Goal: Information Seeking & Learning: Find specific fact

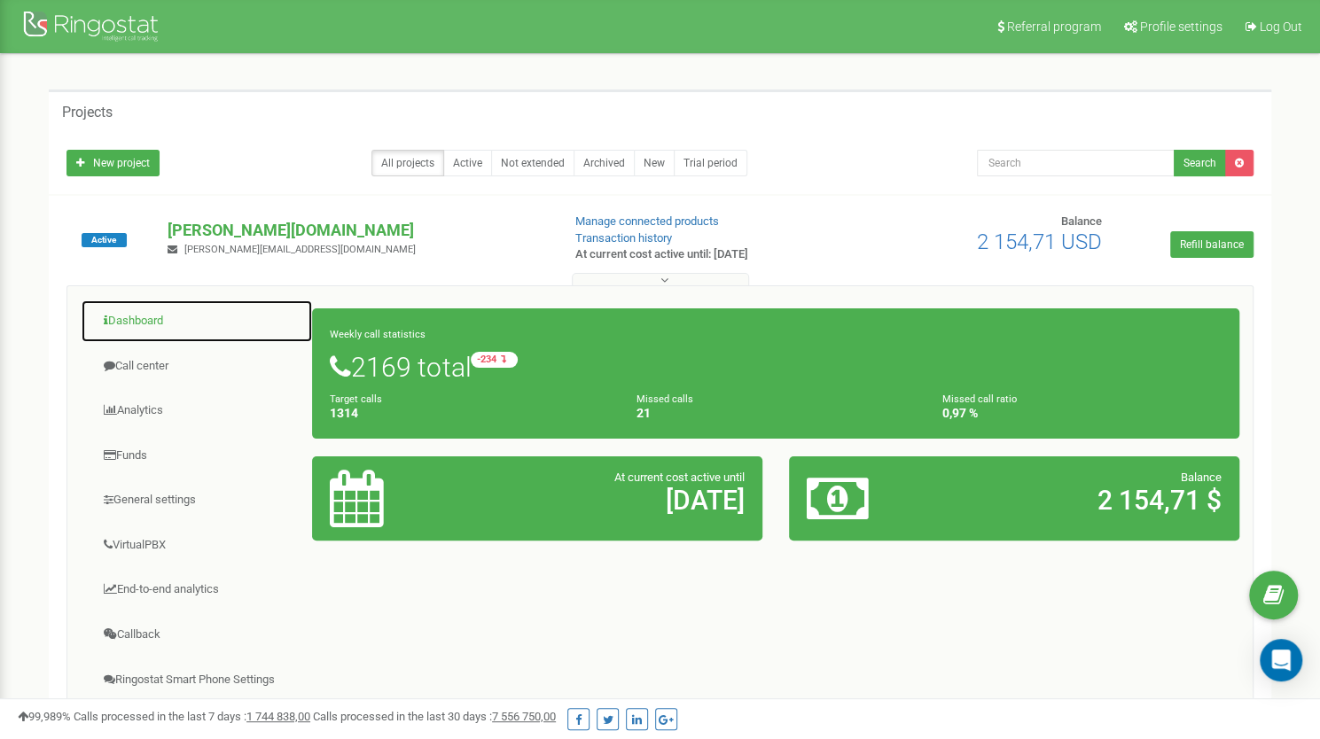
click at [142, 324] on link "Dashboard" at bounding box center [197, 321] width 232 height 43
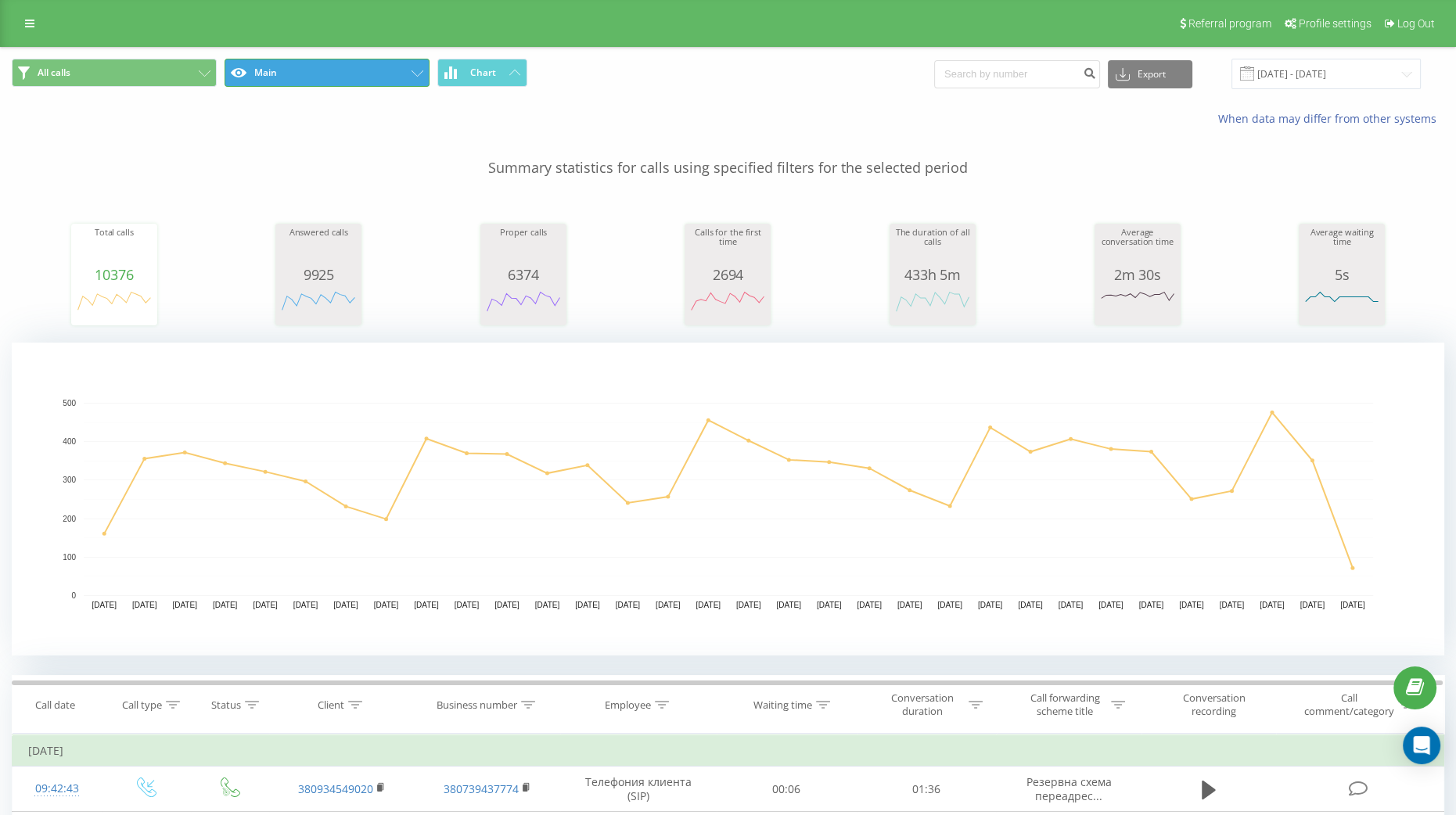
click at [412, 70] on button "Main" at bounding box center [326, 72] width 205 height 28
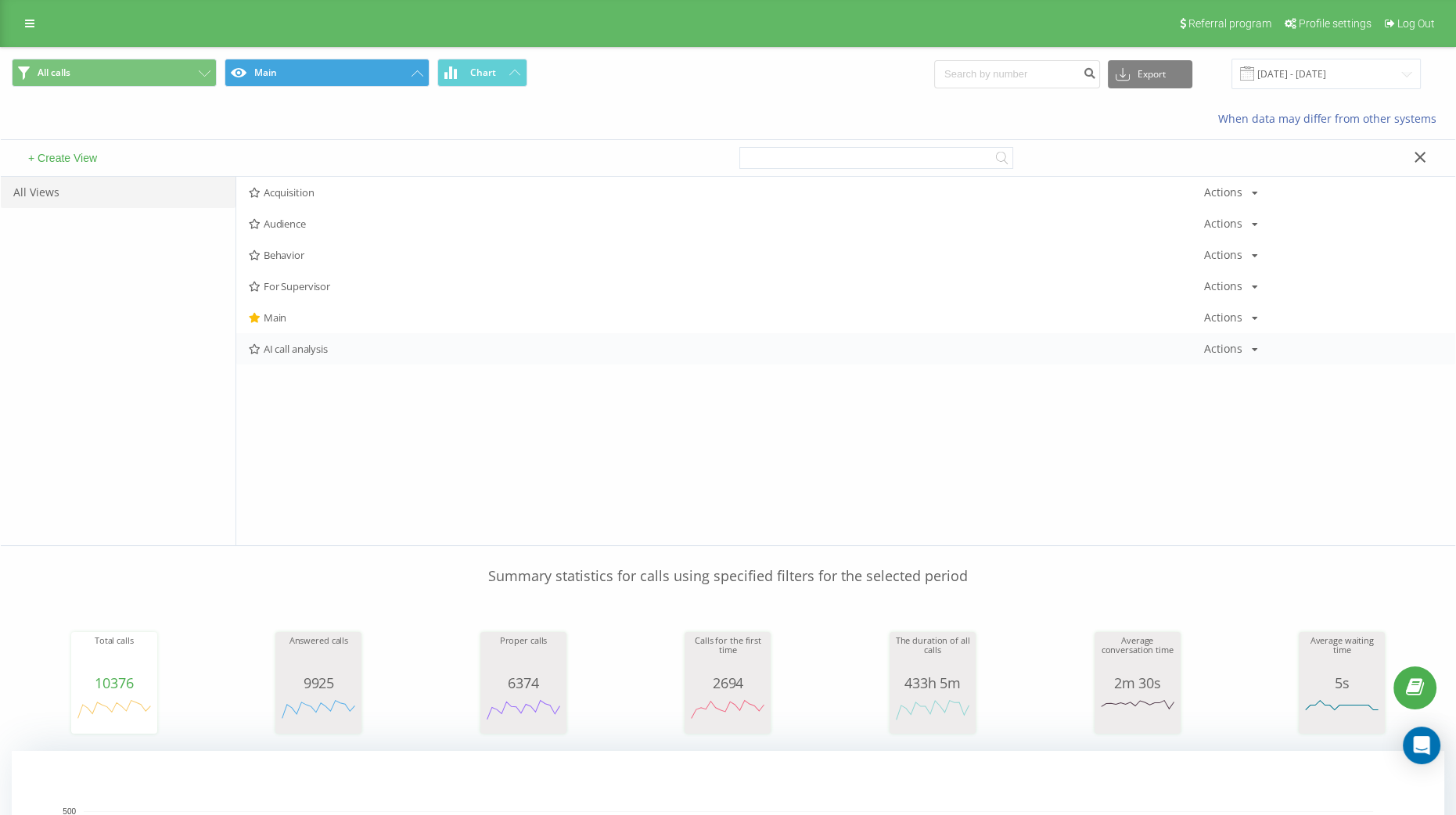
click at [300, 349] on span "AI call analysis" at bounding box center [726, 348] width 955 height 11
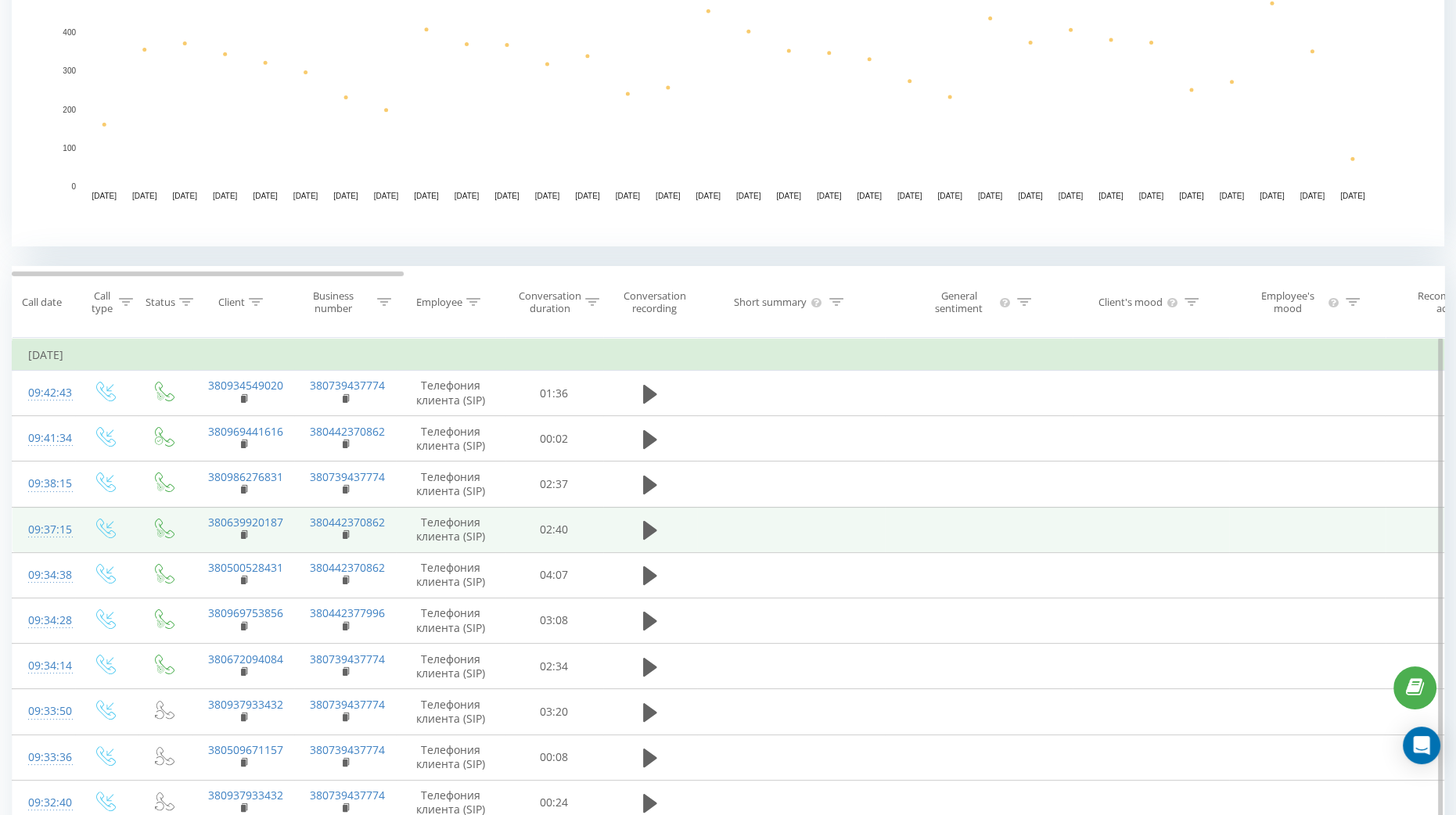
scroll to position [390, 0]
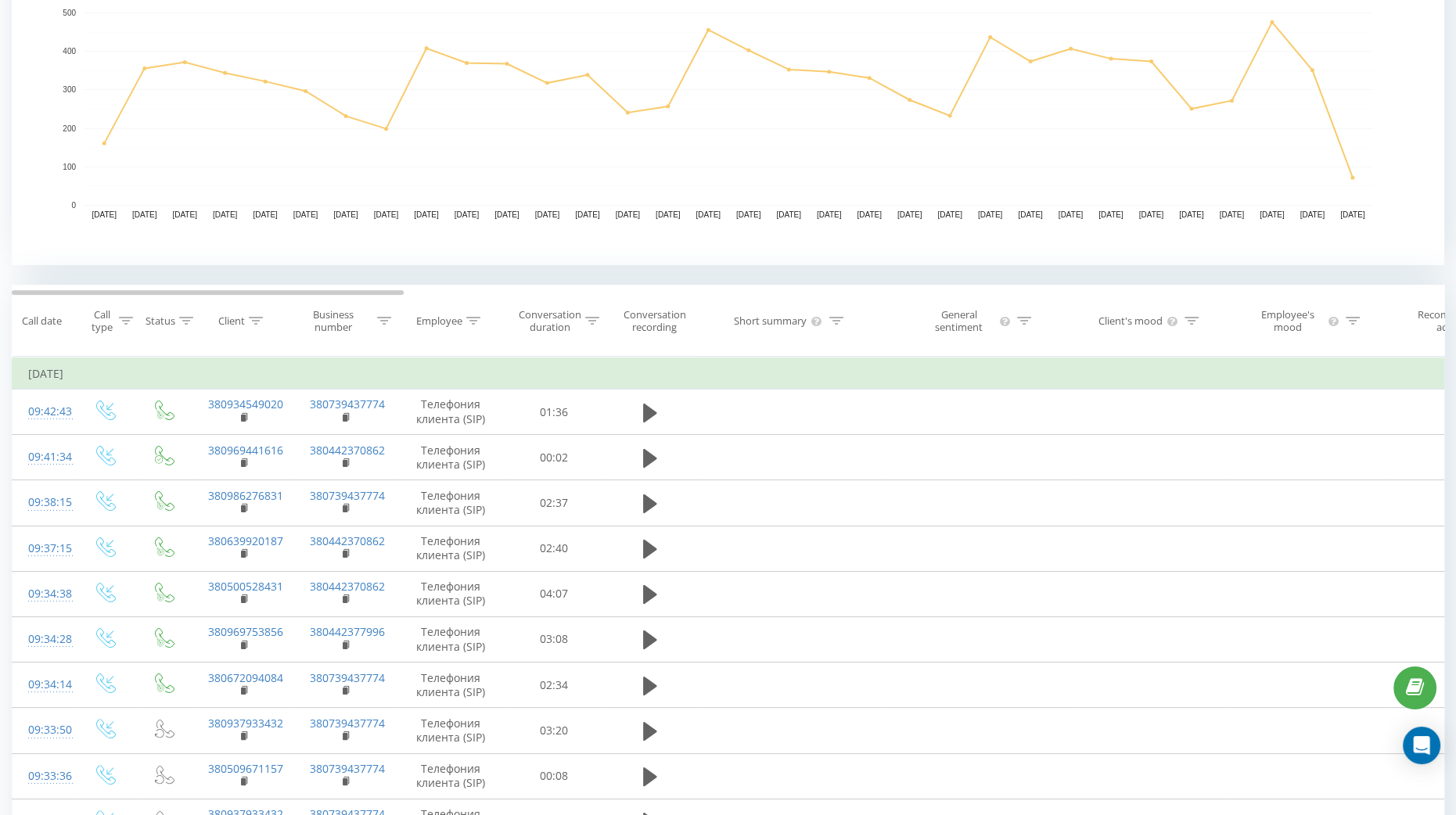
click at [1353, 319] on icon at bounding box center [1353, 320] width 14 height 8
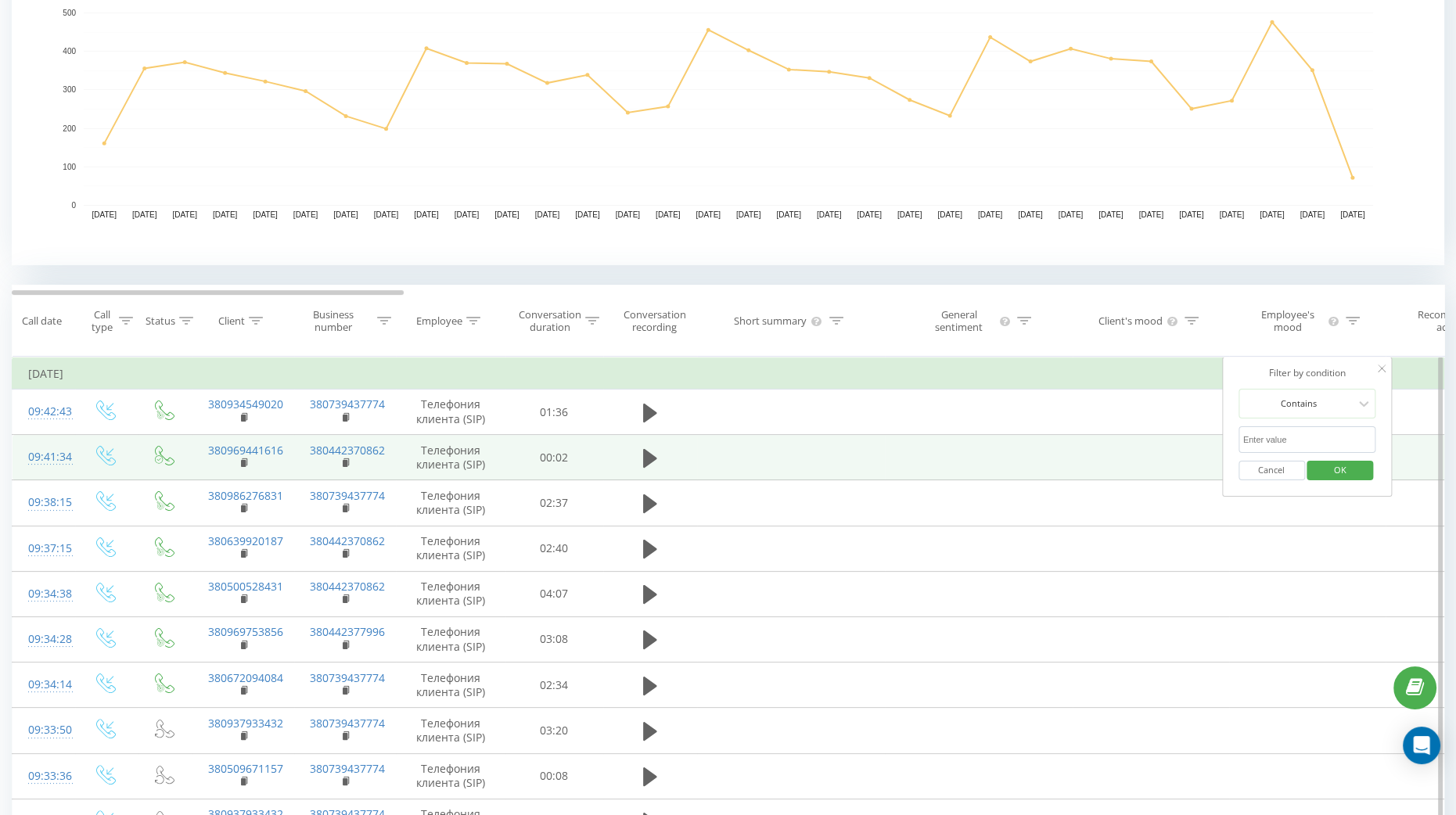
click at [857, 467] on td at bounding box center [791, 457] width 188 height 45
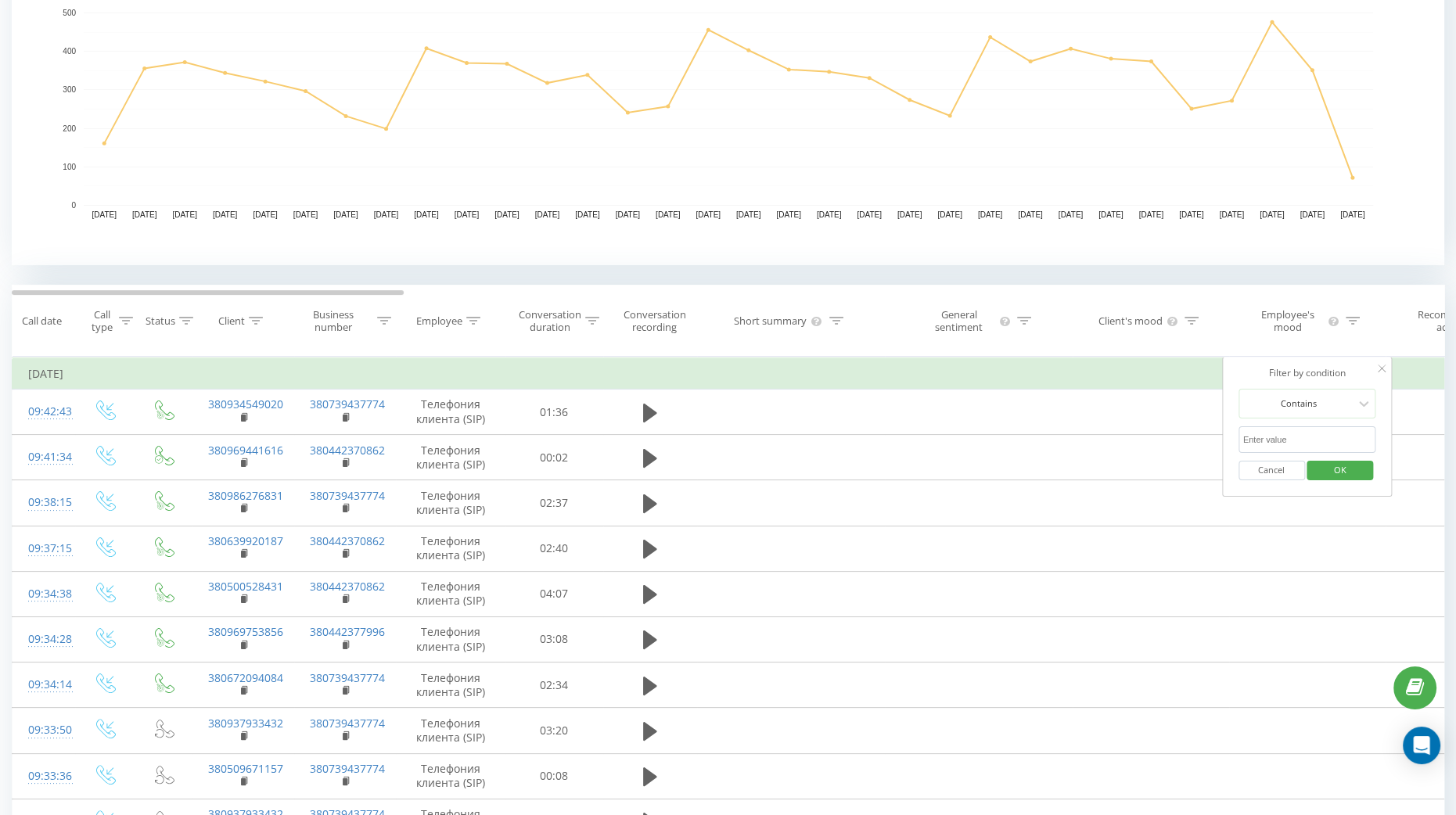
click at [750, 249] on rect "A chart." at bounding box center [727, 108] width 1432 height 313
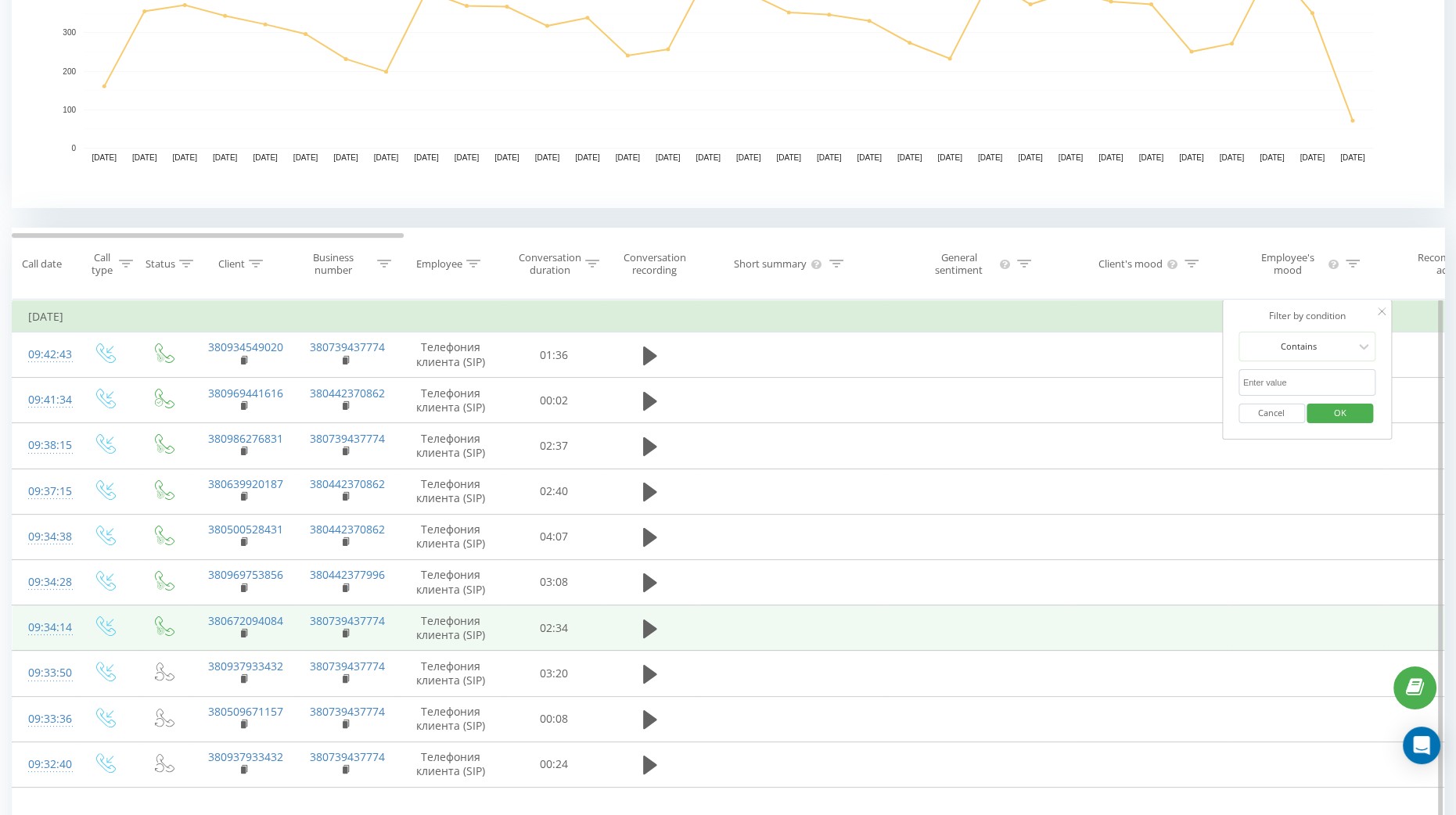
scroll to position [489, 0]
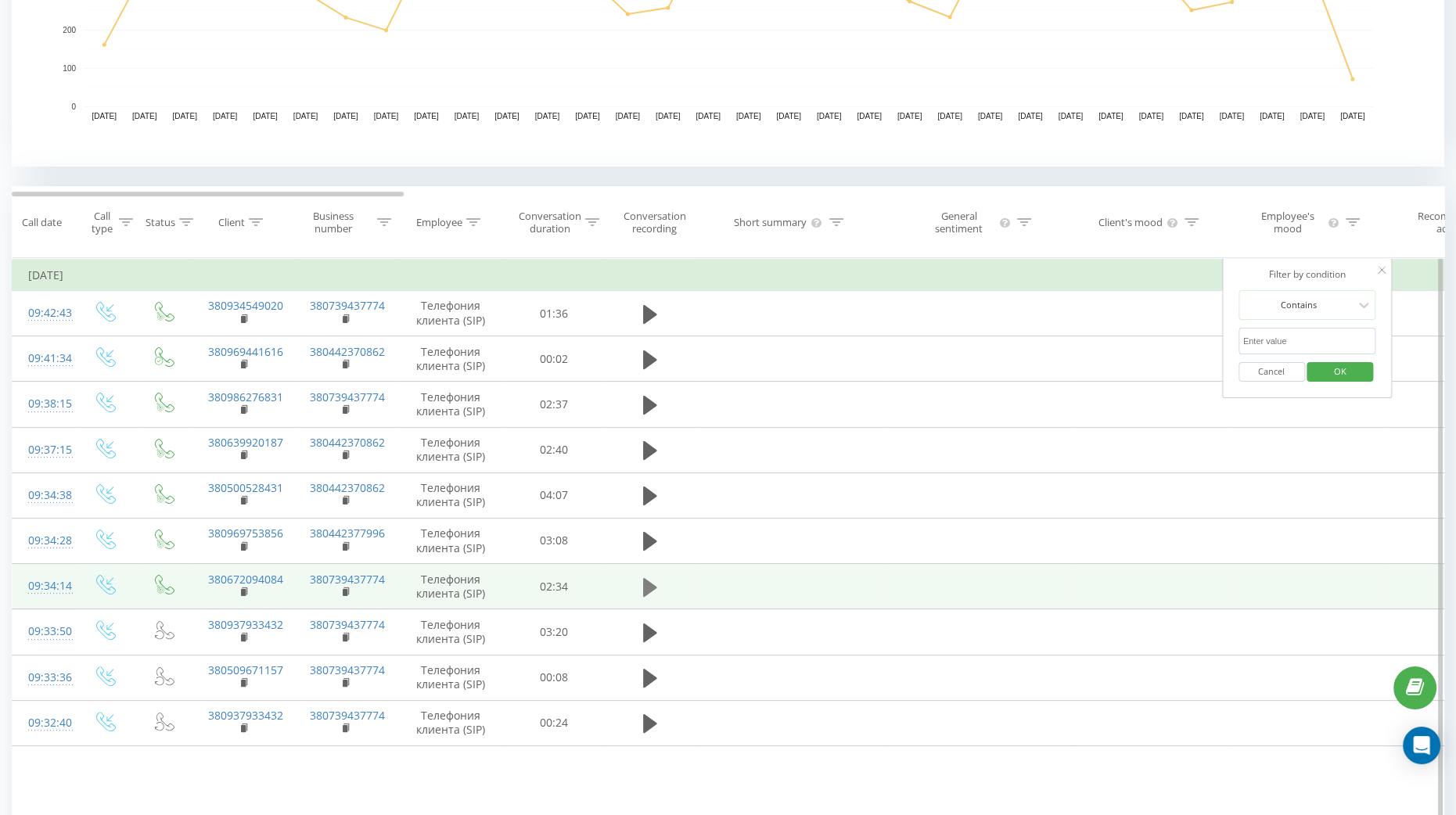
click at [649, 587] on icon at bounding box center [650, 586] width 14 height 19
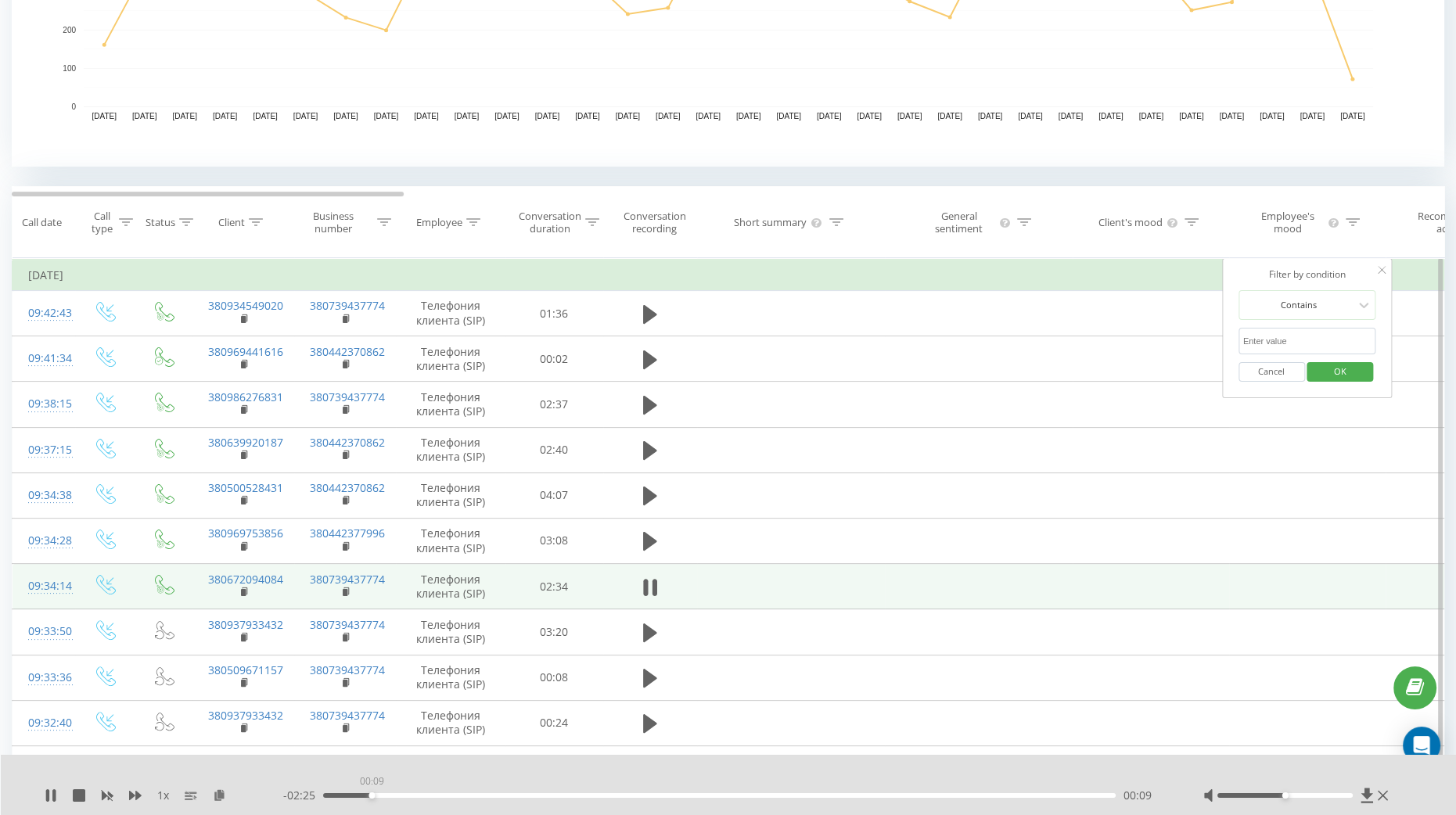
drag, startPoint x: 372, startPoint y: 792, endPoint x: 391, endPoint y: 798, distance: 19.9
click at [372, 794] on div "00:09" at bounding box center [719, 795] width 792 height 4
click at [402, 795] on div "00:11" at bounding box center [719, 795] width 792 height 4
click at [427, 796] on div "00:16" at bounding box center [719, 795] width 792 height 4
click at [460, 797] on div "- 02:14 00:20 00:20" at bounding box center [723, 796] width 880 height 16
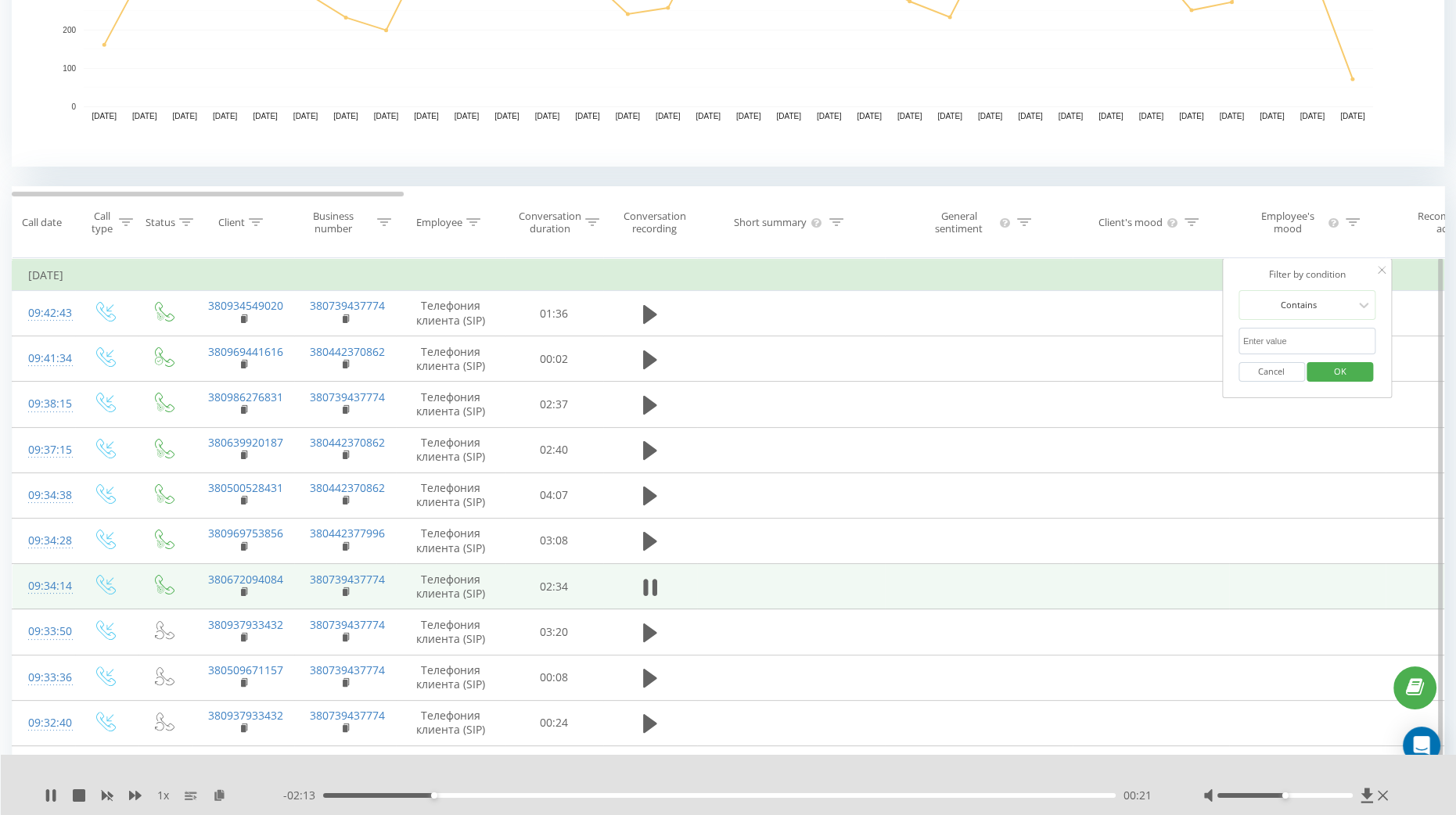
click at [463, 795] on div "00:21" at bounding box center [719, 795] width 792 height 4
click at [443, 795] on div "00:23" at bounding box center [719, 795] width 792 height 4
click at [1377, 272] on icon at bounding box center [1381, 269] width 8 height 8
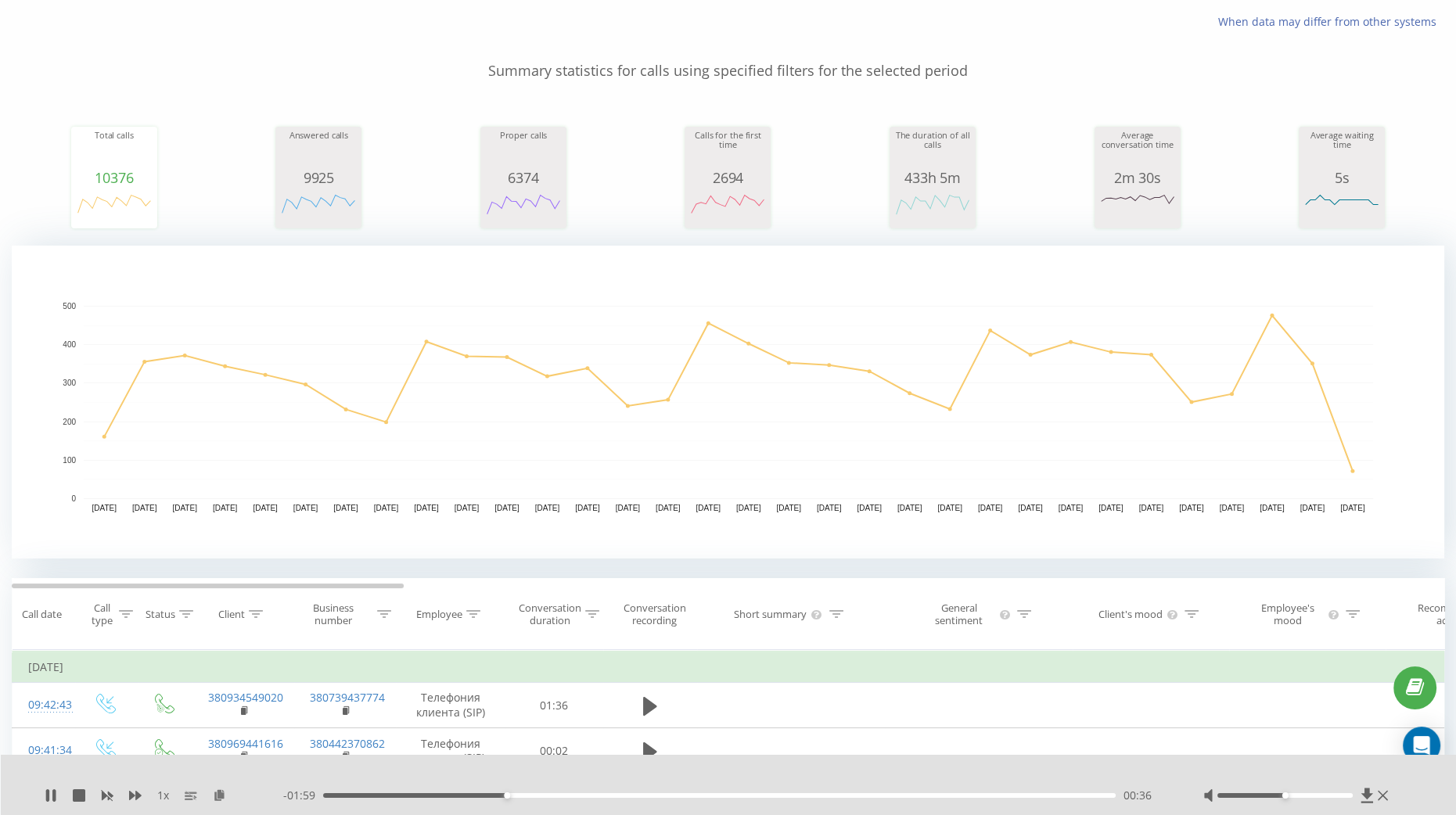
scroll to position [0, 0]
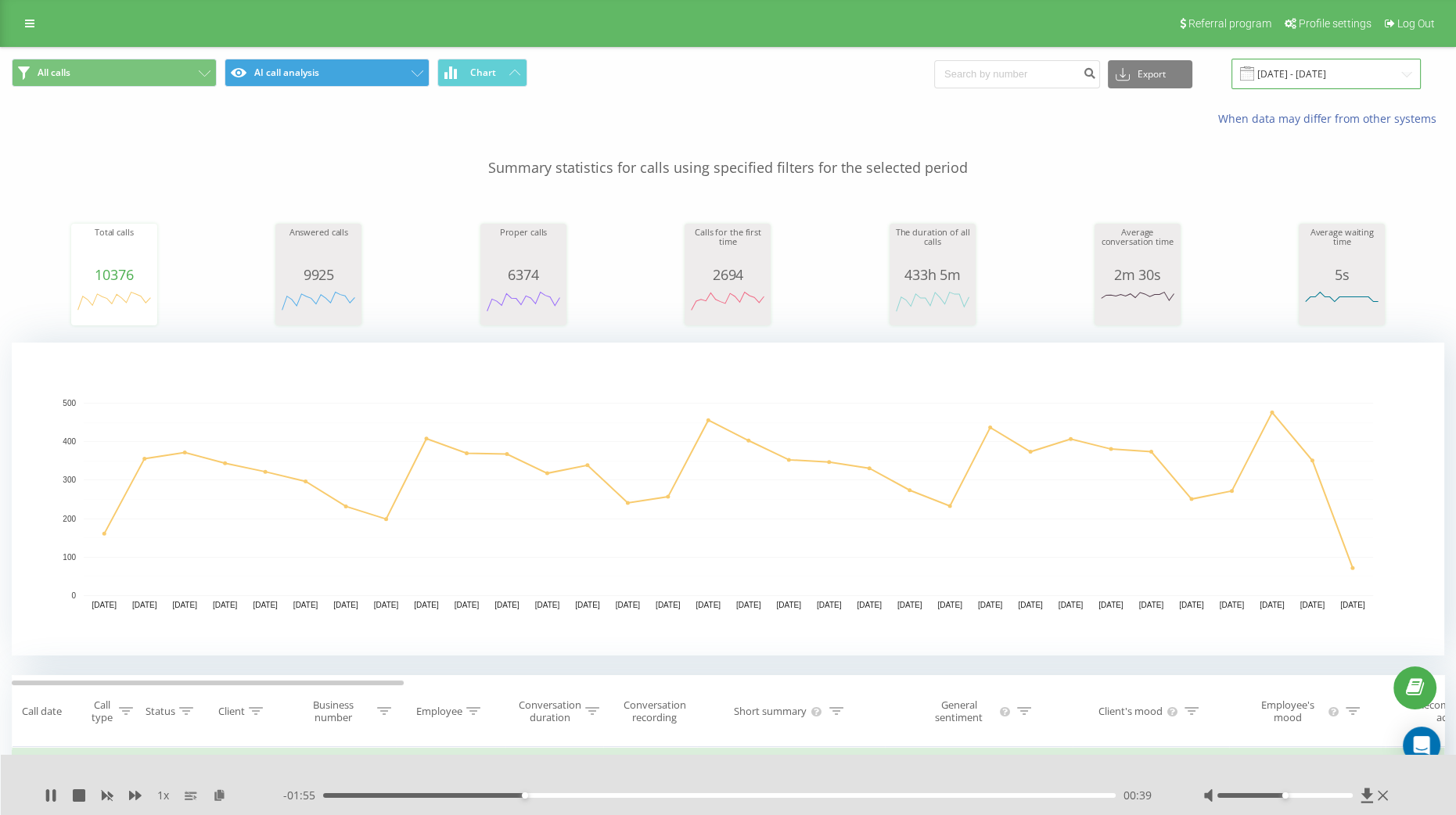
click at [1340, 73] on input "[DATE] - [DATE]" at bounding box center [1325, 73] width 189 height 31
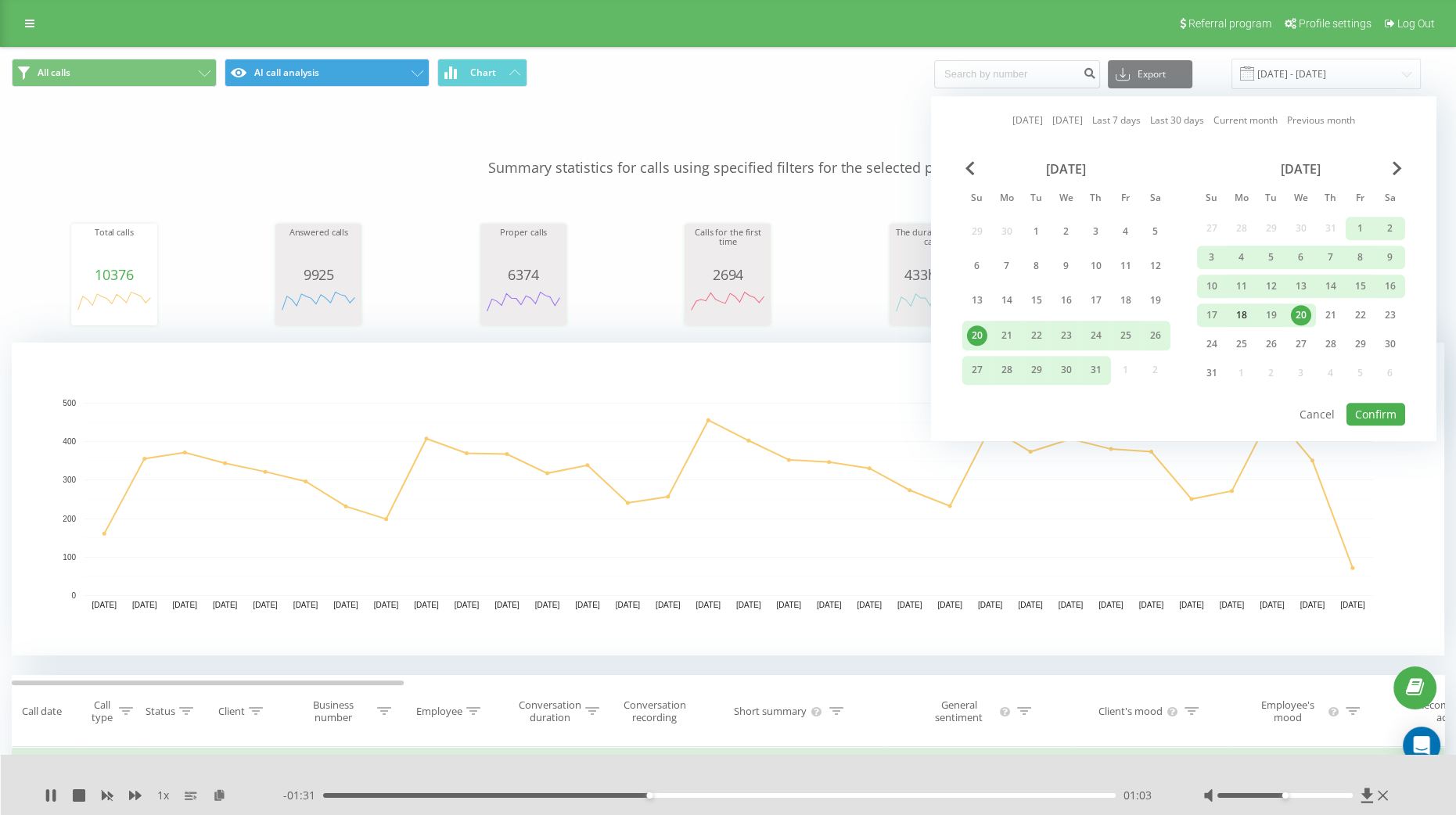
click at [1240, 316] on div "18" at bounding box center [1241, 315] width 20 height 20
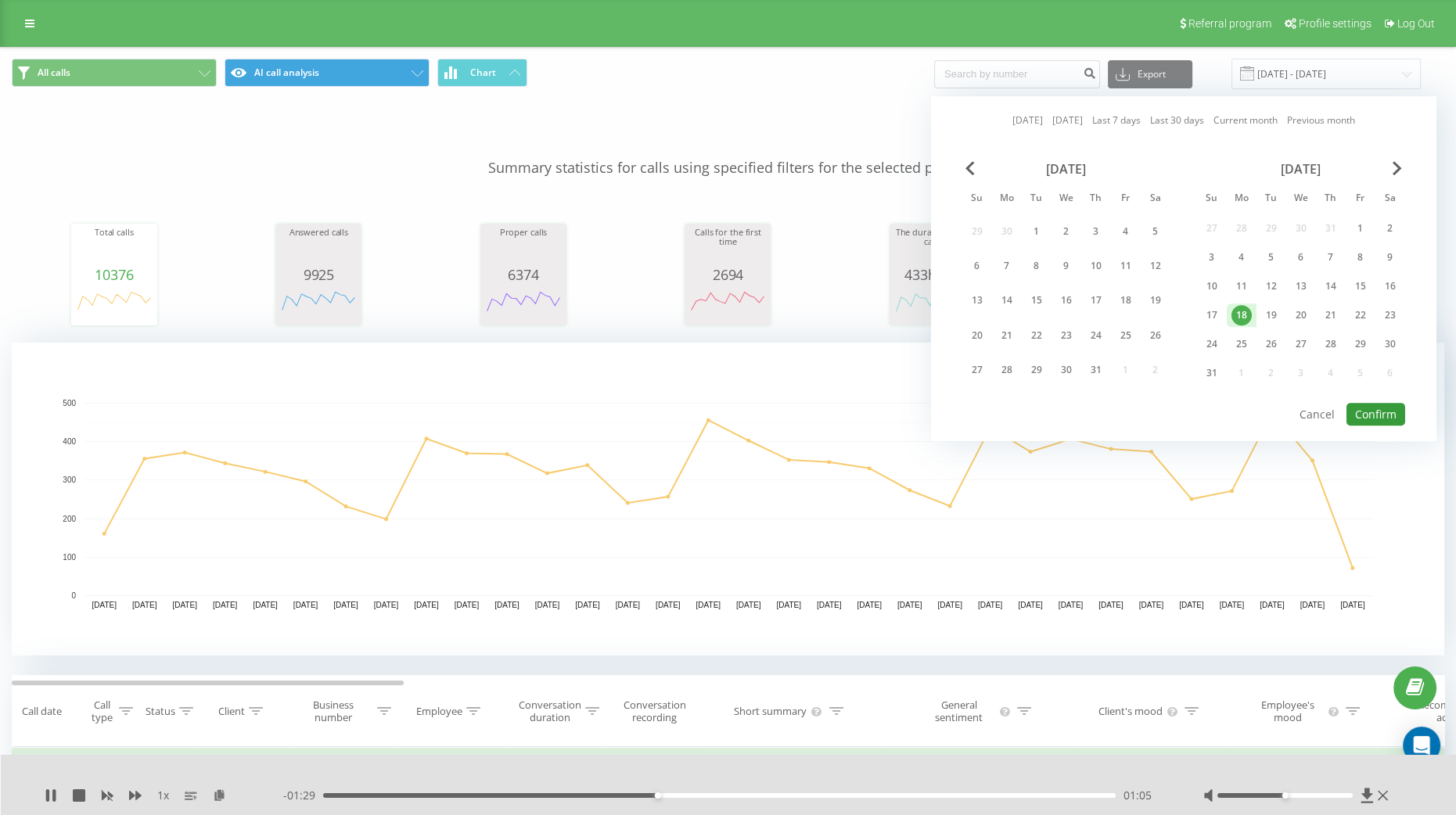
click at [1393, 408] on button "Confirm" at bounding box center [1375, 414] width 58 height 23
type input "[DATE] - [DATE]"
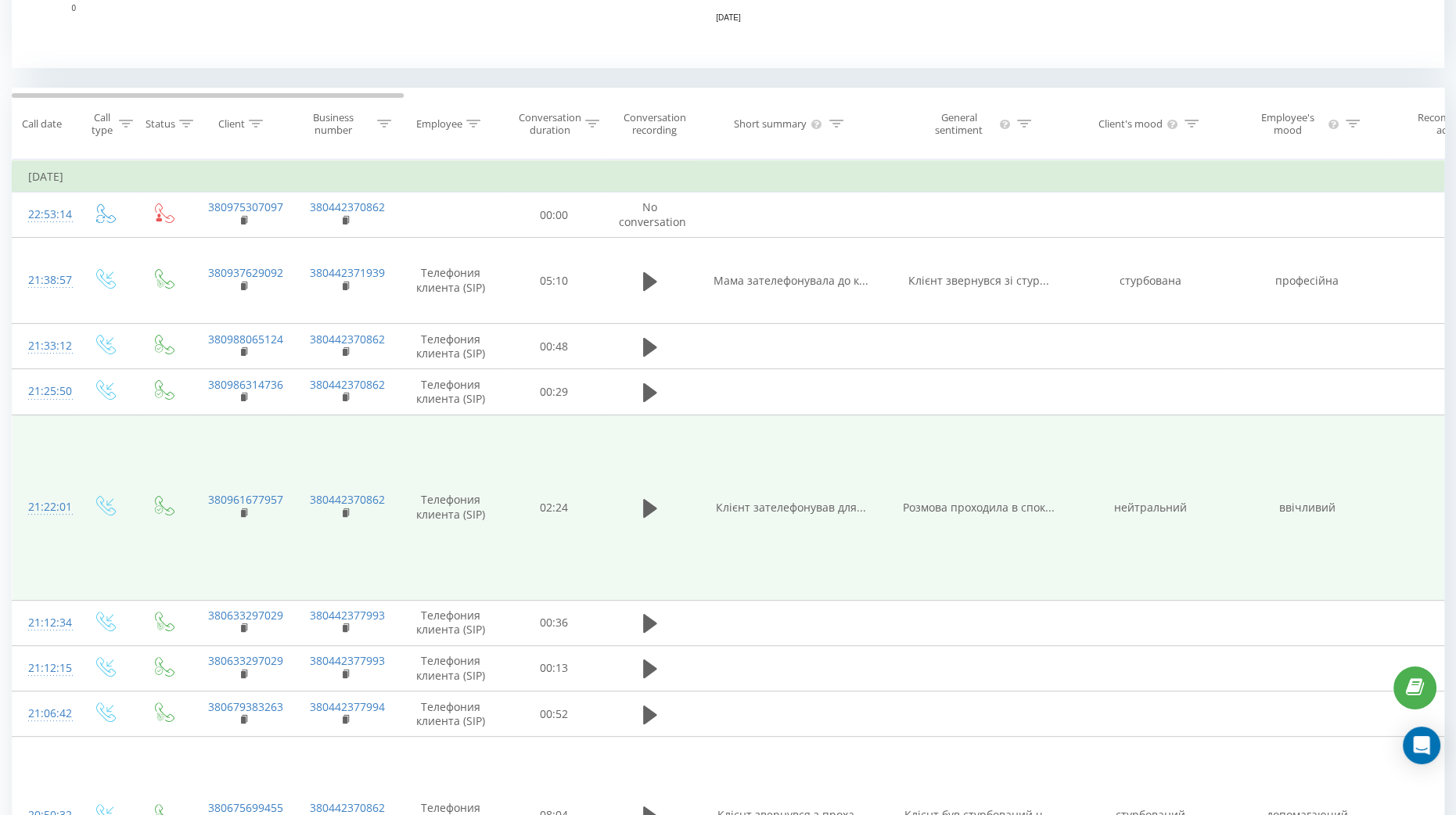
scroll to position [390, 0]
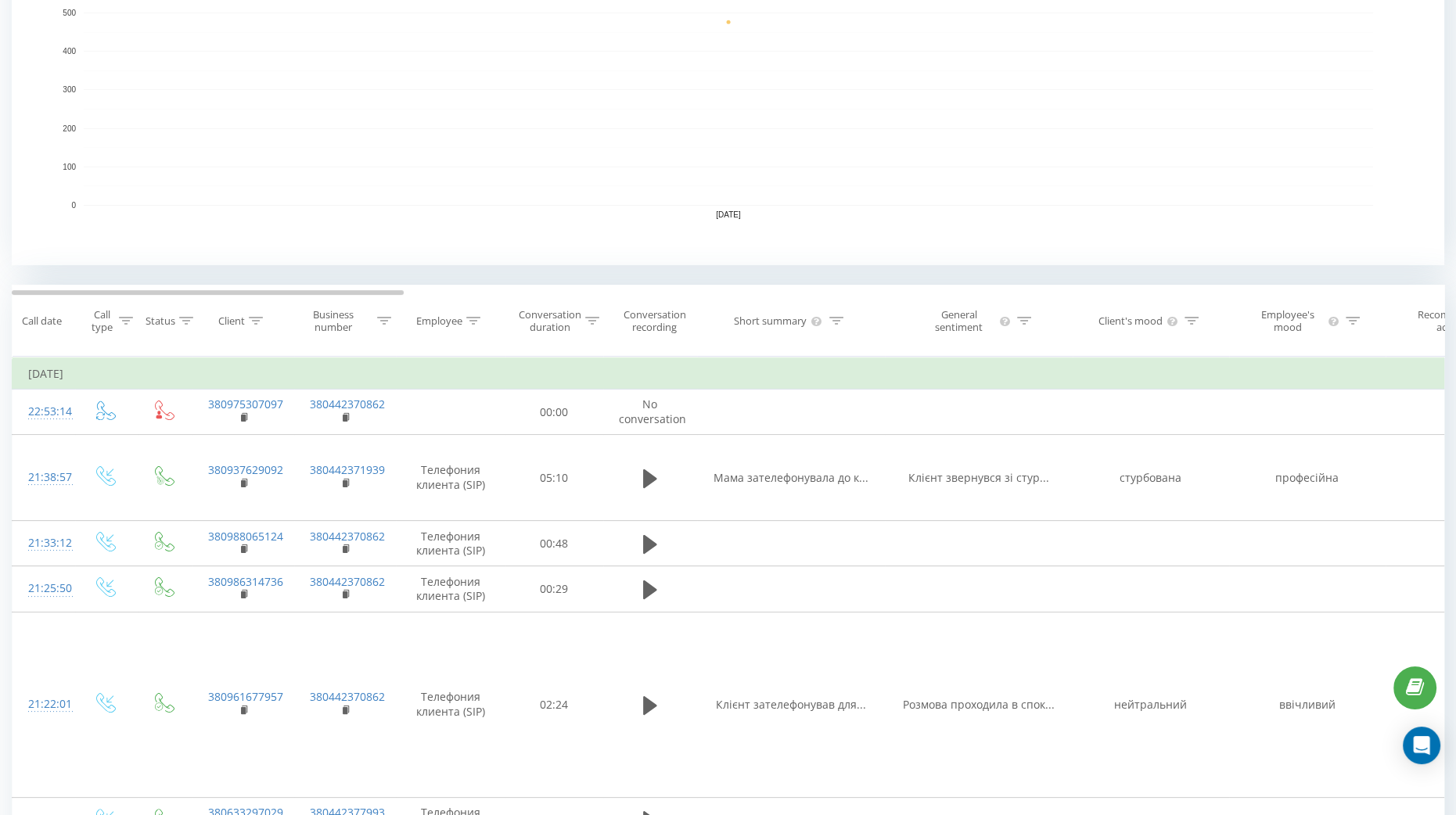
click at [1355, 324] on div at bounding box center [1353, 320] width 14 height 13
click at [1301, 440] on input "text" at bounding box center [1307, 439] width 138 height 27
type input "y"
type input "не"
click at [1354, 469] on span "OK" at bounding box center [1340, 469] width 44 height 24
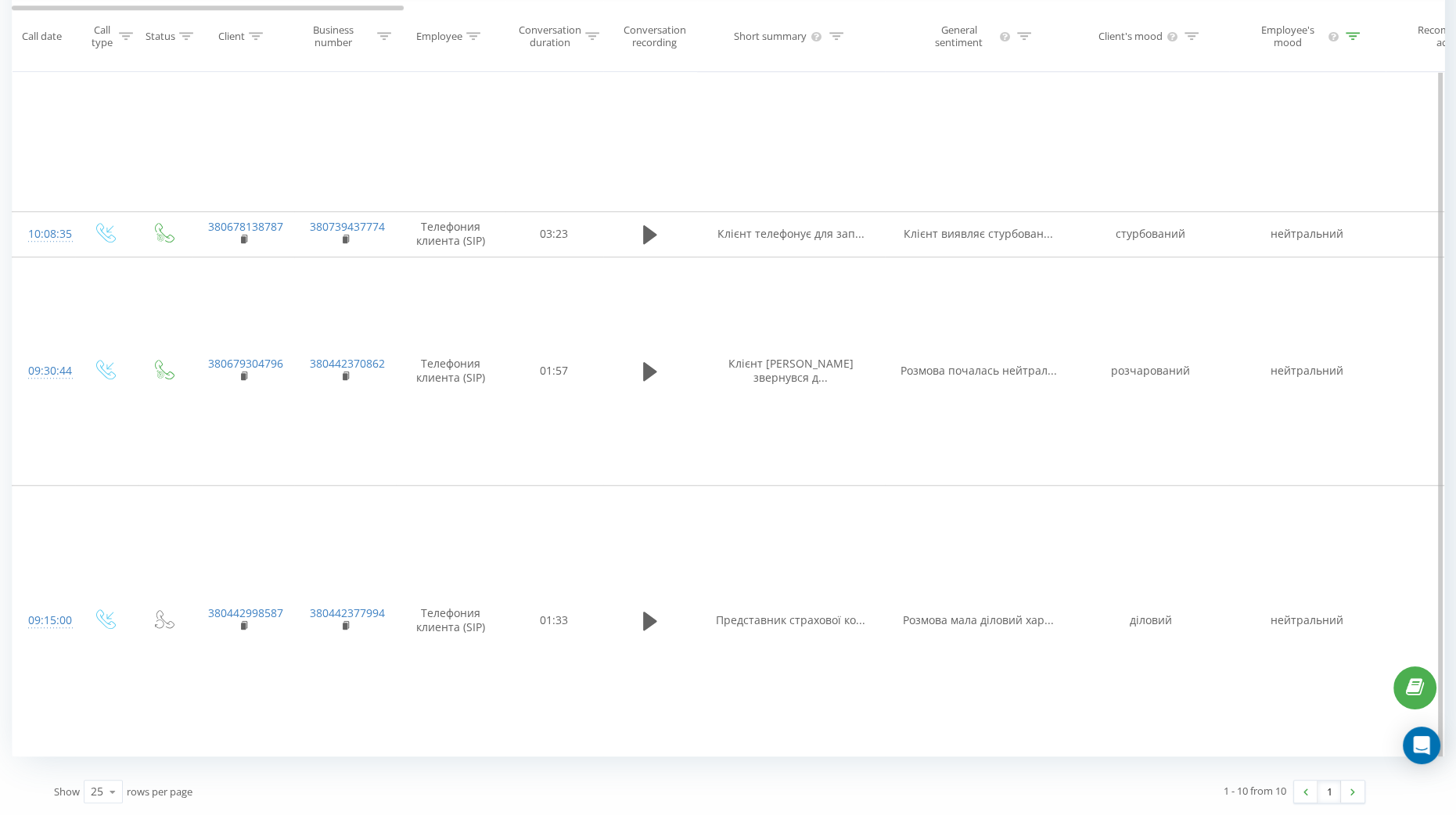
scroll to position [1979, 0]
click at [1349, 795] on link at bounding box center [1352, 791] width 24 height 22
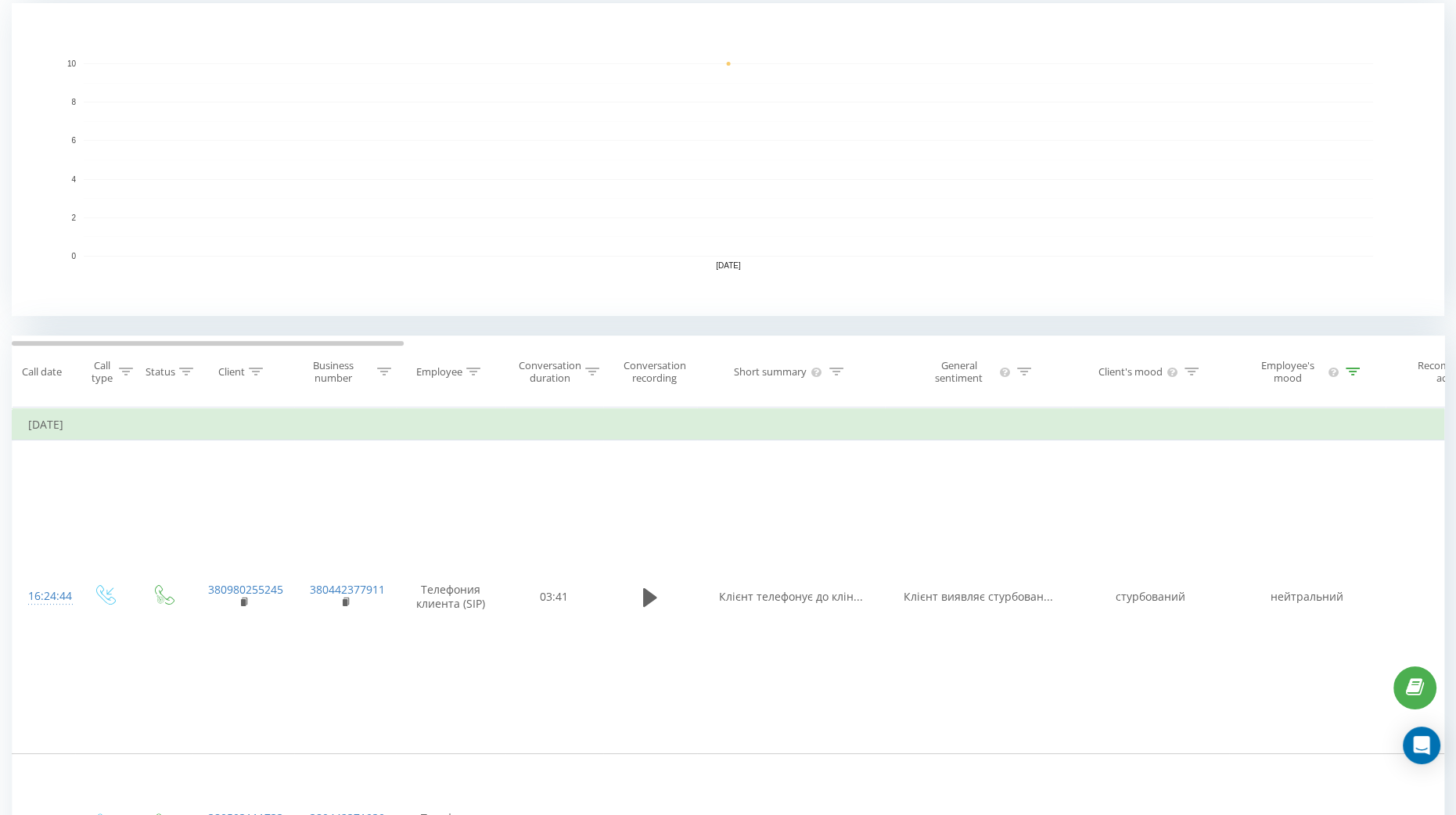
scroll to position [123, 0]
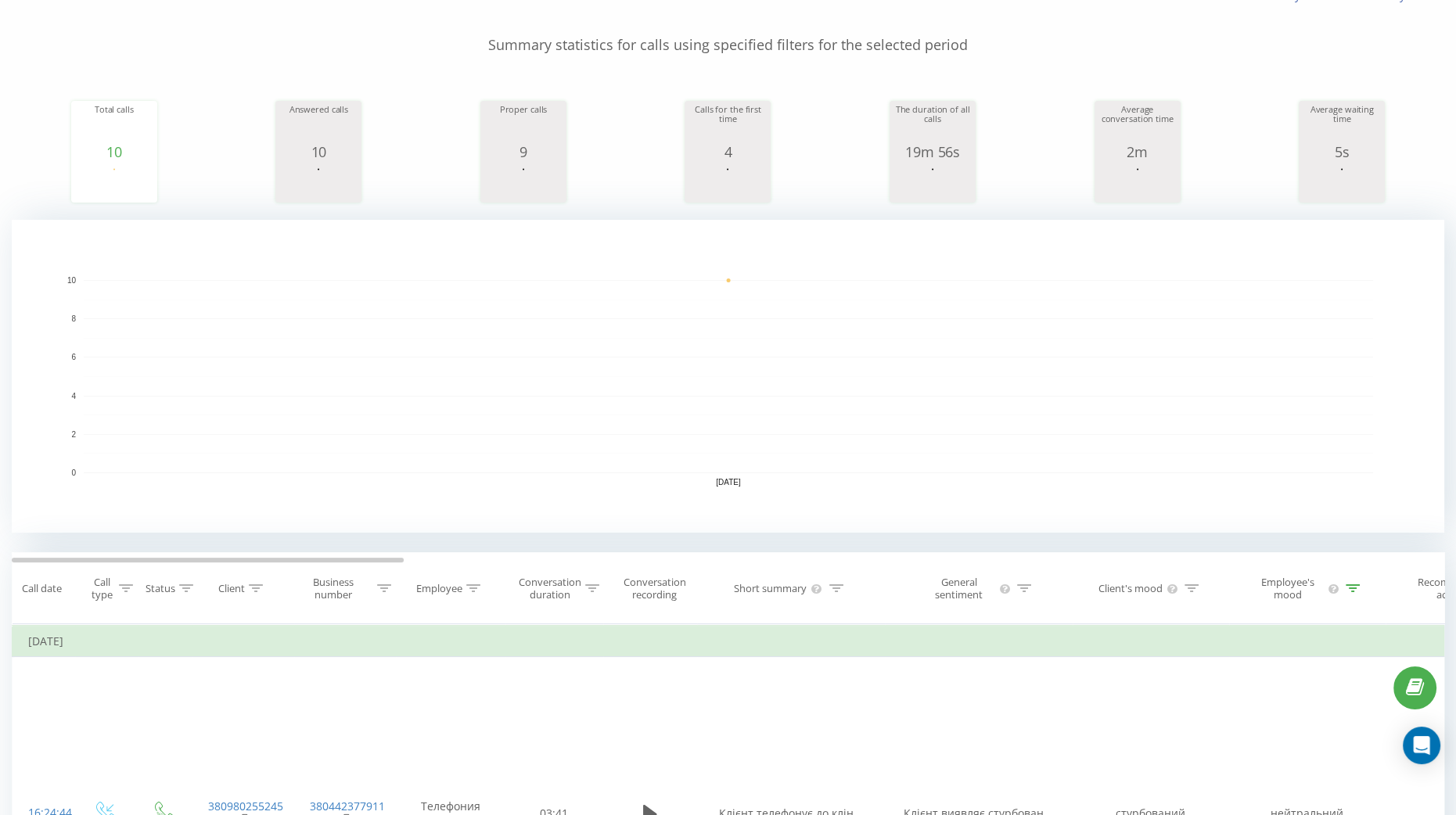
click at [1353, 587] on icon at bounding box center [1353, 587] width 14 height 8
click at [1279, 737] on button "Cancel" at bounding box center [1271, 737] width 66 height 19
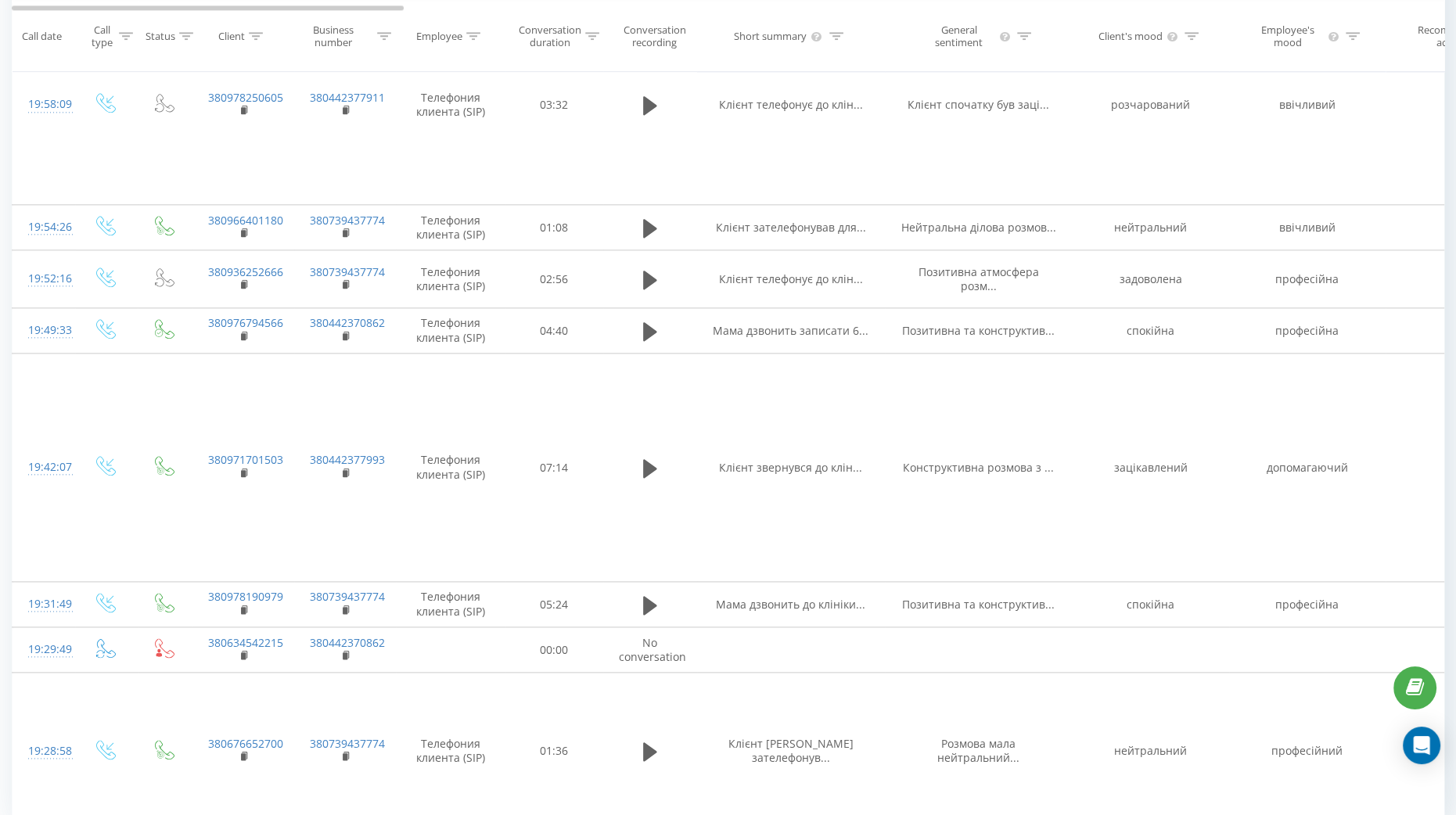
scroll to position [2865, 0]
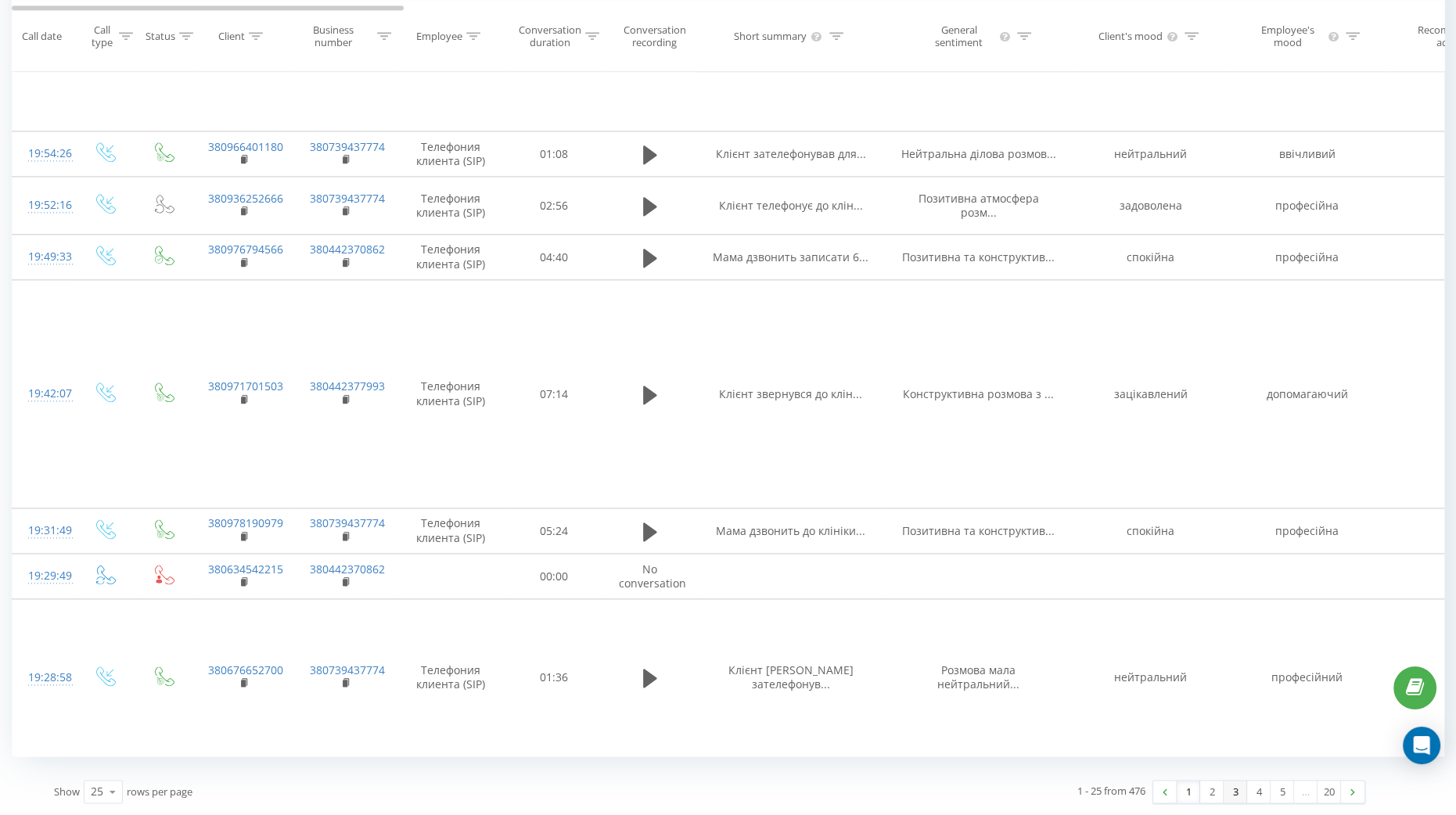
click at [1238, 788] on link "3" at bounding box center [1235, 791] width 24 height 22
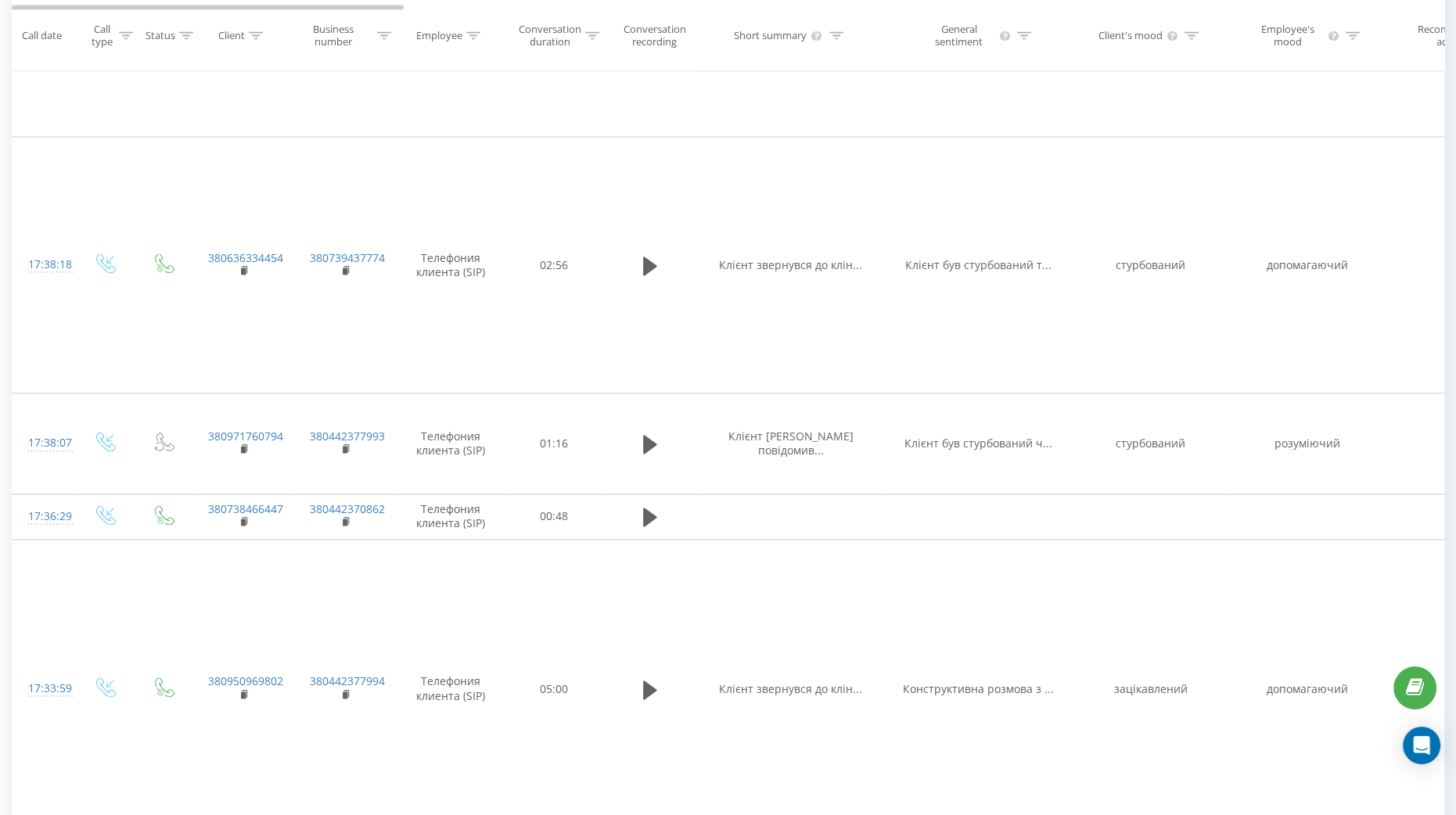
scroll to position [3778, 0]
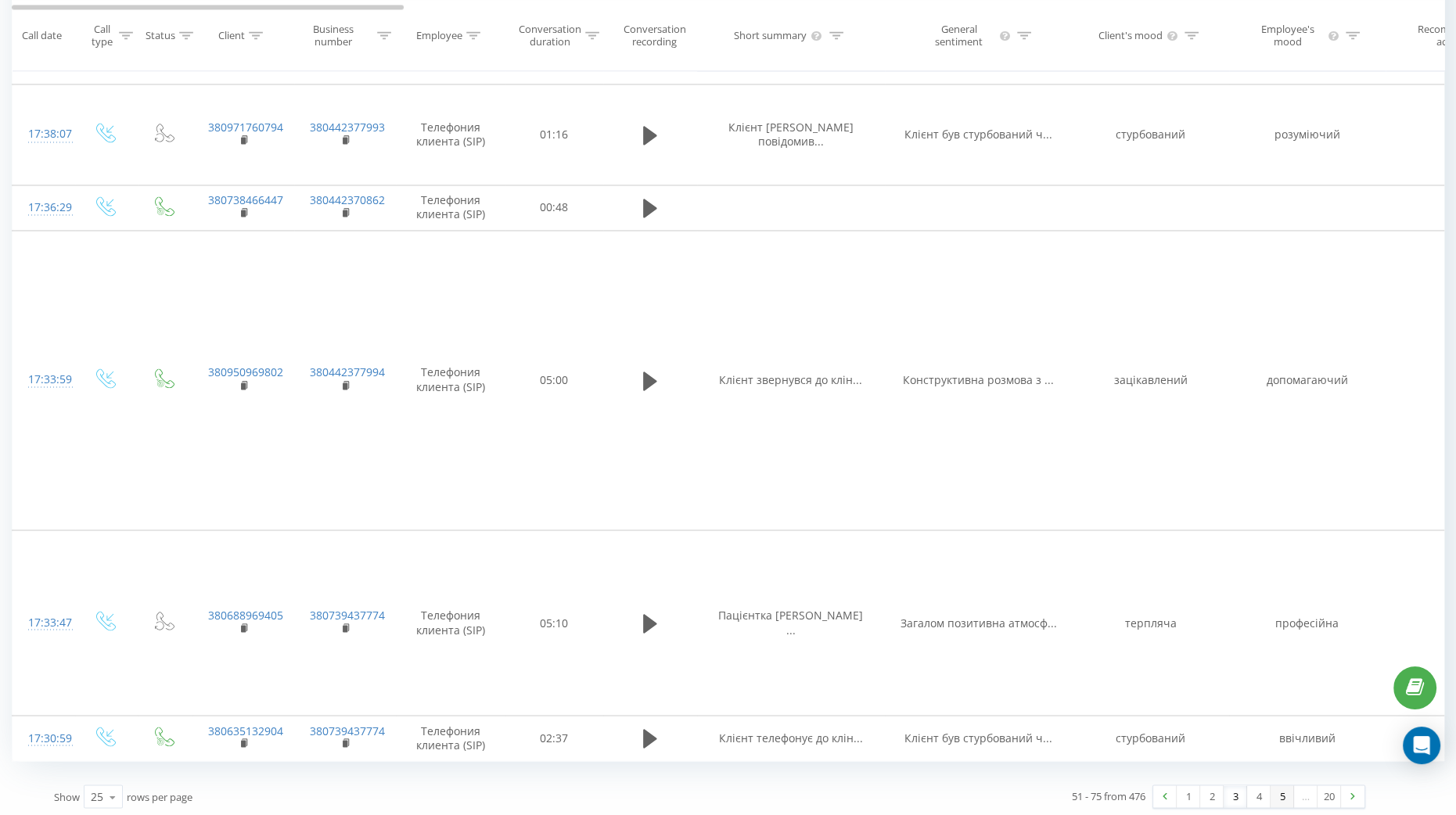
click at [1283, 785] on link "5" at bounding box center [1281, 796] width 24 height 22
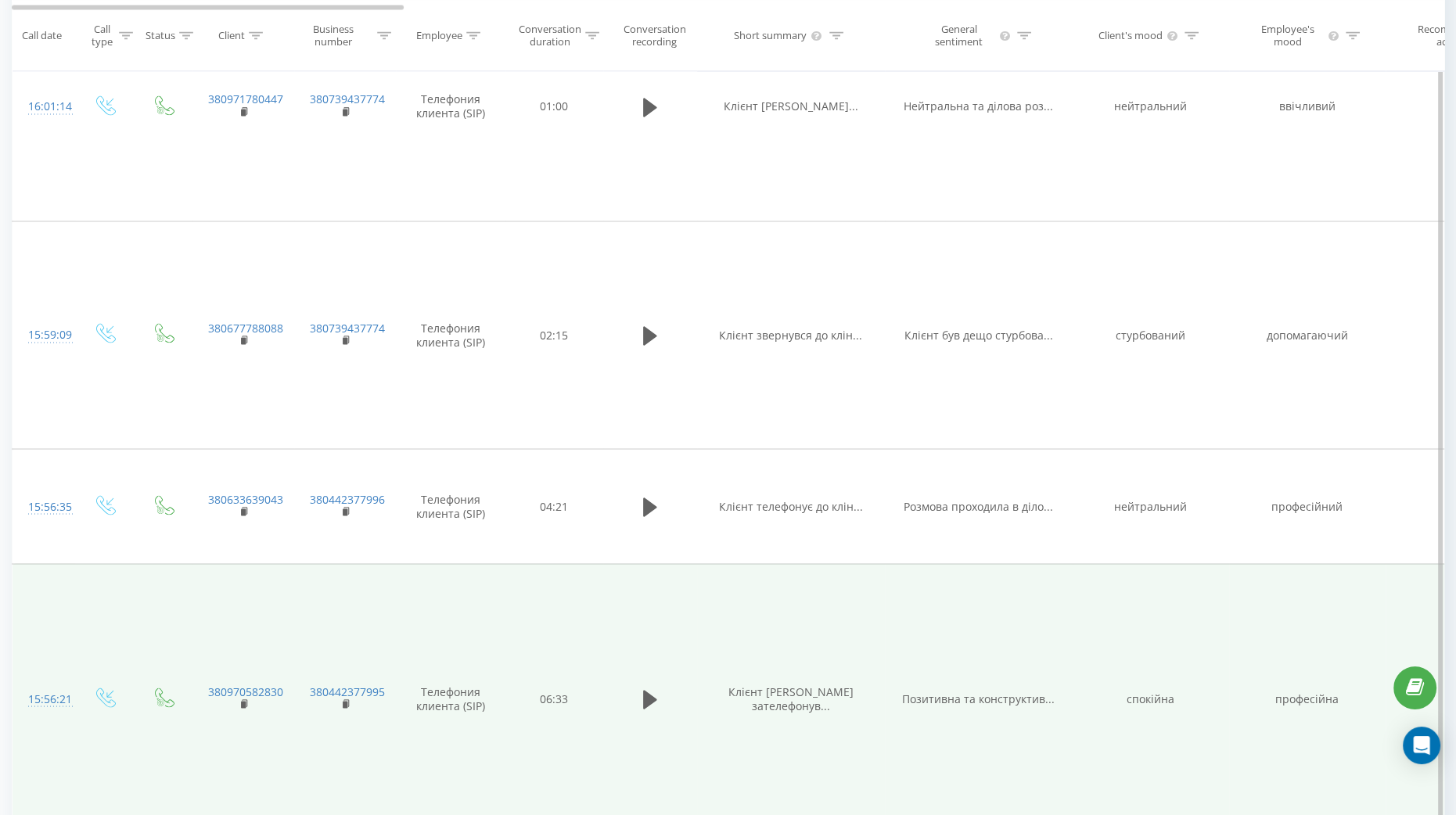
scroll to position [4375, 0]
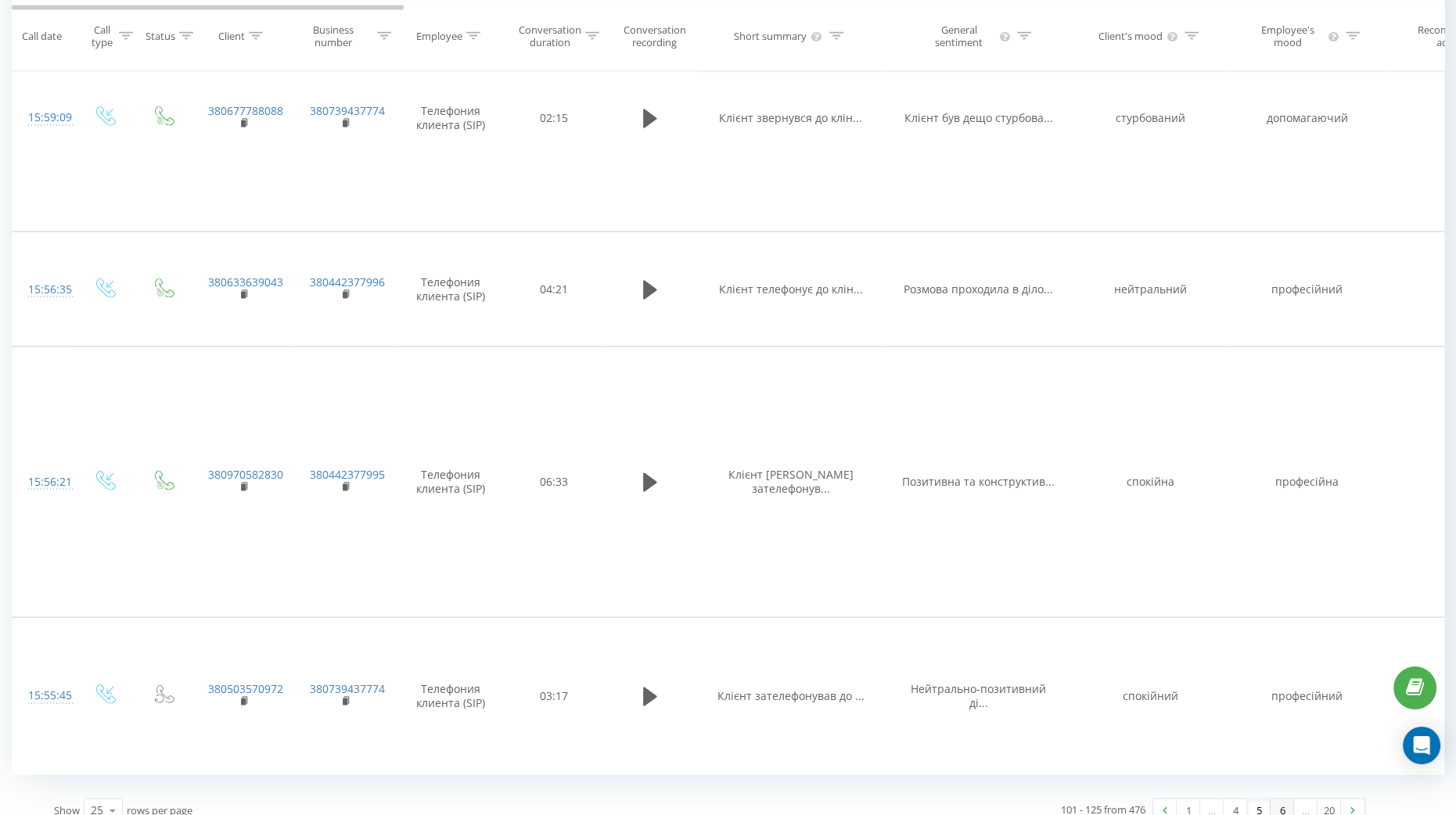
click at [1284, 799] on link "6" at bounding box center [1281, 810] width 24 height 22
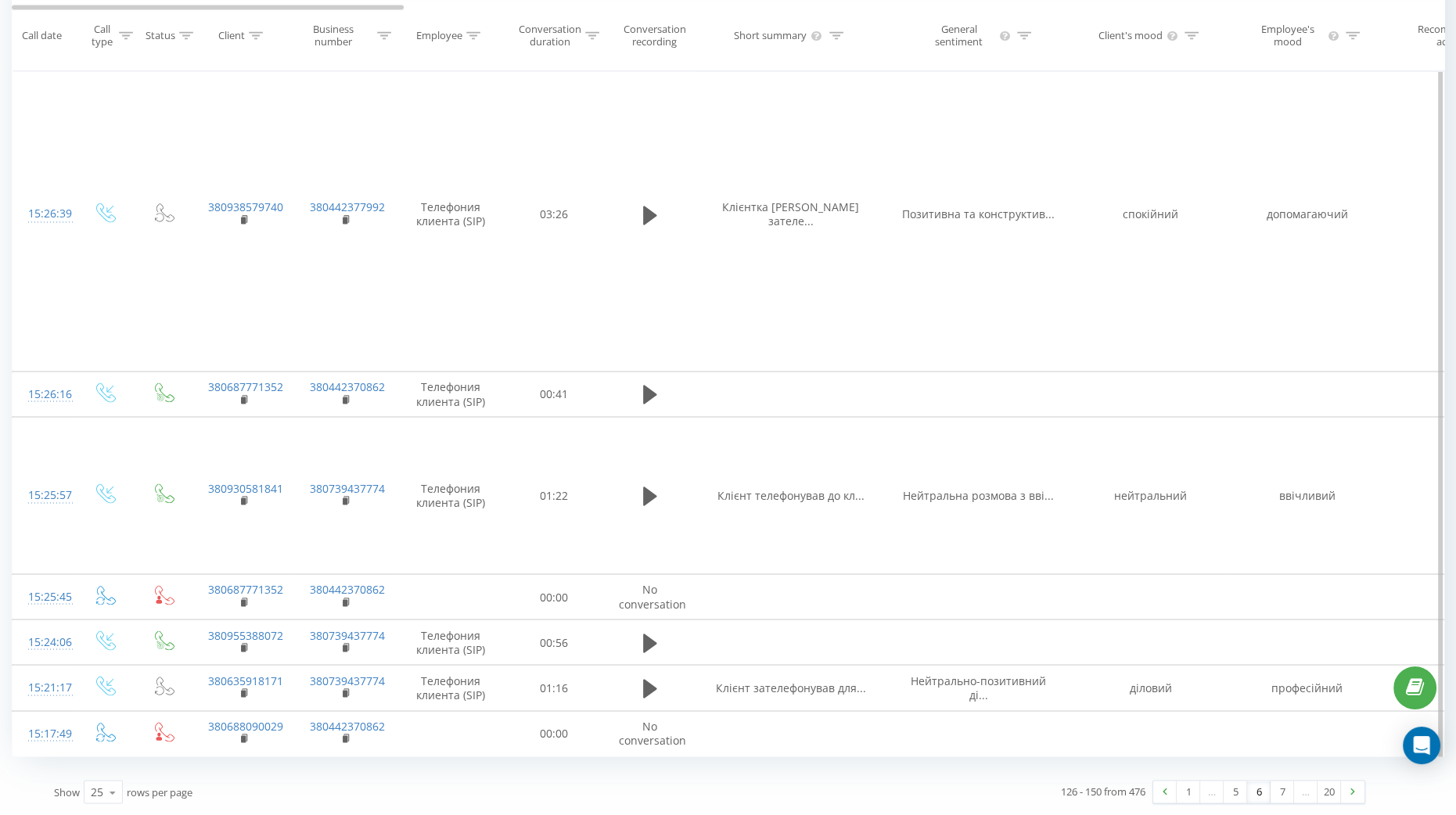
scroll to position [4055, 0]
drag, startPoint x: 1283, startPoint y: 786, endPoint x: 1208, endPoint y: 603, distance: 197.8
click at [1283, 786] on link "7" at bounding box center [1281, 791] width 24 height 22
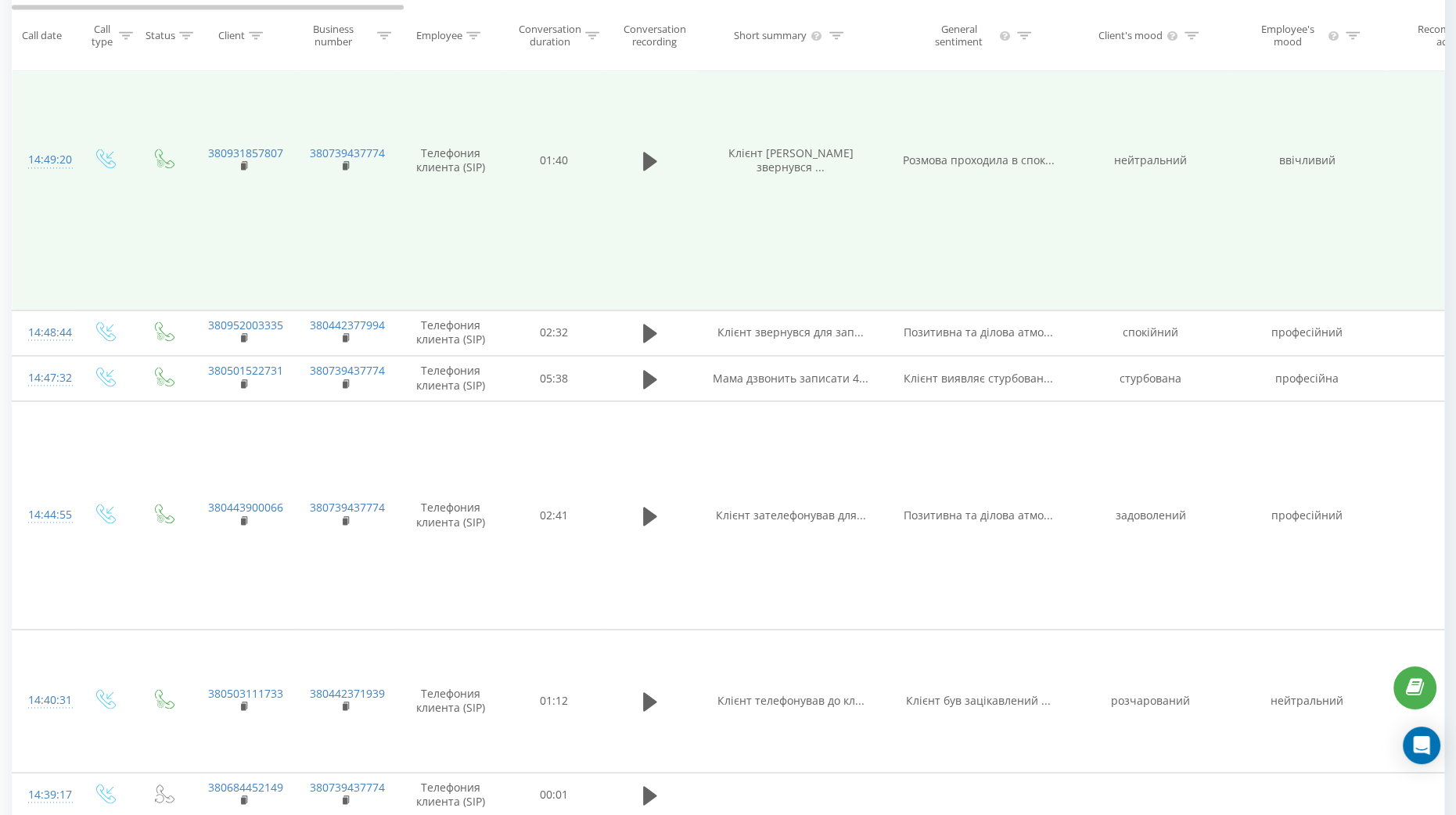
scroll to position [3462, 0]
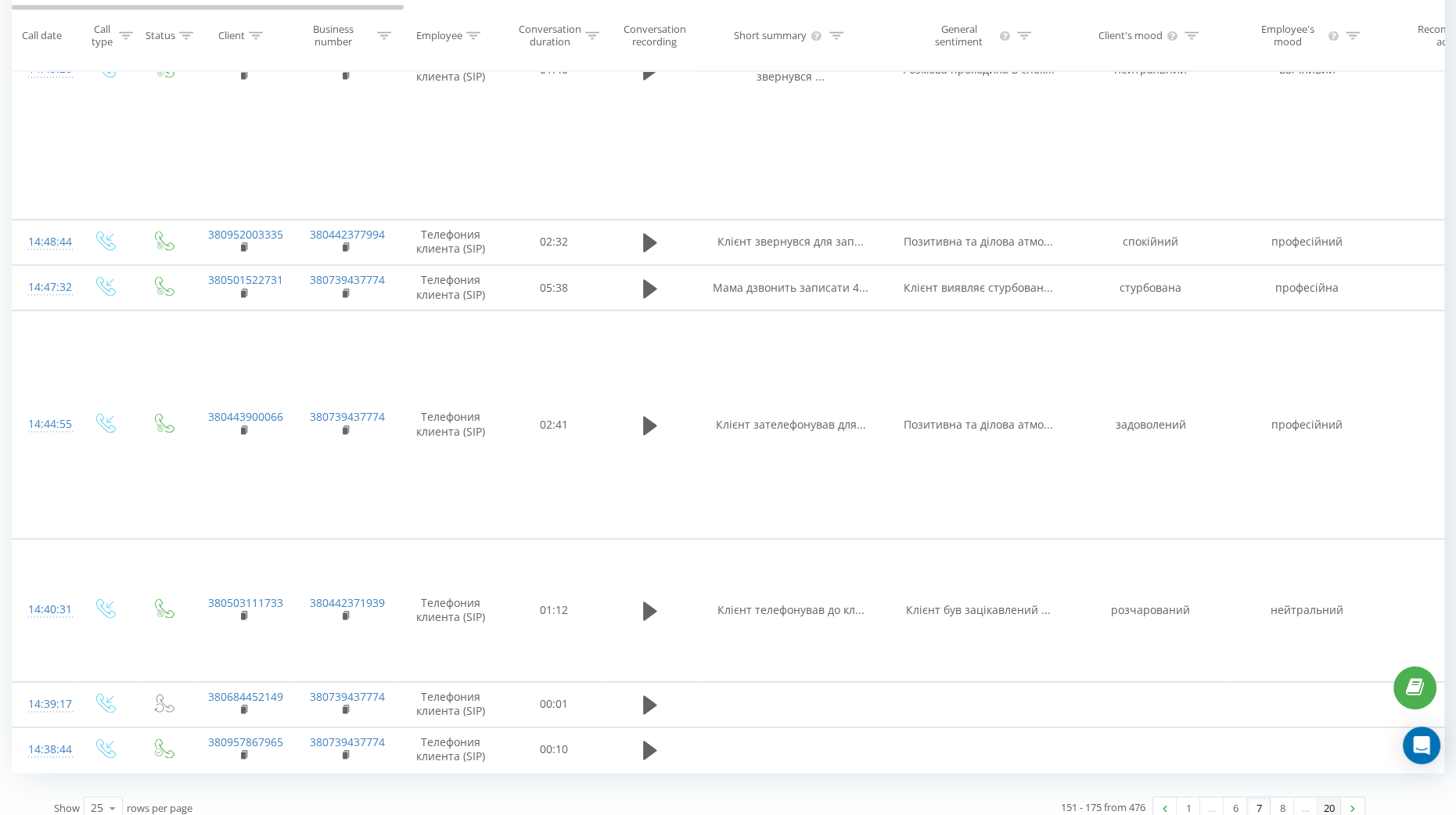
click at [1333, 796] on link "20" at bounding box center [1329, 807] width 24 height 22
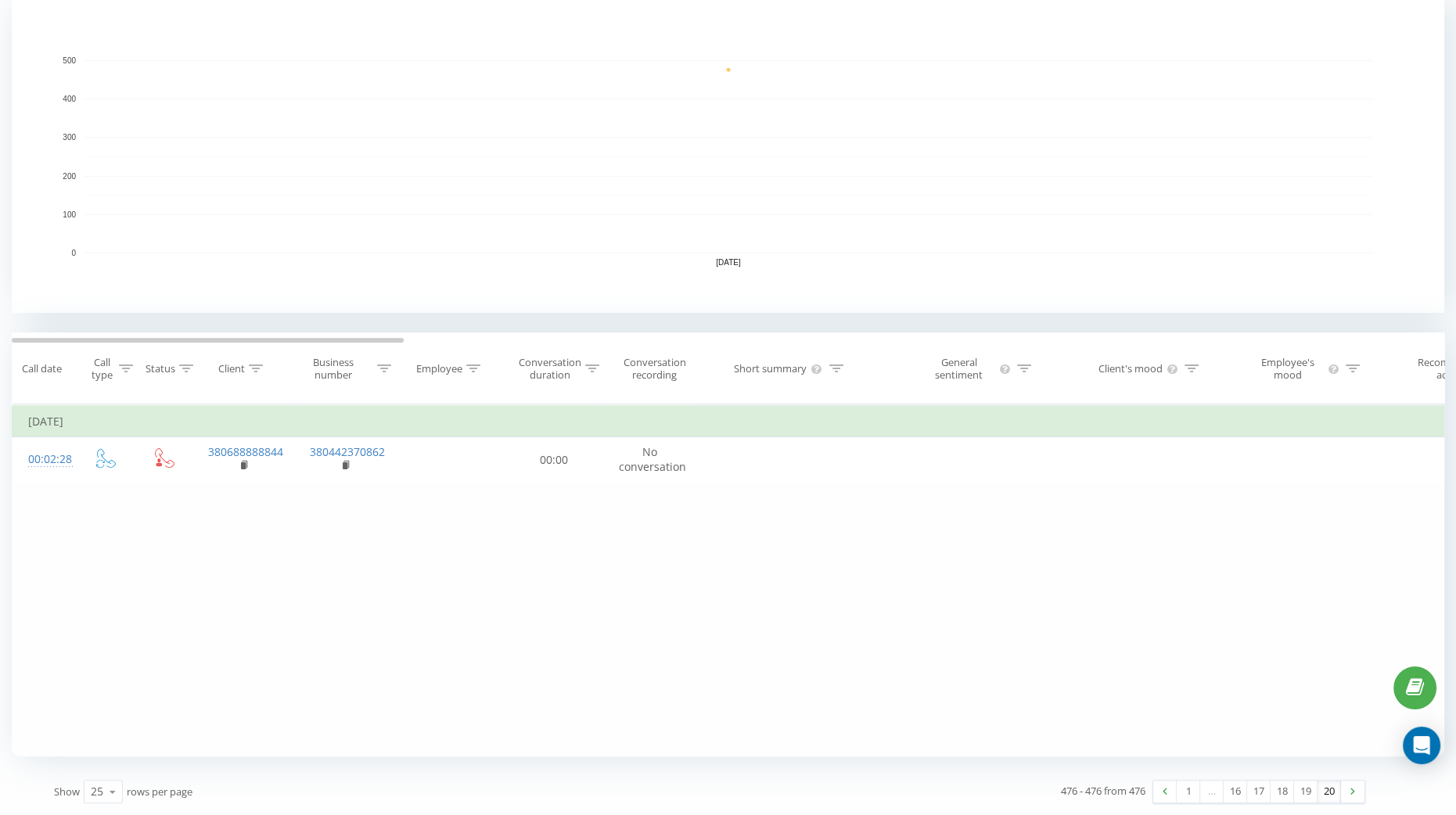
scroll to position [340, 0]
click at [1250, 791] on link "17" at bounding box center [1258, 792] width 24 height 22
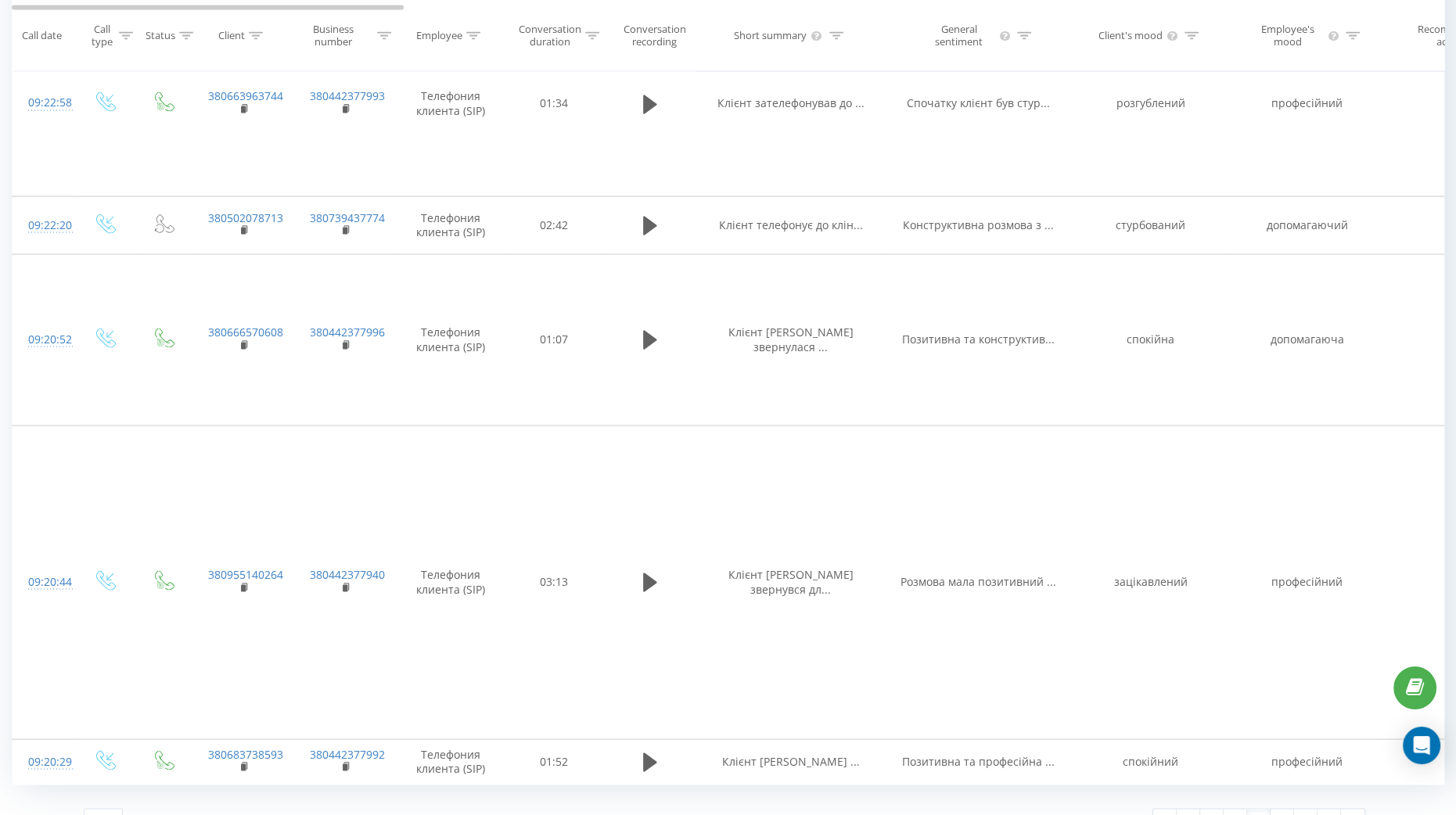
scroll to position [4259, 0]
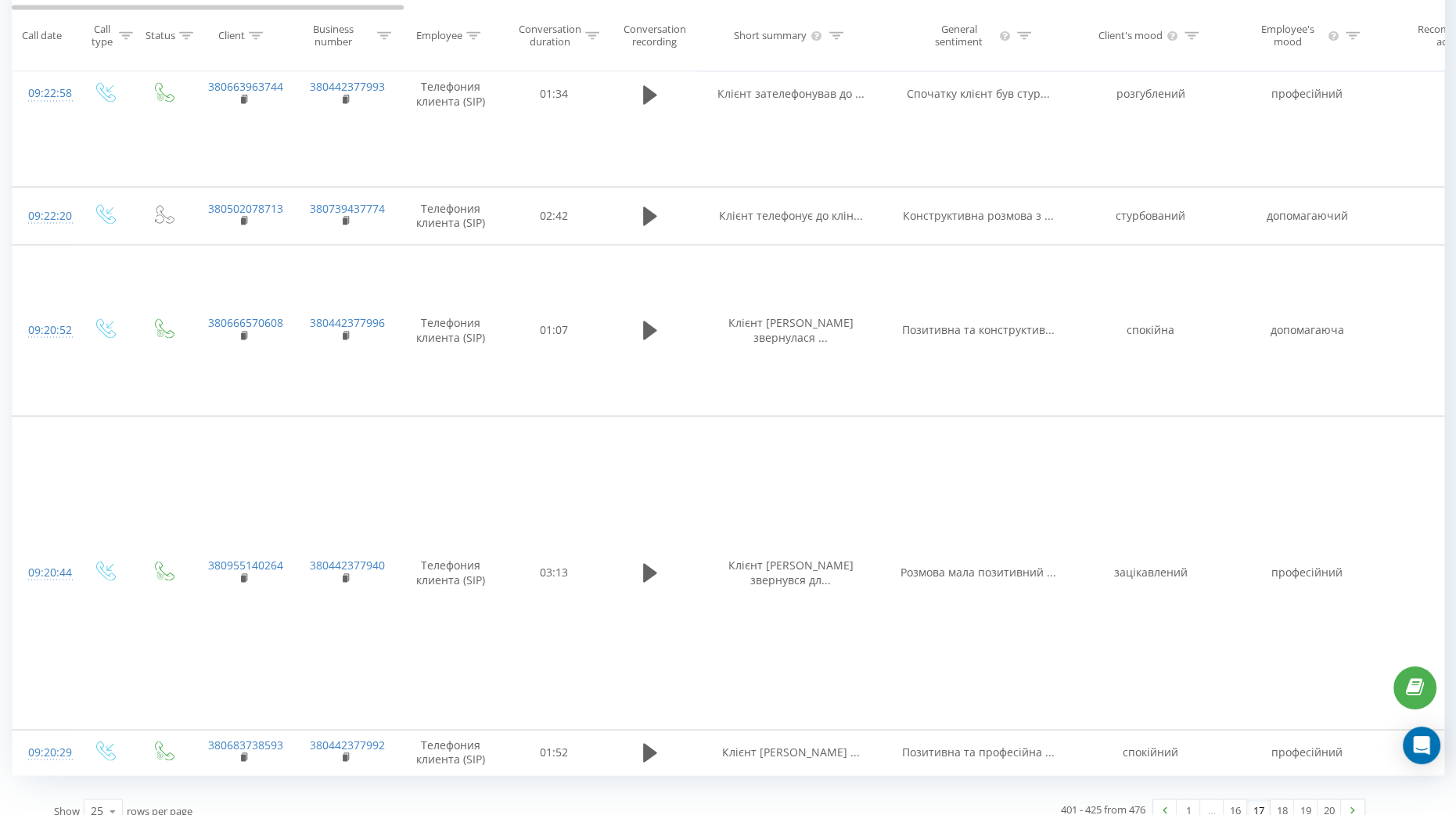
drag, startPoint x: 1235, startPoint y: 791, endPoint x: 1024, endPoint y: 485, distance: 371.7
click at [1234, 799] on link "16" at bounding box center [1235, 810] width 24 height 22
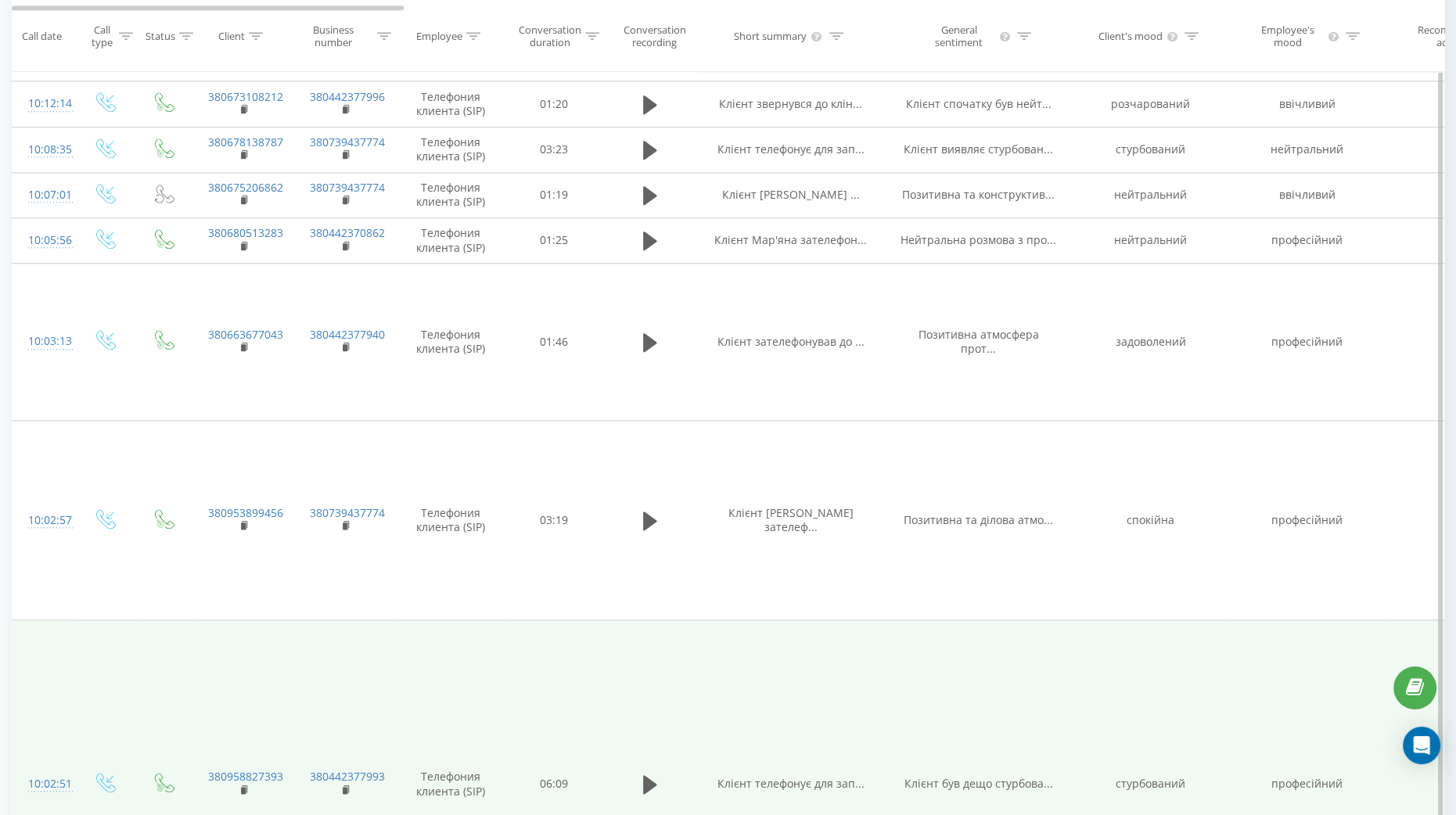
scroll to position [2687, 0]
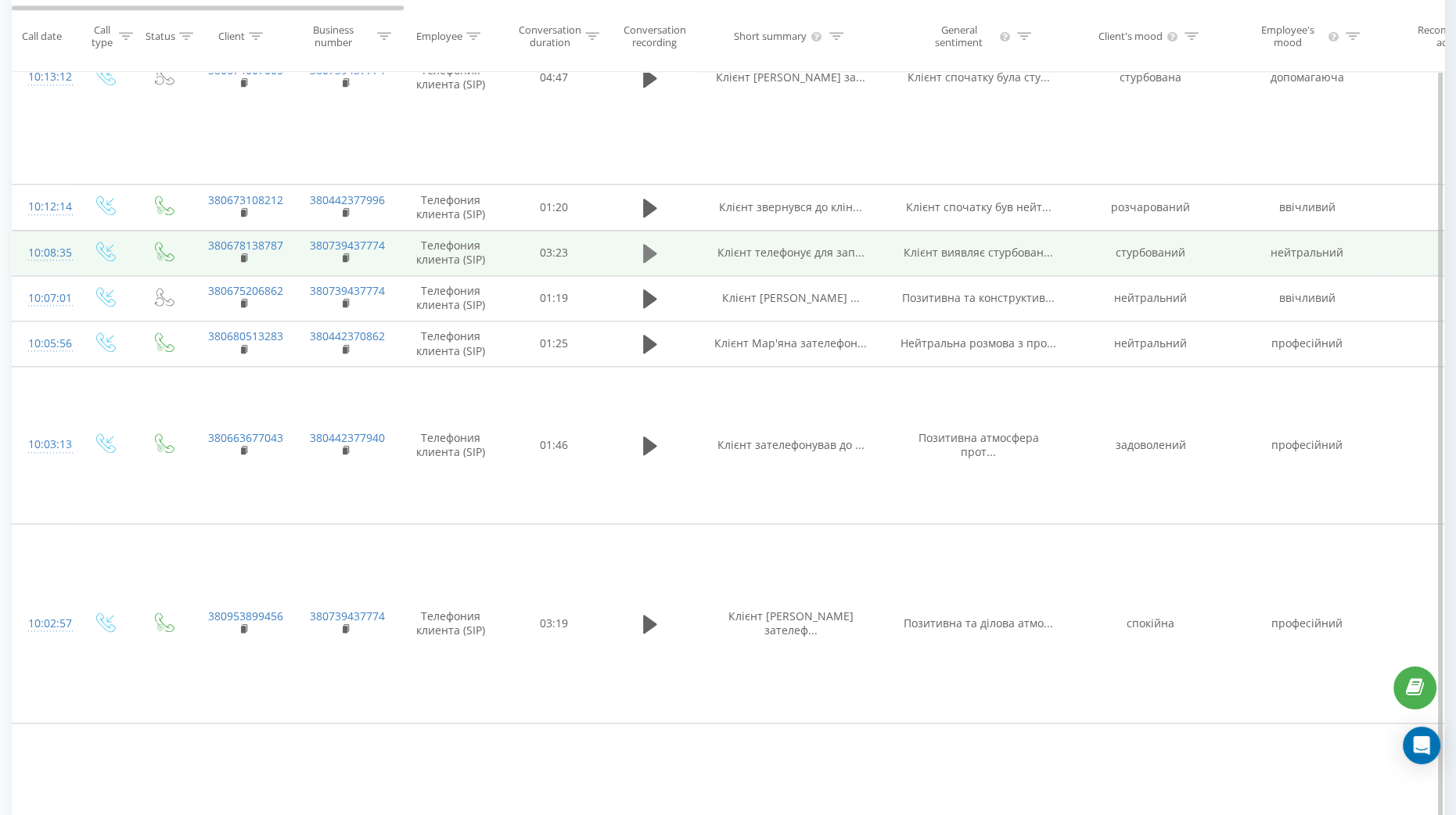
click at [642, 265] on button at bounding box center [649, 253] width 24 height 24
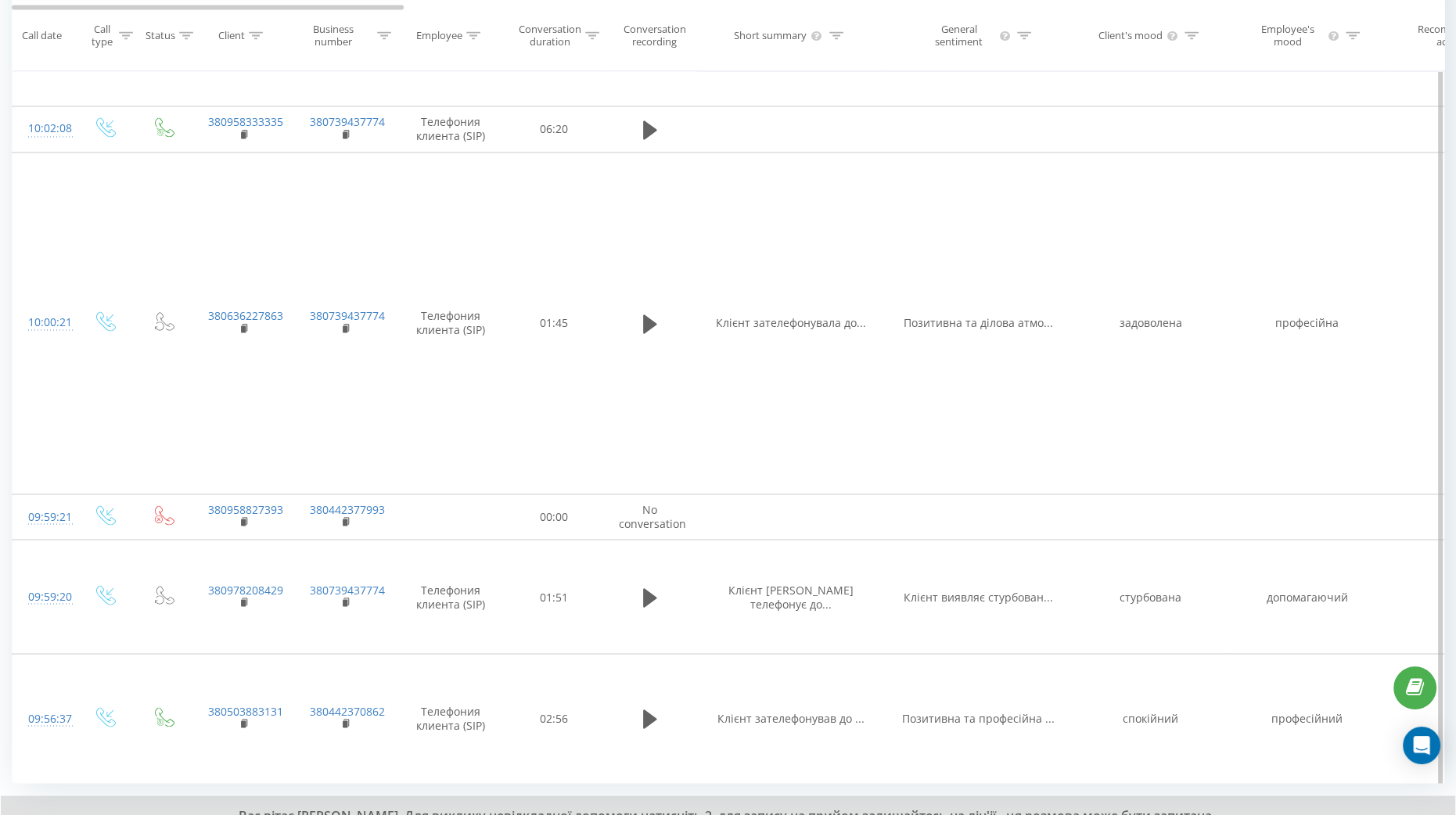
scroll to position [3956, 0]
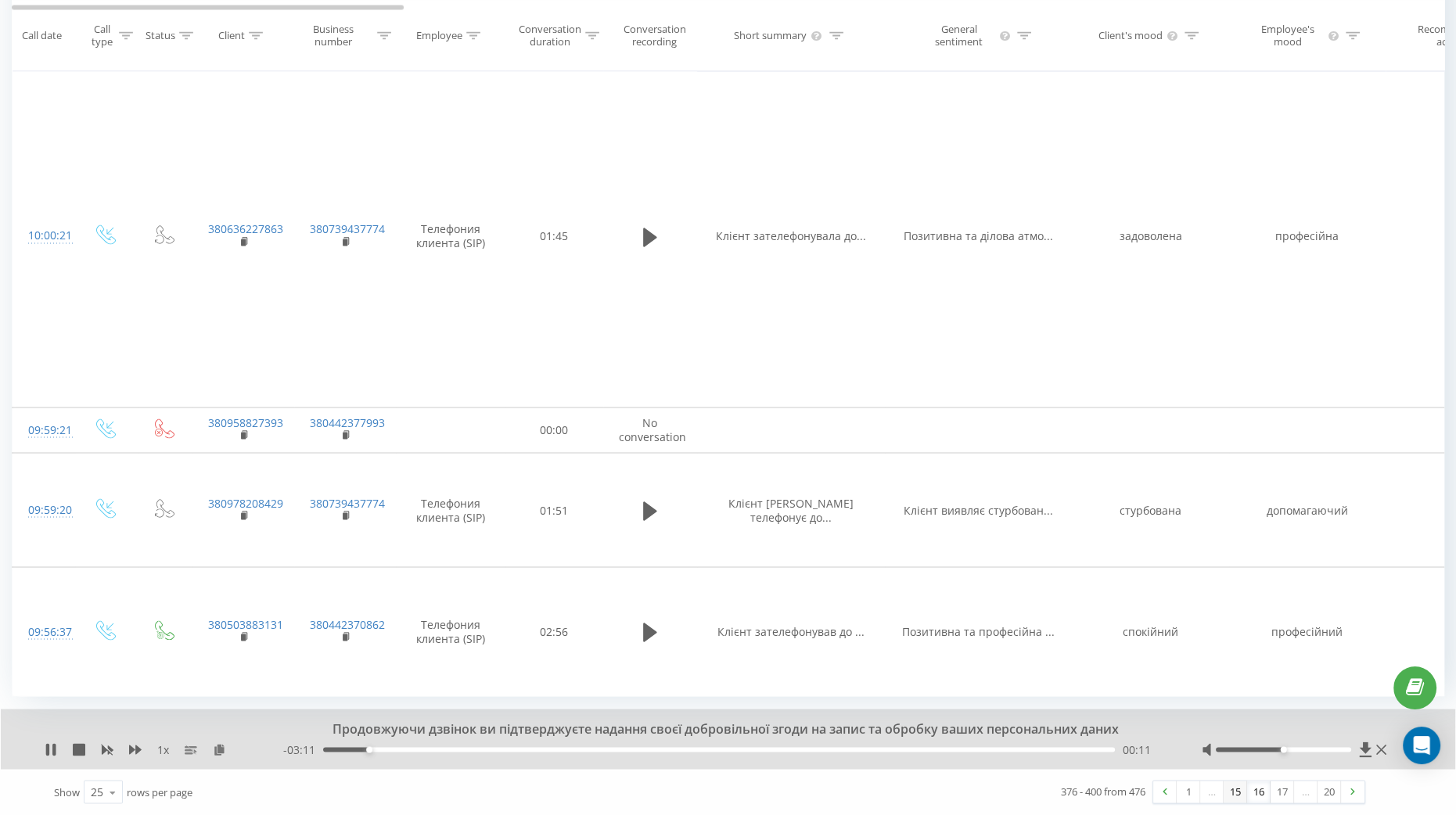
click at [1235, 796] on link "15" at bounding box center [1235, 791] width 24 height 22
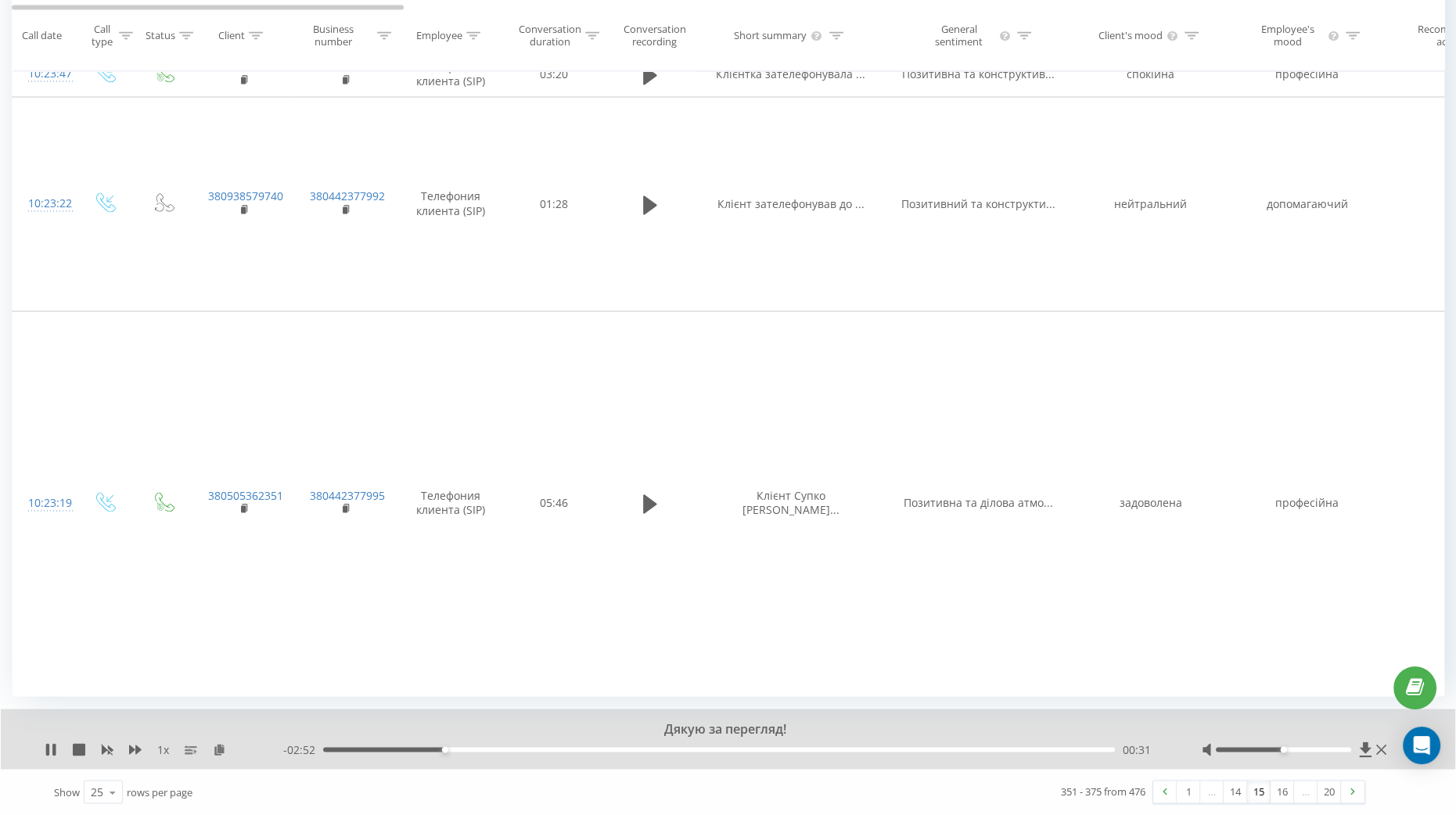
scroll to position [3885, 0]
click at [1232, 795] on link "14" at bounding box center [1235, 791] width 24 height 22
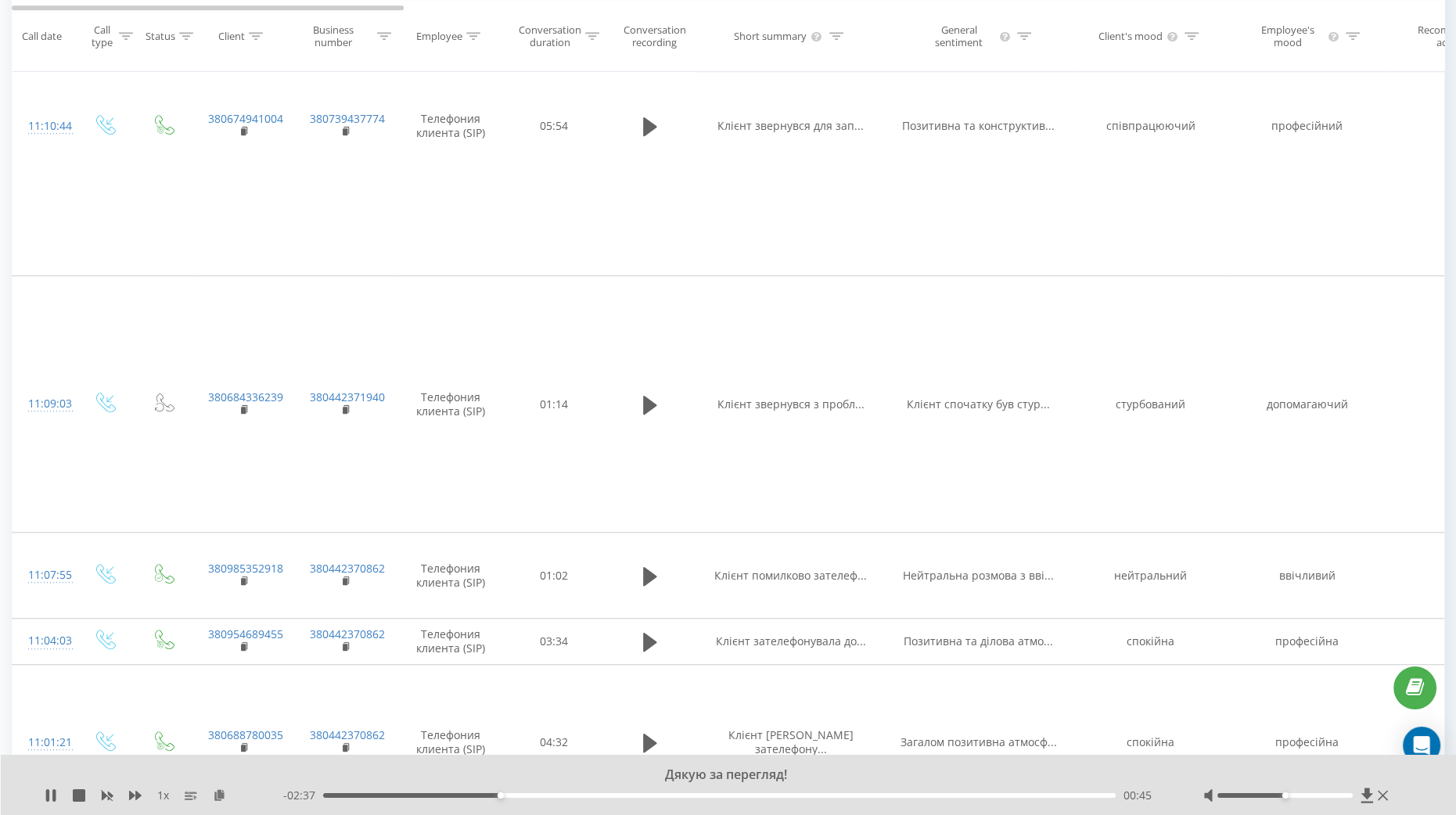
scroll to position [1905, 0]
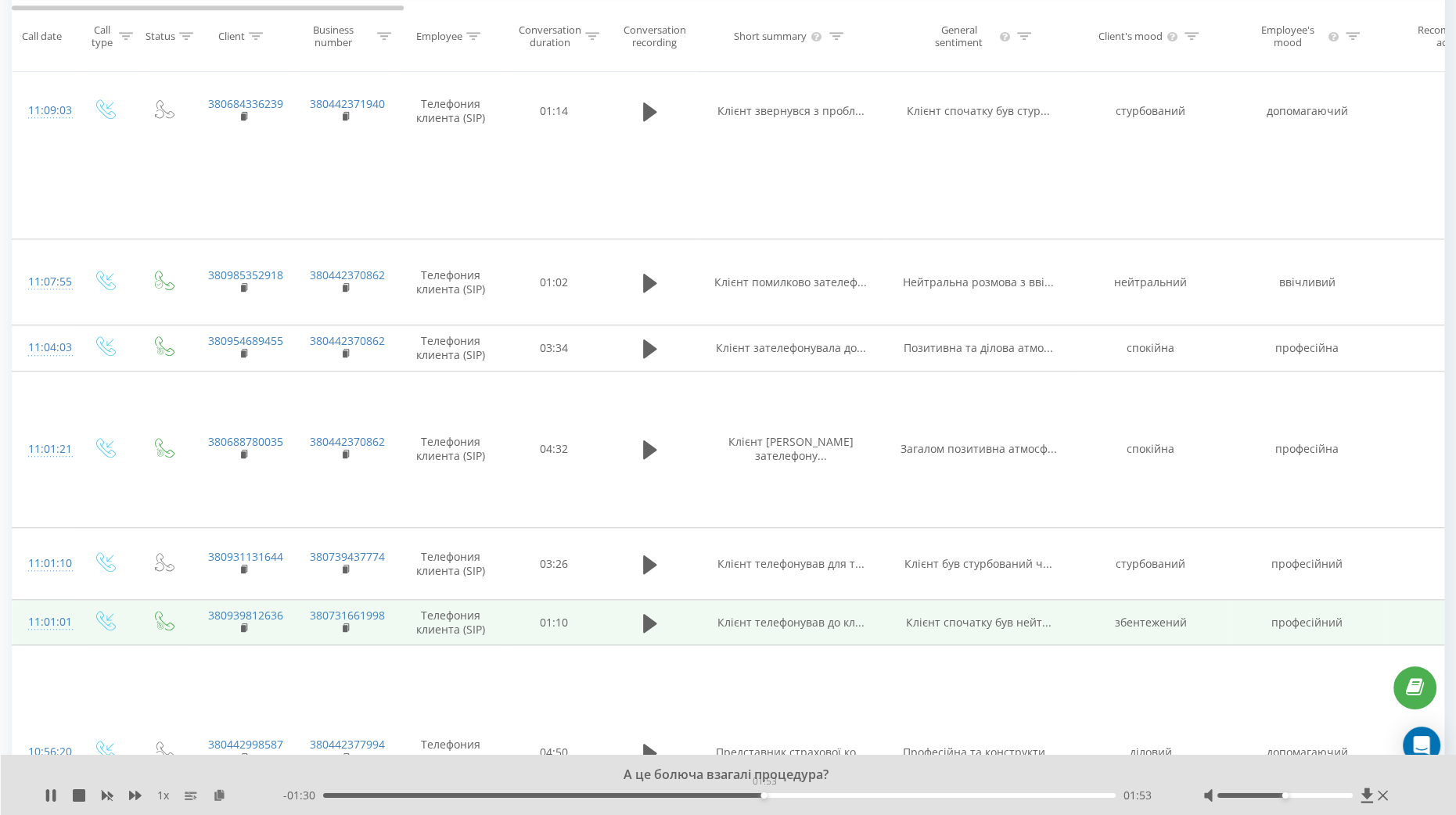
click at [763, 793] on div "01:53" at bounding box center [719, 795] width 792 height 4
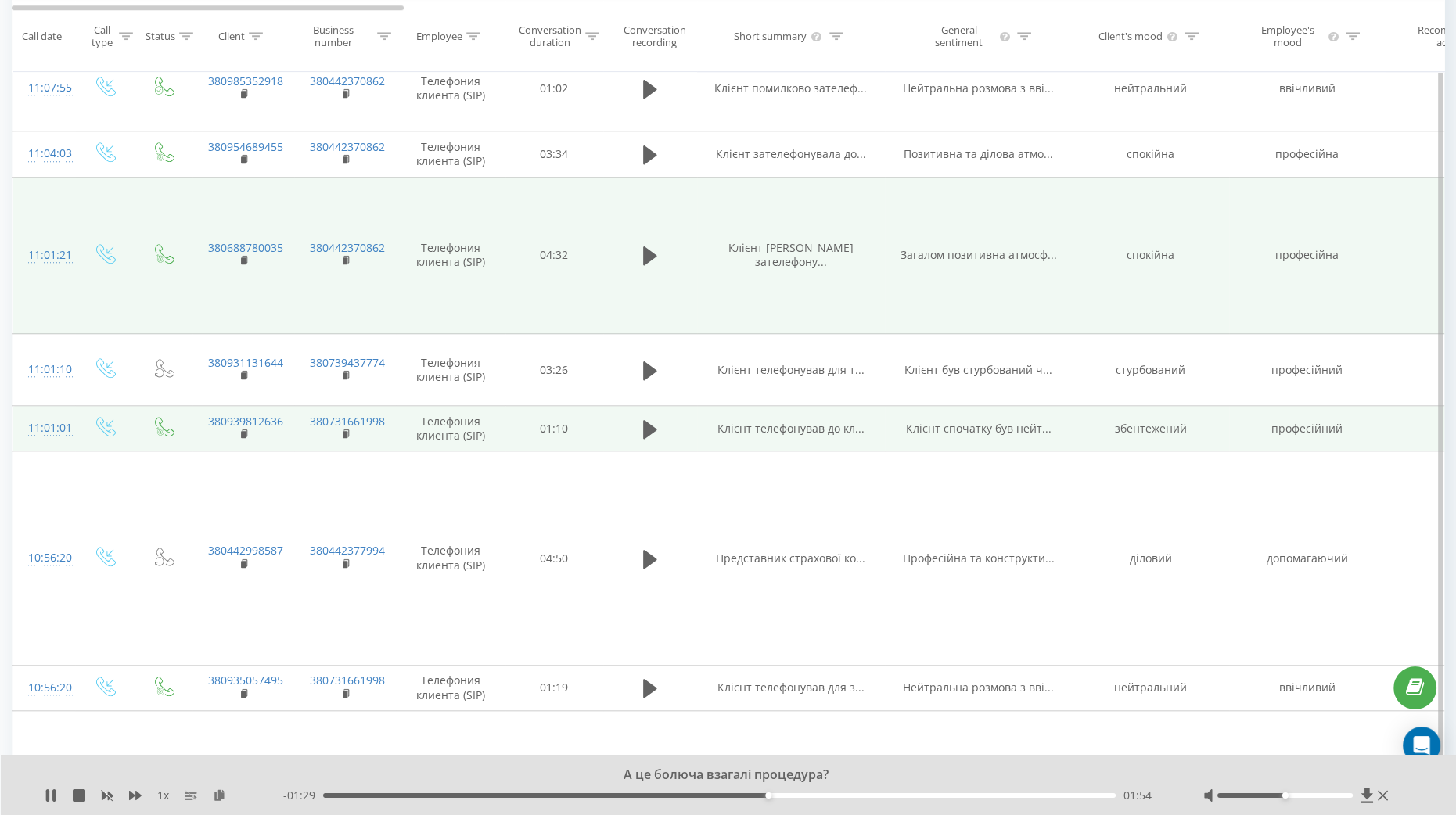
scroll to position [2101, 0]
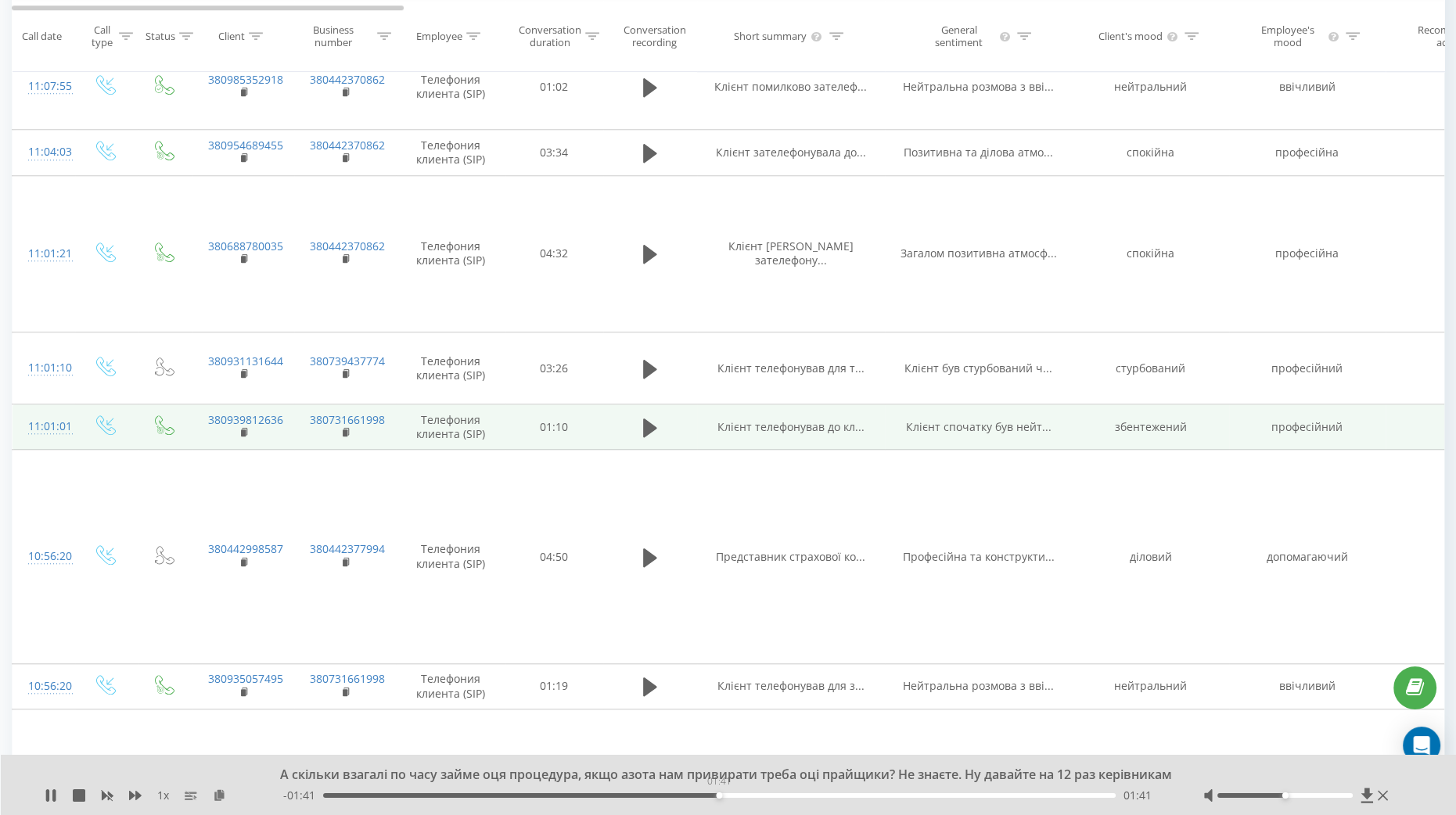
click at [719, 796] on div "01:41" at bounding box center [719, 795] width 792 height 4
click at [634, 795] on div "01:43" at bounding box center [719, 795] width 792 height 4
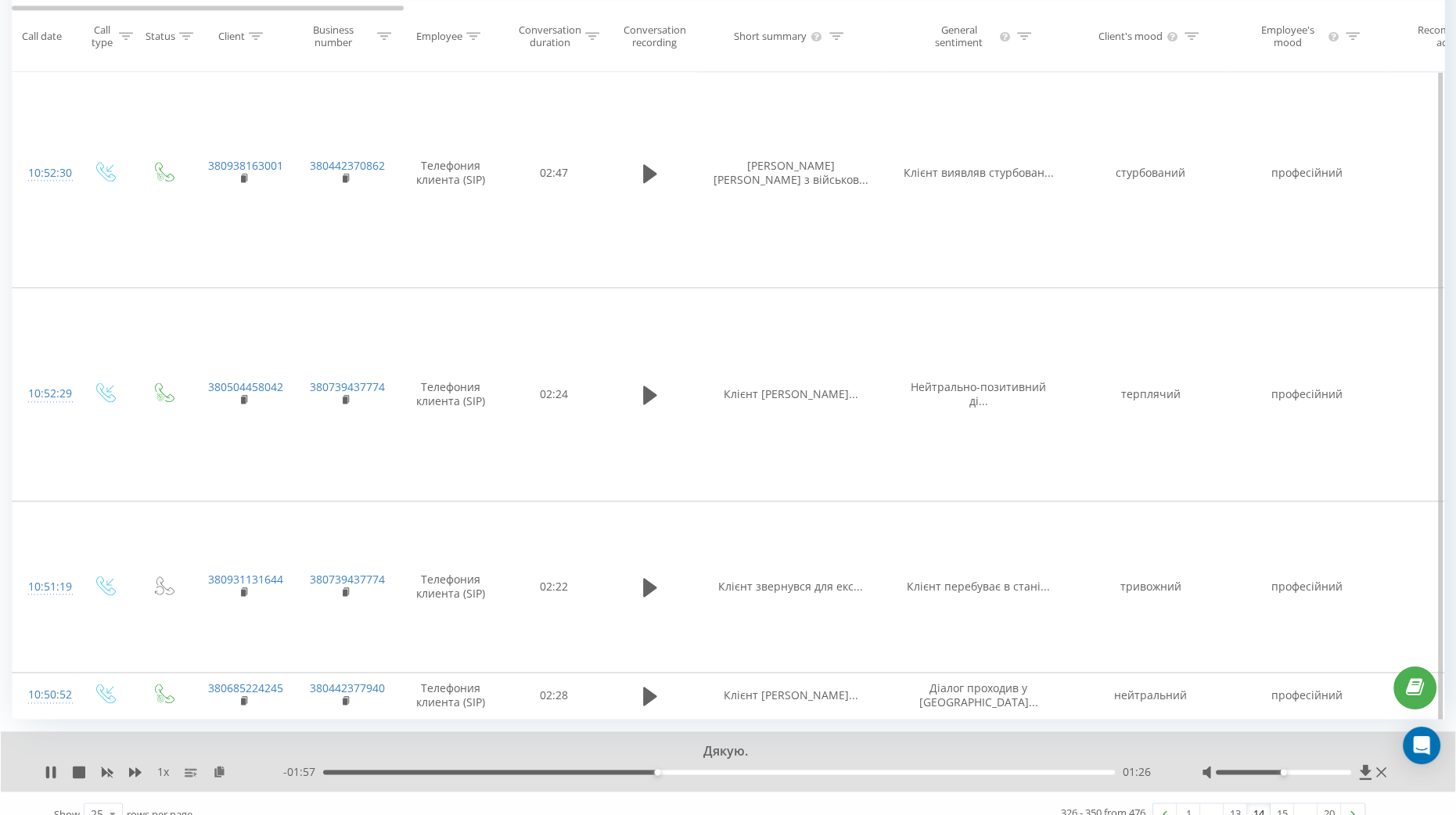
scroll to position [3147, 0]
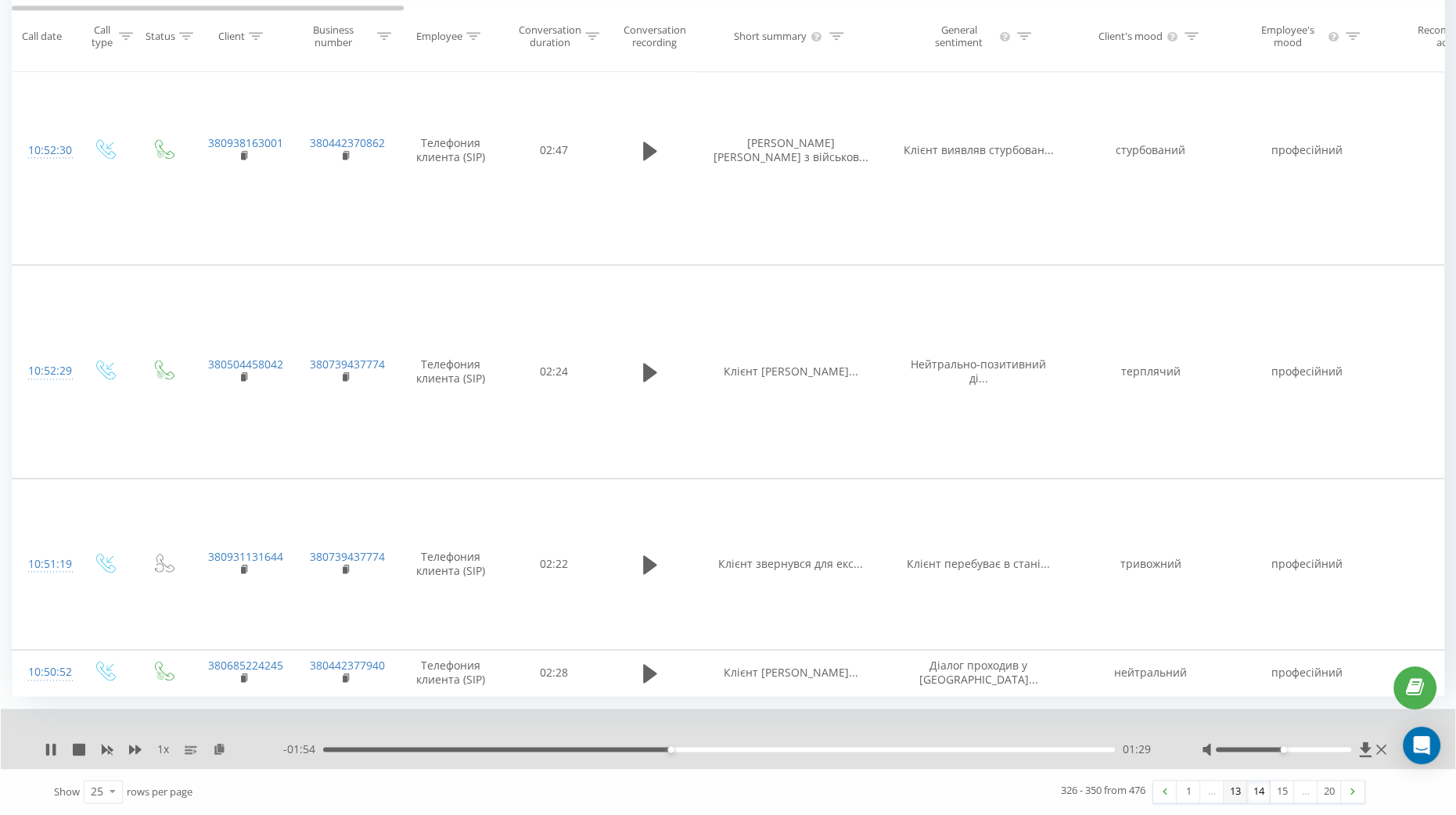
click at [1235, 794] on link "13" at bounding box center [1235, 791] width 24 height 22
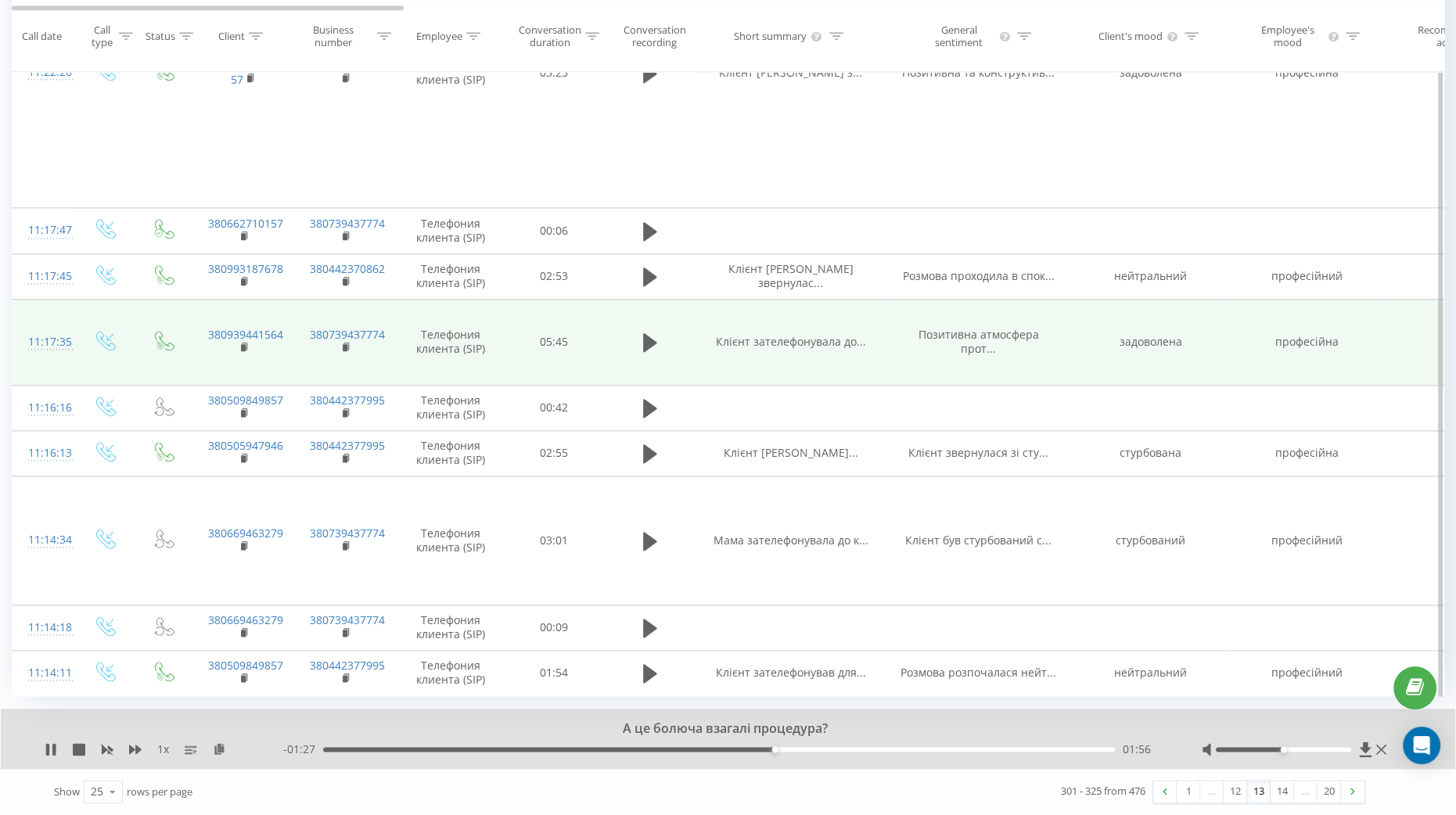
scroll to position [2884, 0]
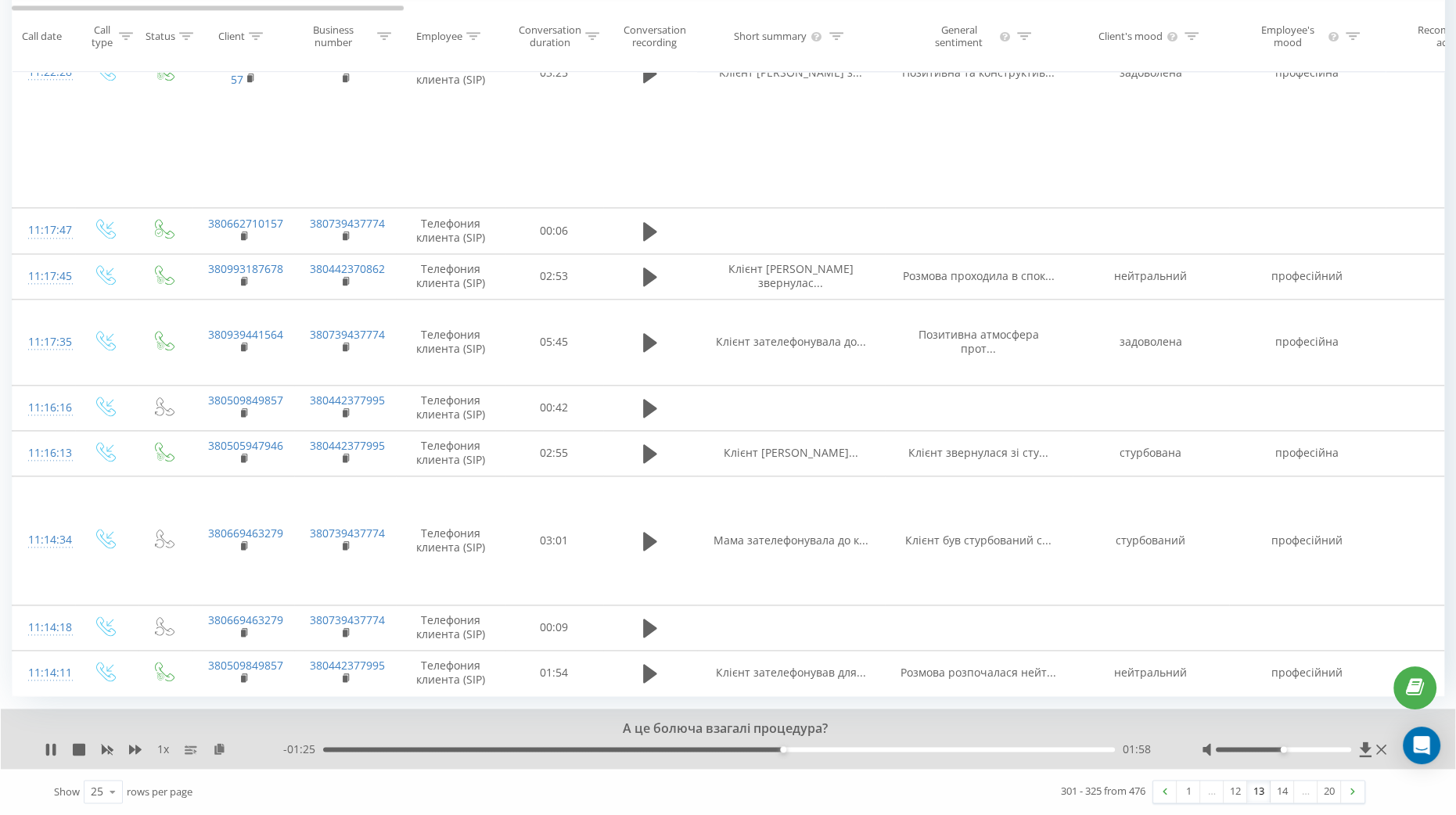
drag, startPoint x: 1181, startPoint y: 794, endPoint x: 974, endPoint y: 466, distance: 387.9
click at [1181, 794] on link "1" at bounding box center [1188, 791] width 24 height 22
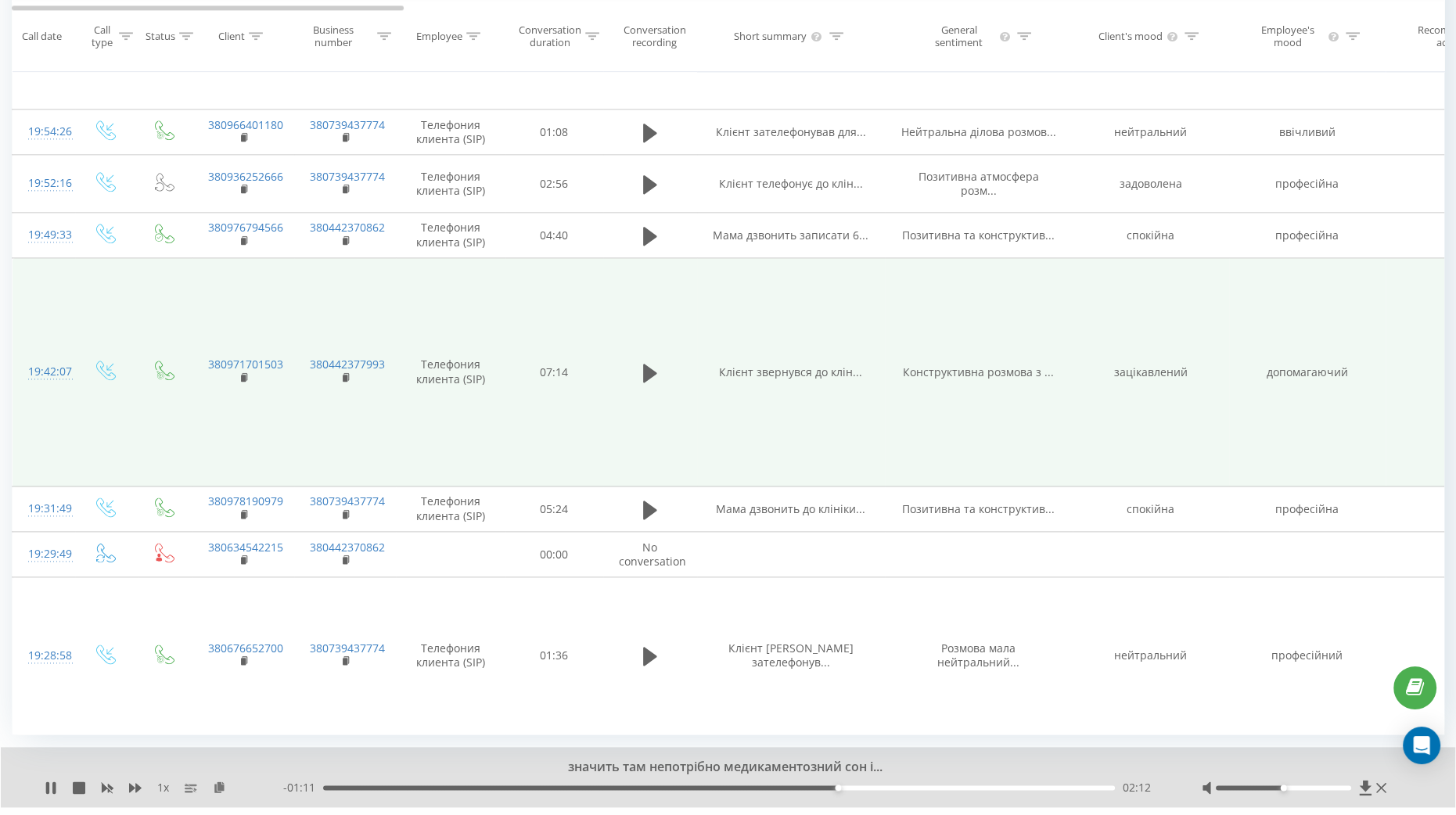
scroll to position [2924, 0]
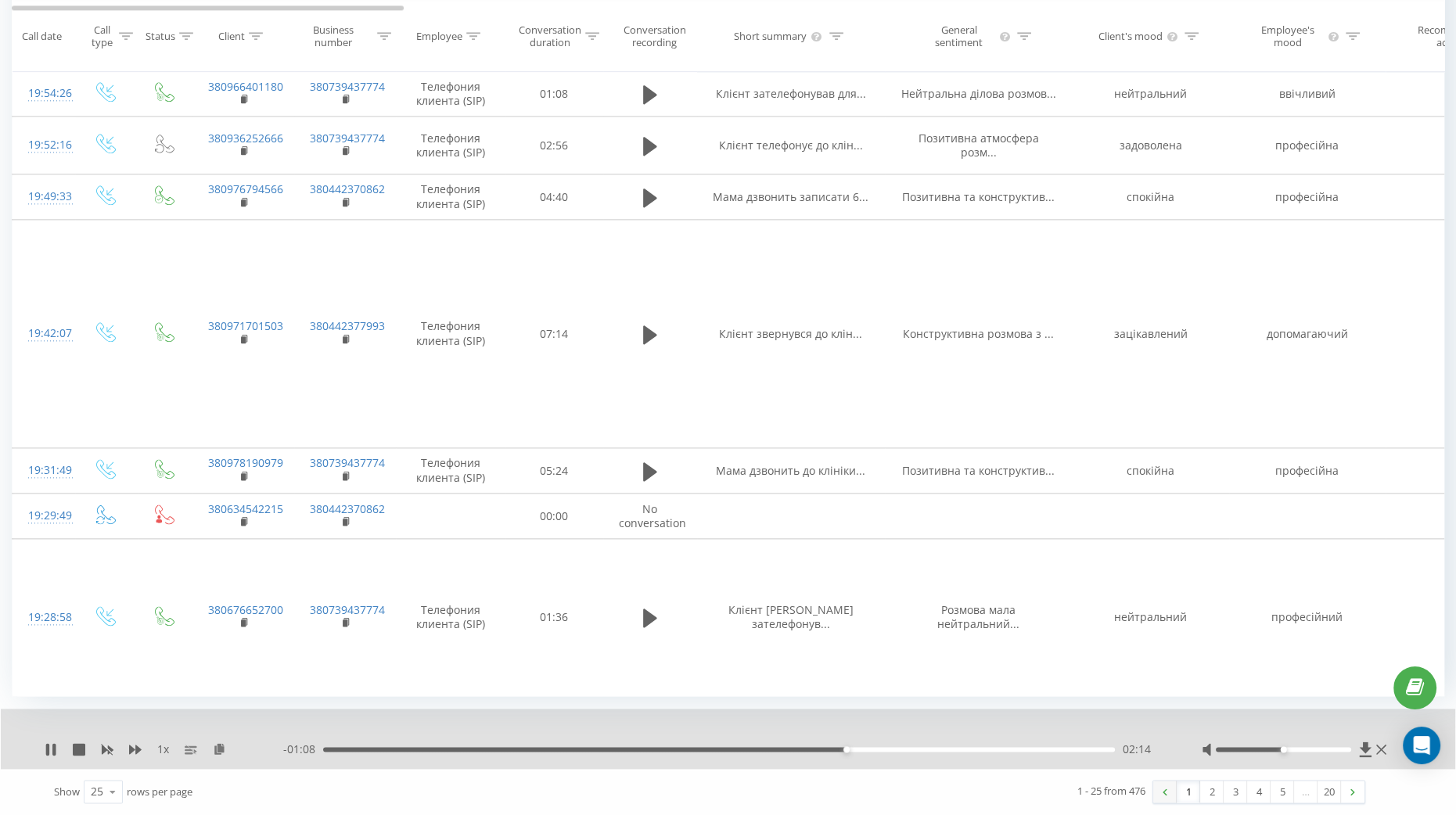
click at [1161, 792] on link at bounding box center [1164, 791] width 24 height 22
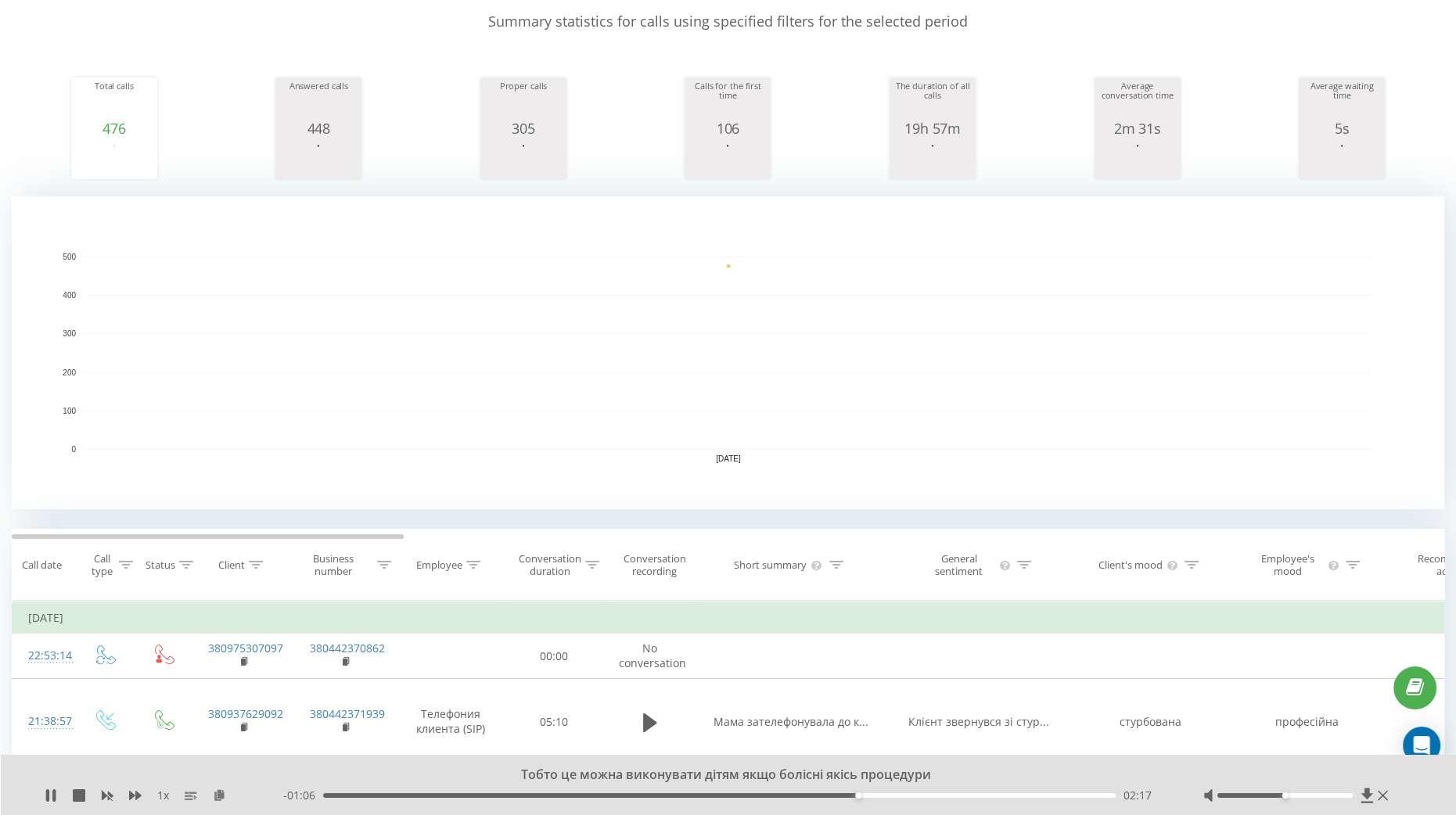
scroll to position [0, 0]
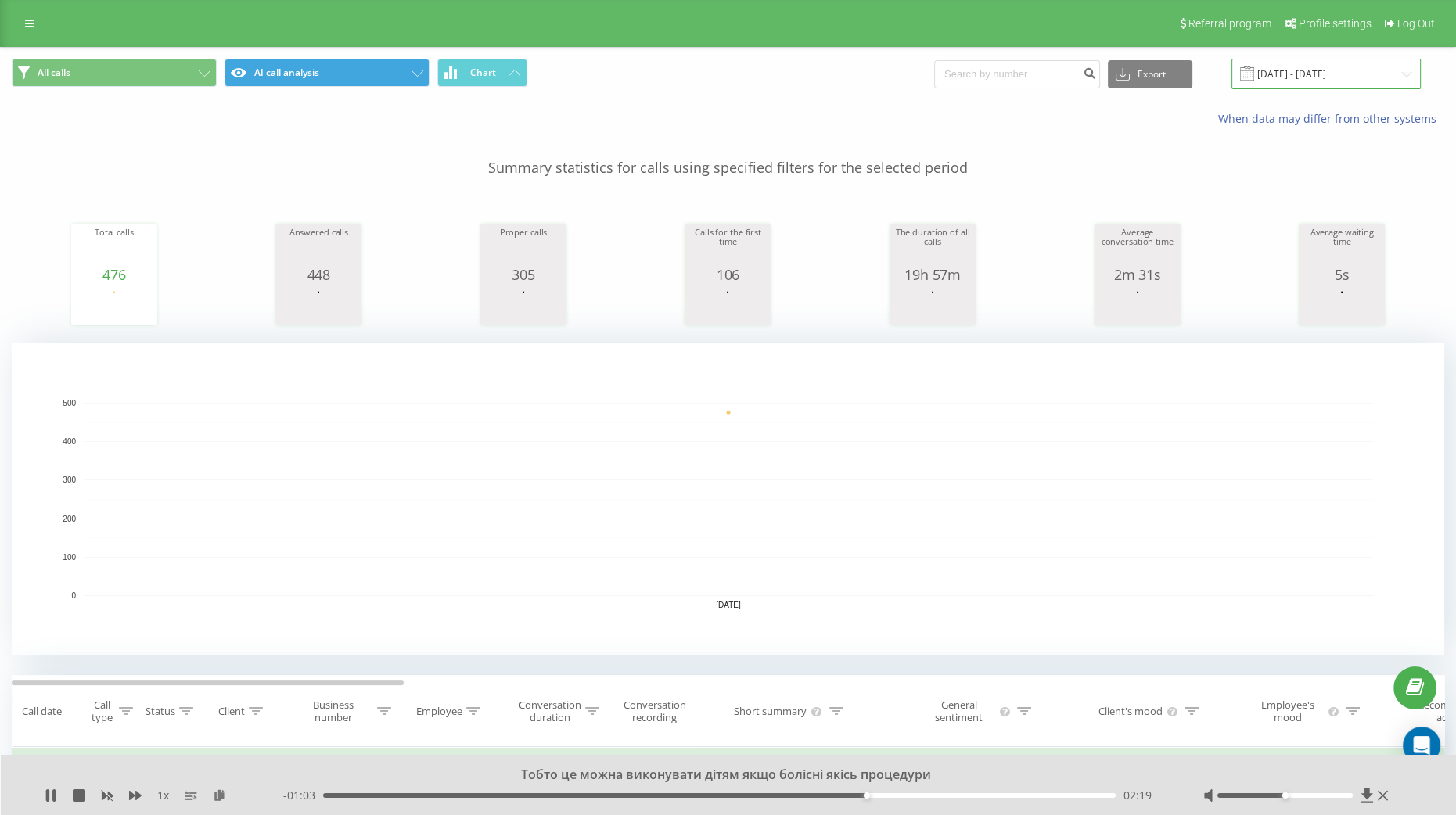
click at [1330, 72] on input "[DATE] - [DATE]" at bounding box center [1325, 73] width 189 height 31
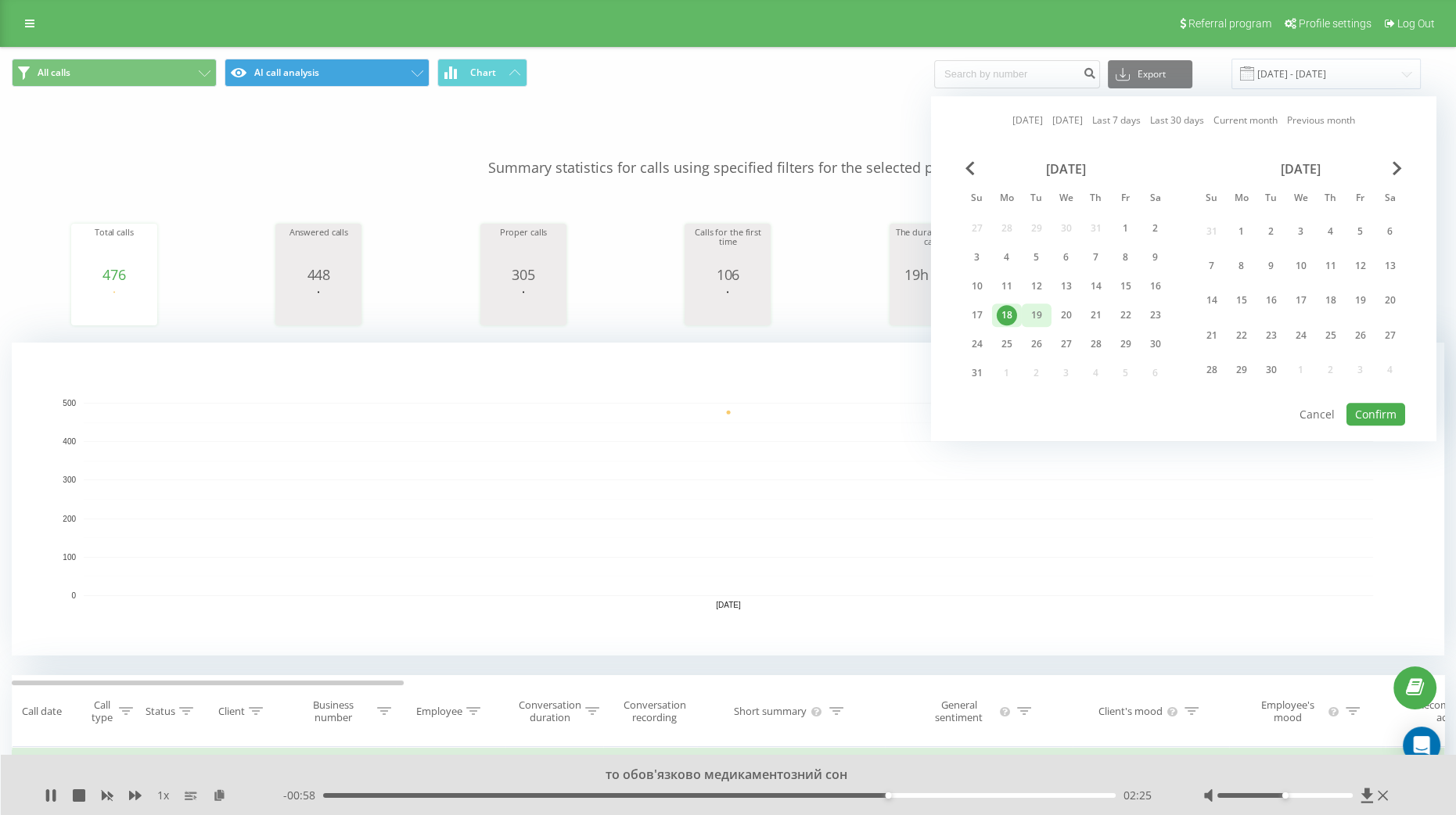
click at [1047, 318] on div "19" at bounding box center [1037, 315] width 30 height 24
click at [1363, 416] on button "Confirm" at bounding box center [1375, 414] width 58 height 23
type input "[DATE] - [DATE]"
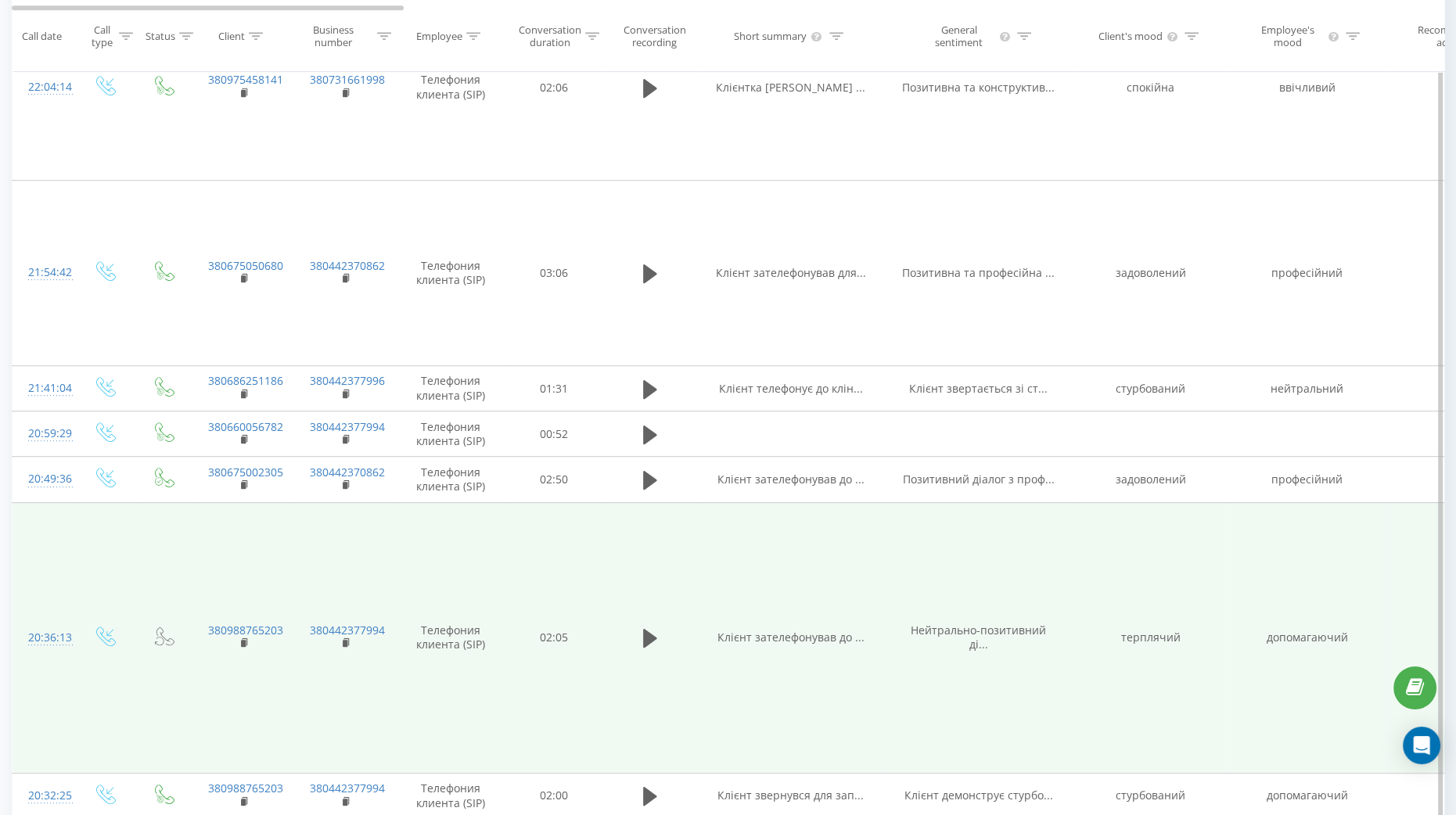
scroll to position [1173, 0]
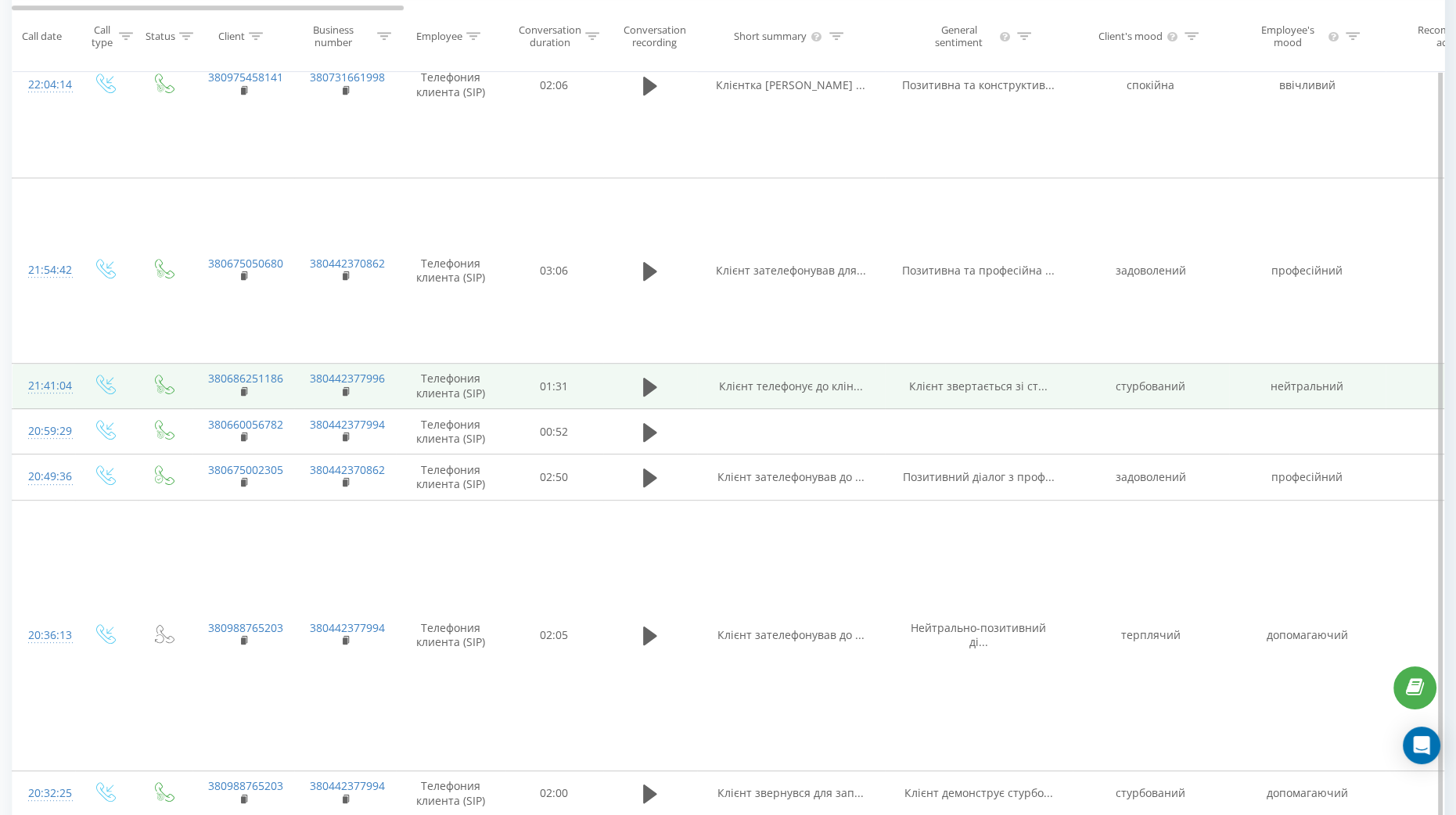
click at [643, 401] on span at bounding box center [649, 393] width 24 height 15
click at [650, 395] on icon at bounding box center [650, 385] width 14 height 19
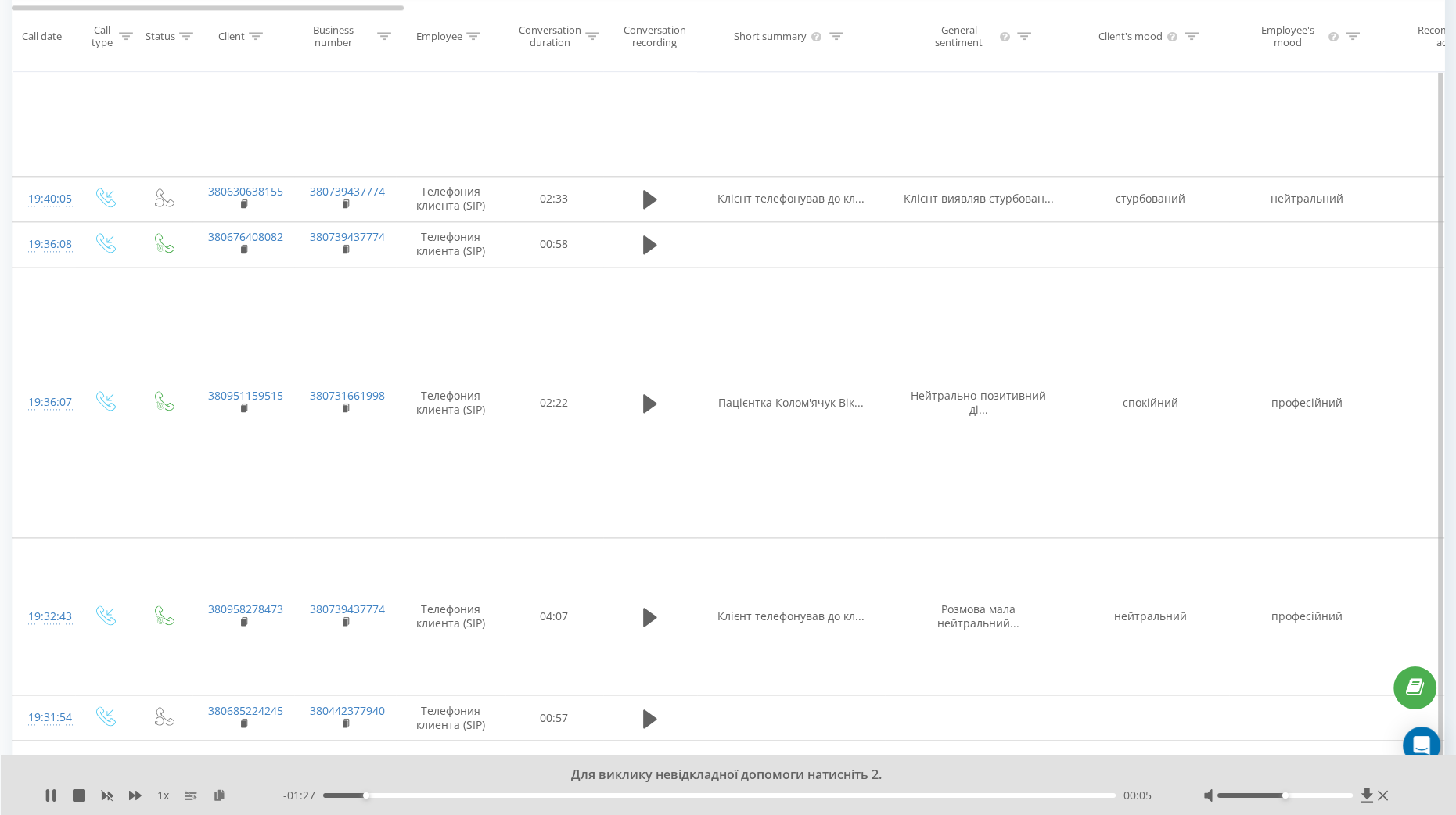
scroll to position [2735, 0]
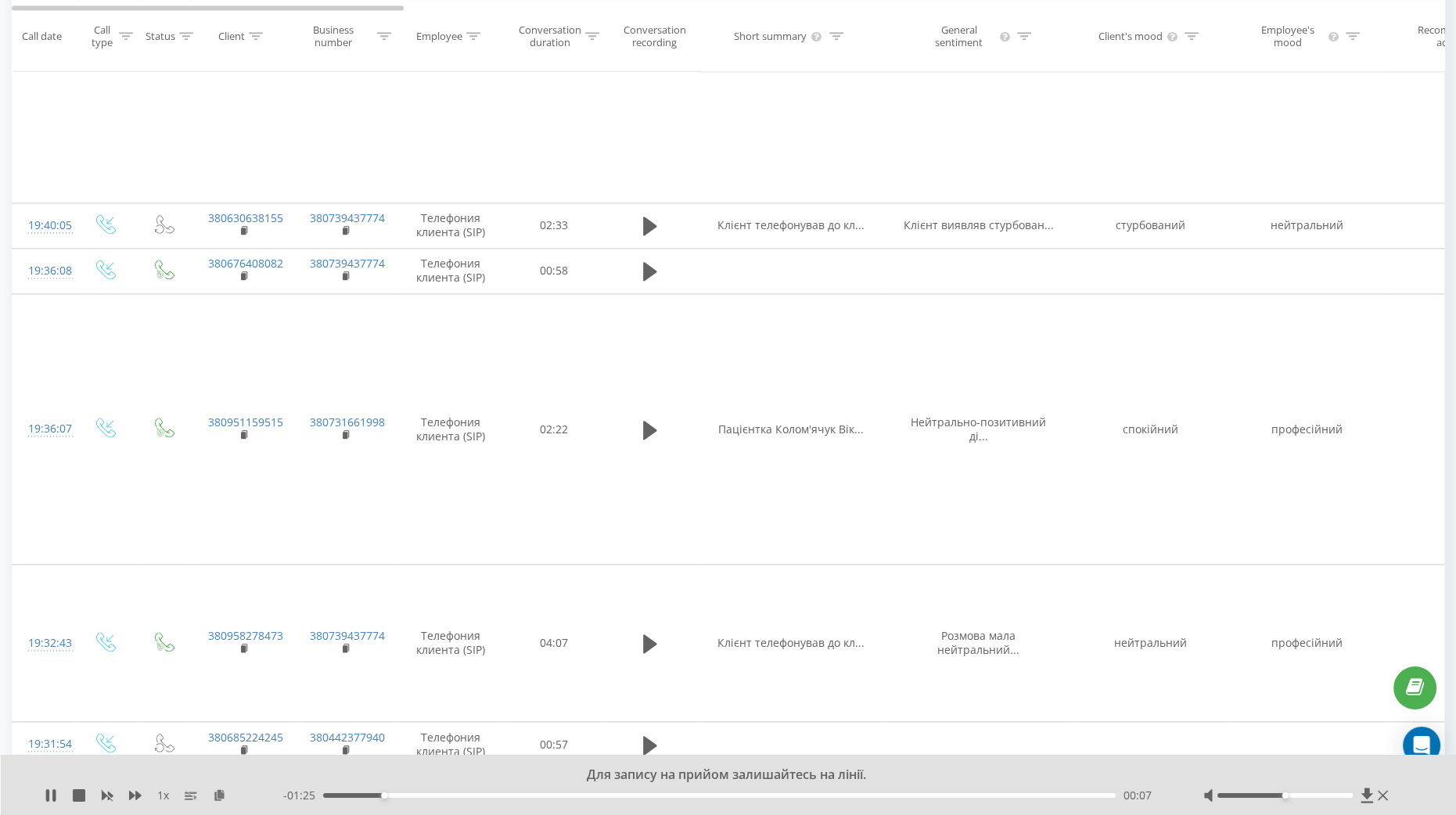
click at [410, 796] on div "00:07" at bounding box center [719, 795] width 792 height 4
click at [446, 796] on div "00:14" at bounding box center [719, 795] width 792 height 4
click at [471, 795] on div "00:15" at bounding box center [719, 795] width 792 height 4
click at [499, 795] on div "00:17" at bounding box center [719, 795] width 792 height 4
click at [517, 796] on div "00:22" at bounding box center [719, 795] width 792 height 4
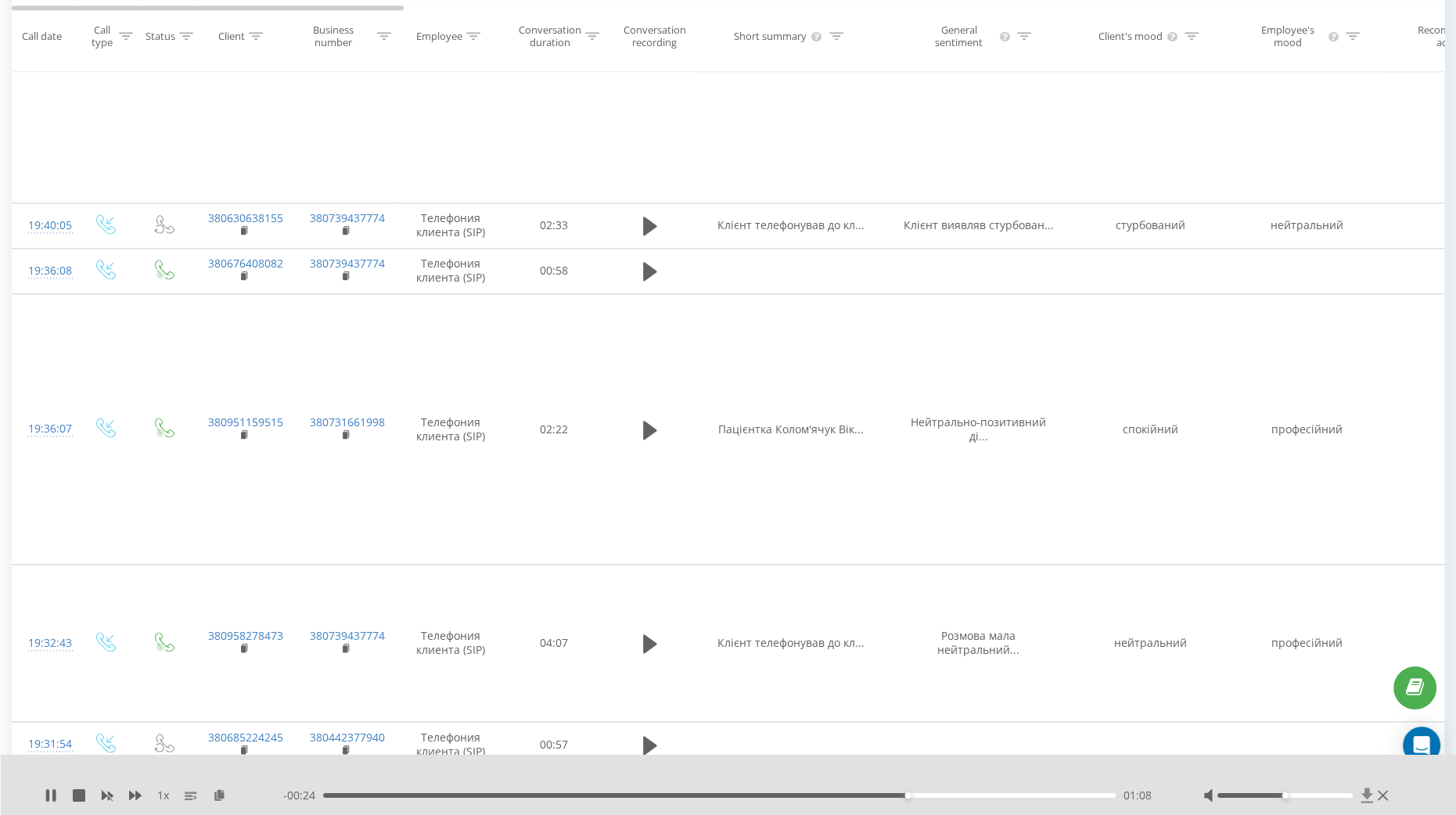
click at [1362, 796] on icon at bounding box center [1366, 796] width 13 height 16
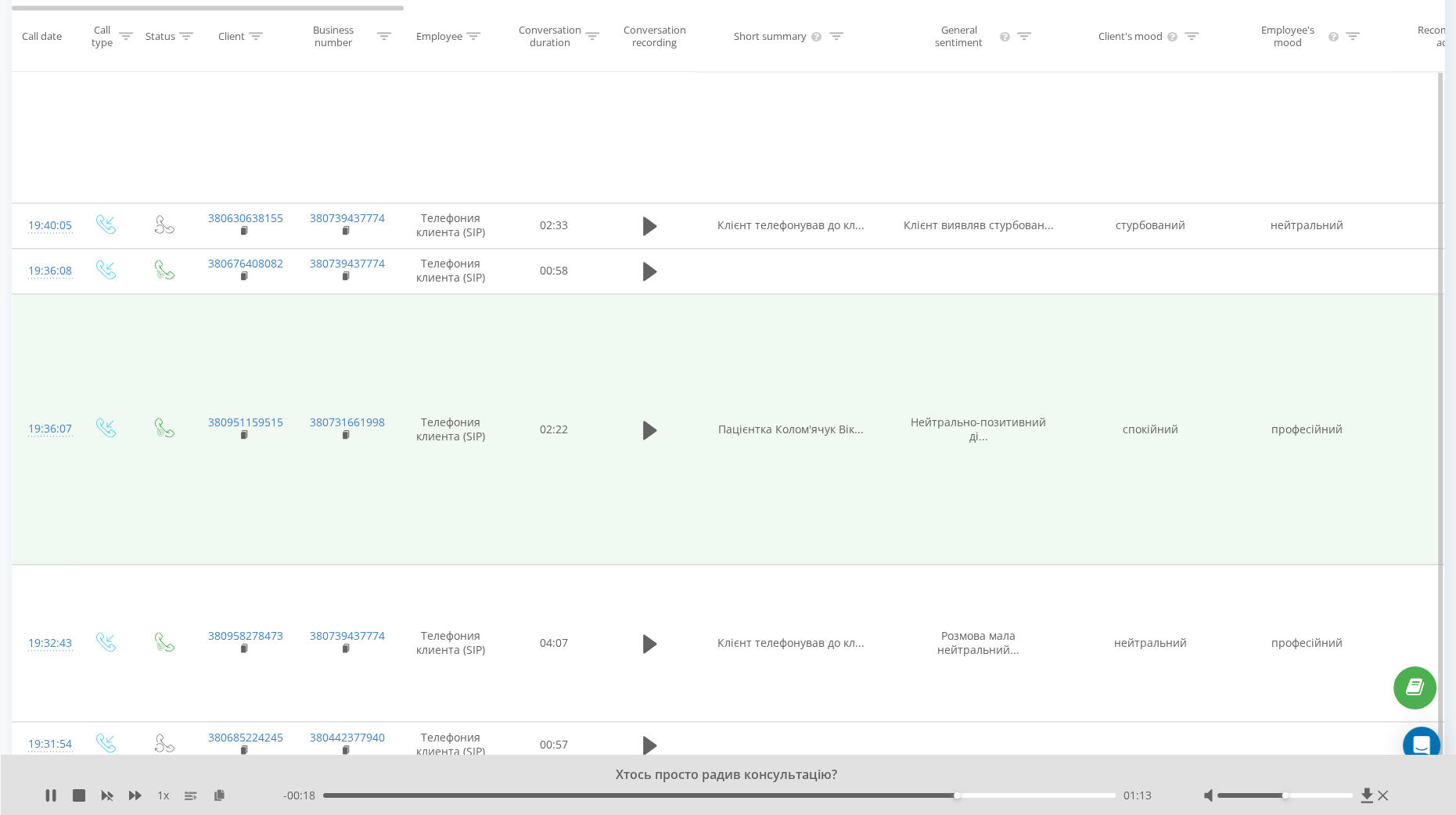
click at [116, 423] on td at bounding box center [106, 429] width 63 height 271
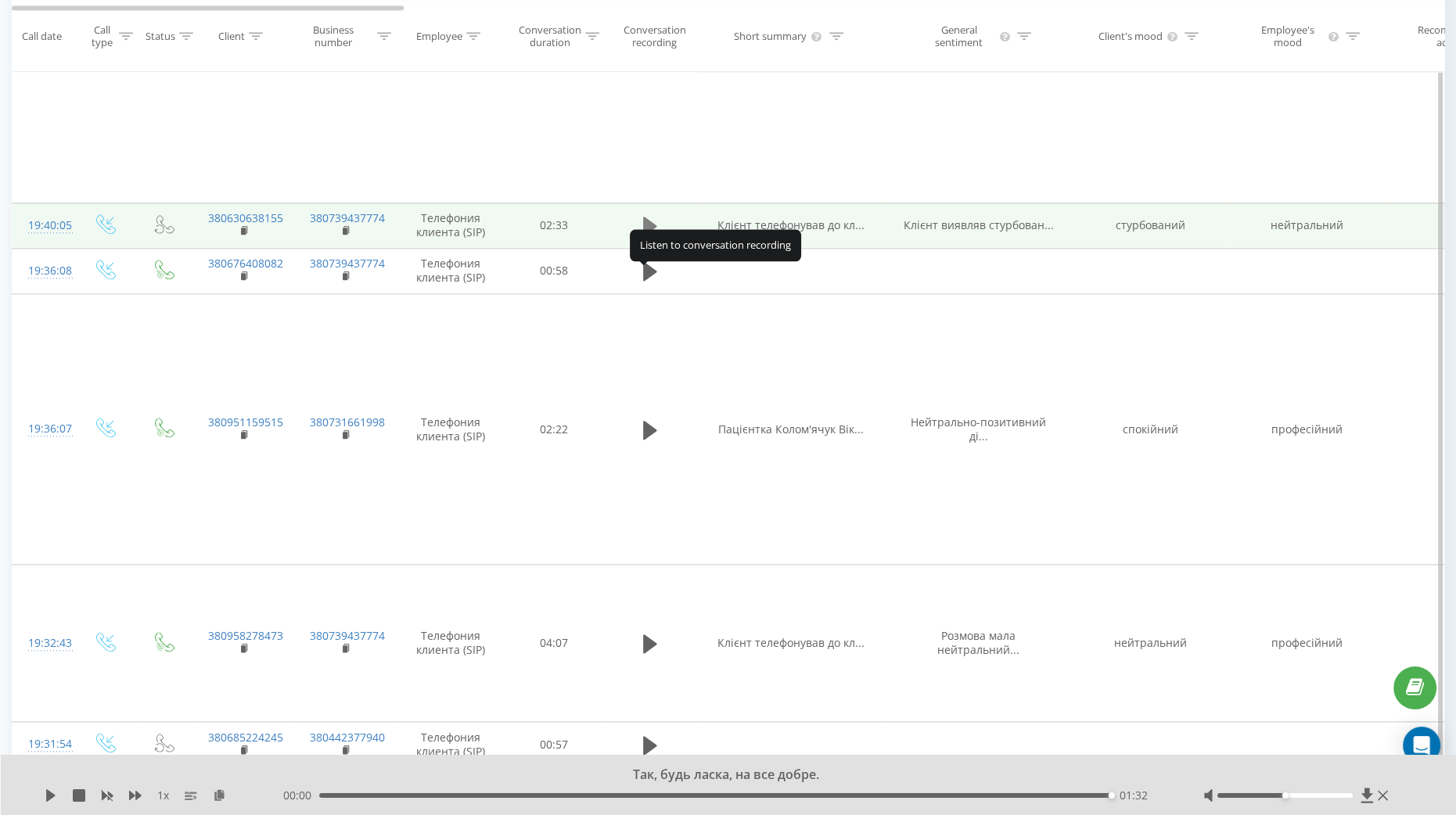
click at [645, 236] on icon at bounding box center [650, 226] width 14 height 19
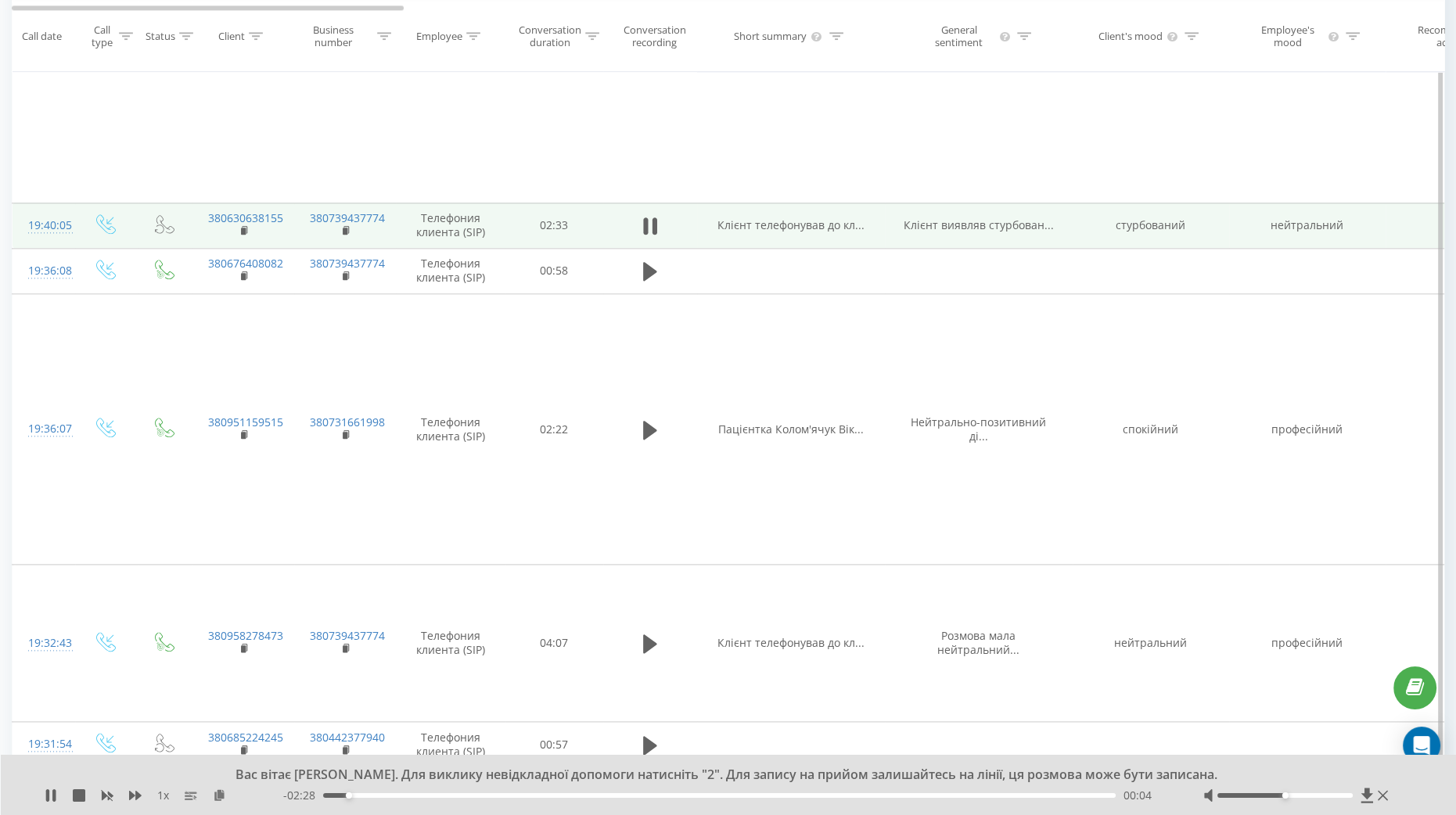
click at [469, 799] on div "- 02:28 00:04 00:04" at bounding box center [723, 796] width 880 height 16
click at [483, 794] on div "00:07" at bounding box center [719, 795] width 792 height 4
click at [574, 795] on div "00:31" at bounding box center [719, 795] width 792 height 4
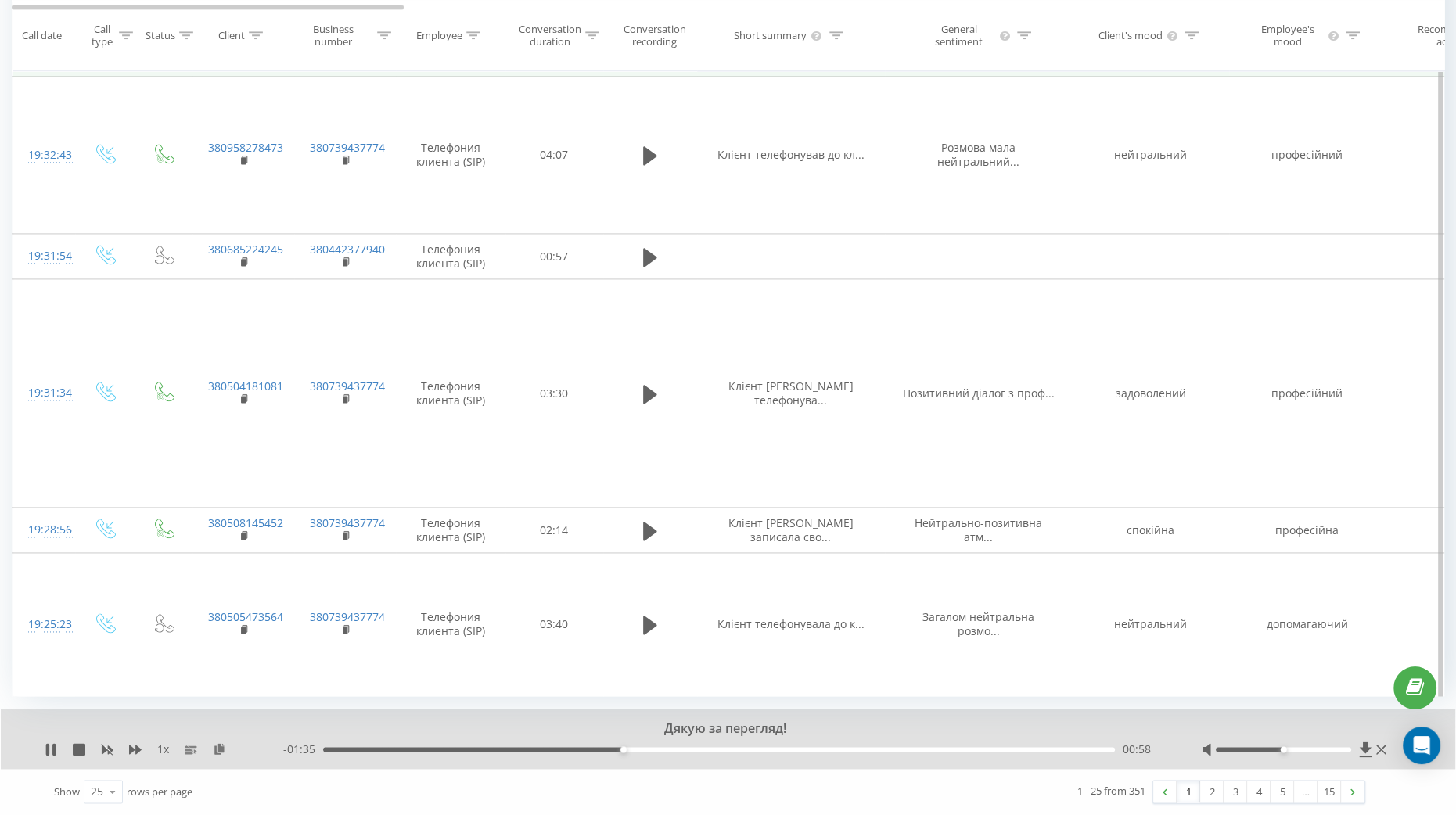
scroll to position [3304, 0]
click at [1241, 791] on link "3" at bounding box center [1235, 791] width 24 height 22
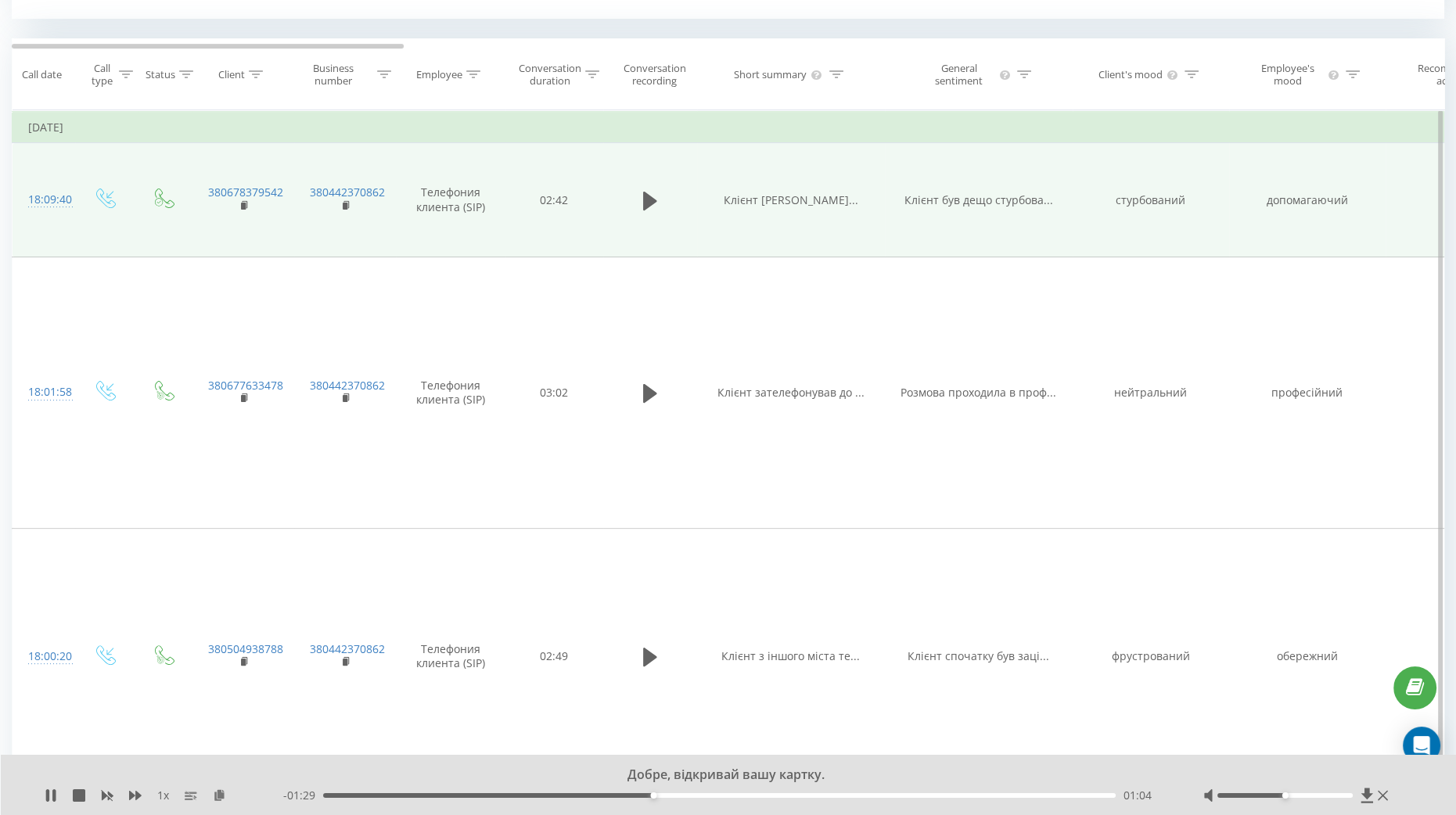
scroll to position [1026, 0]
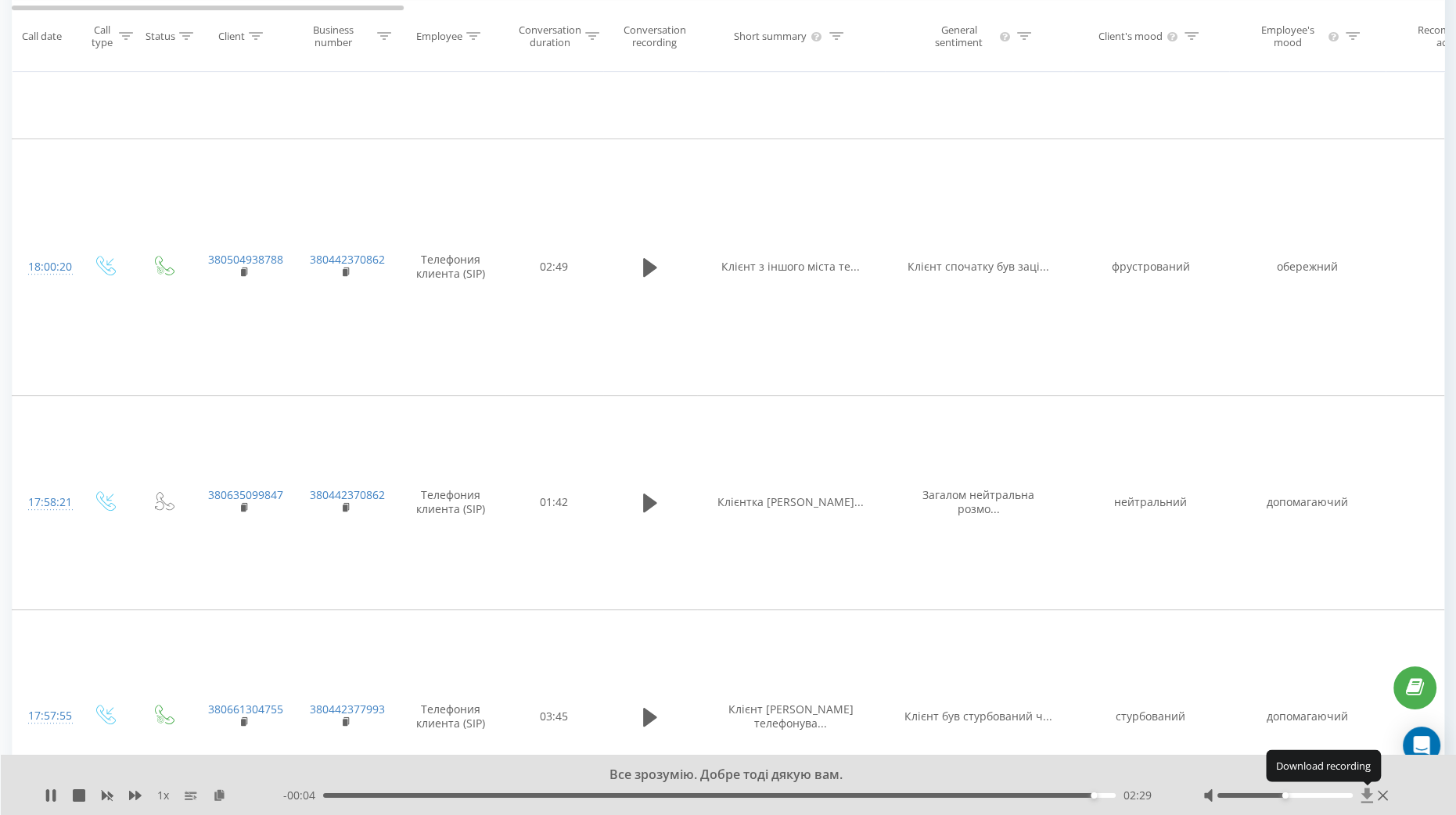
click at [1366, 796] on icon at bounding box center [1366, 795] width 11 height 15
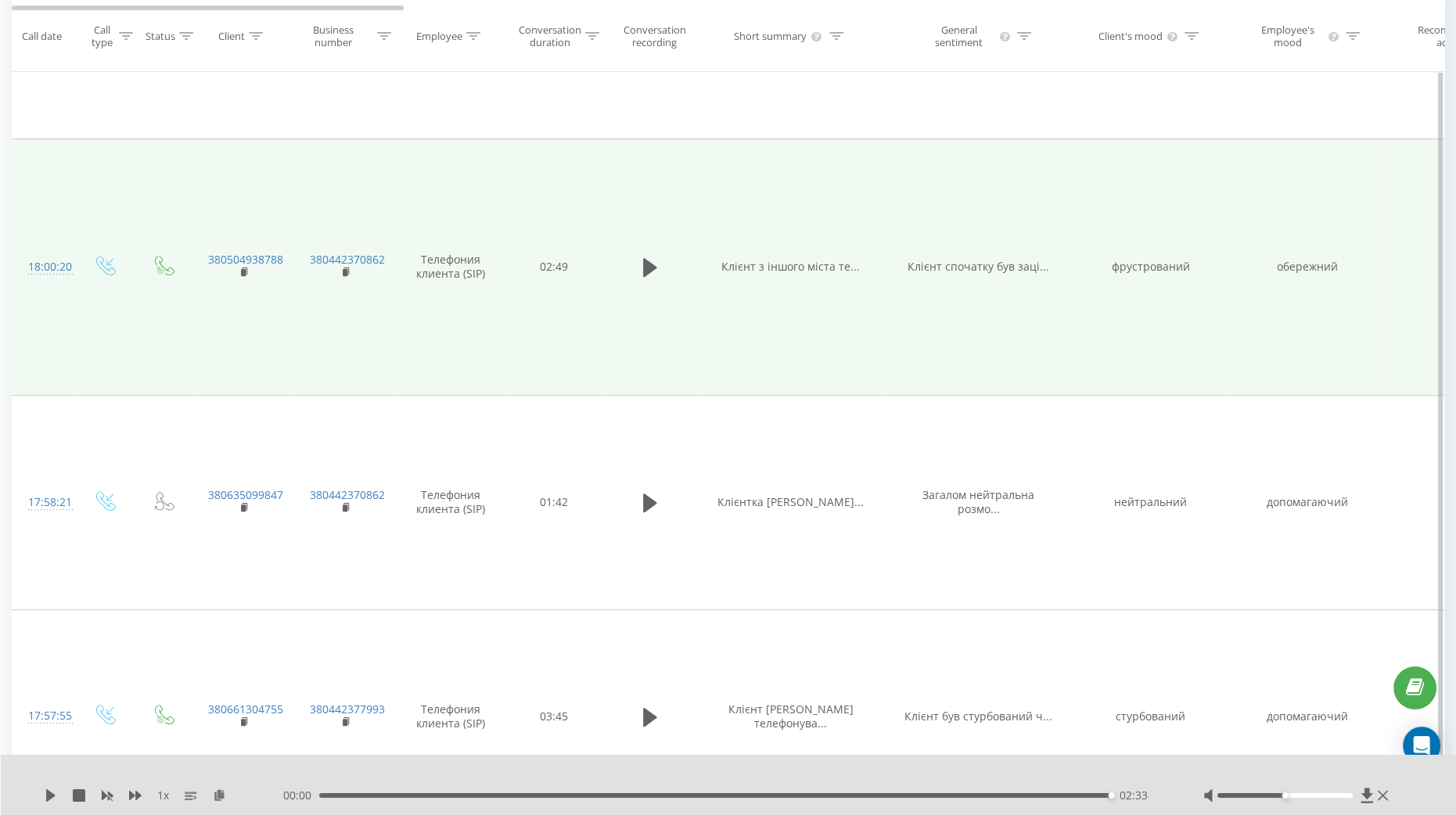
click at [671, 385] on td at bounding box center [649, 266] width 94 height 257
click at [651, 279] on icon at bounding box center [650, 267] width 14 height 22
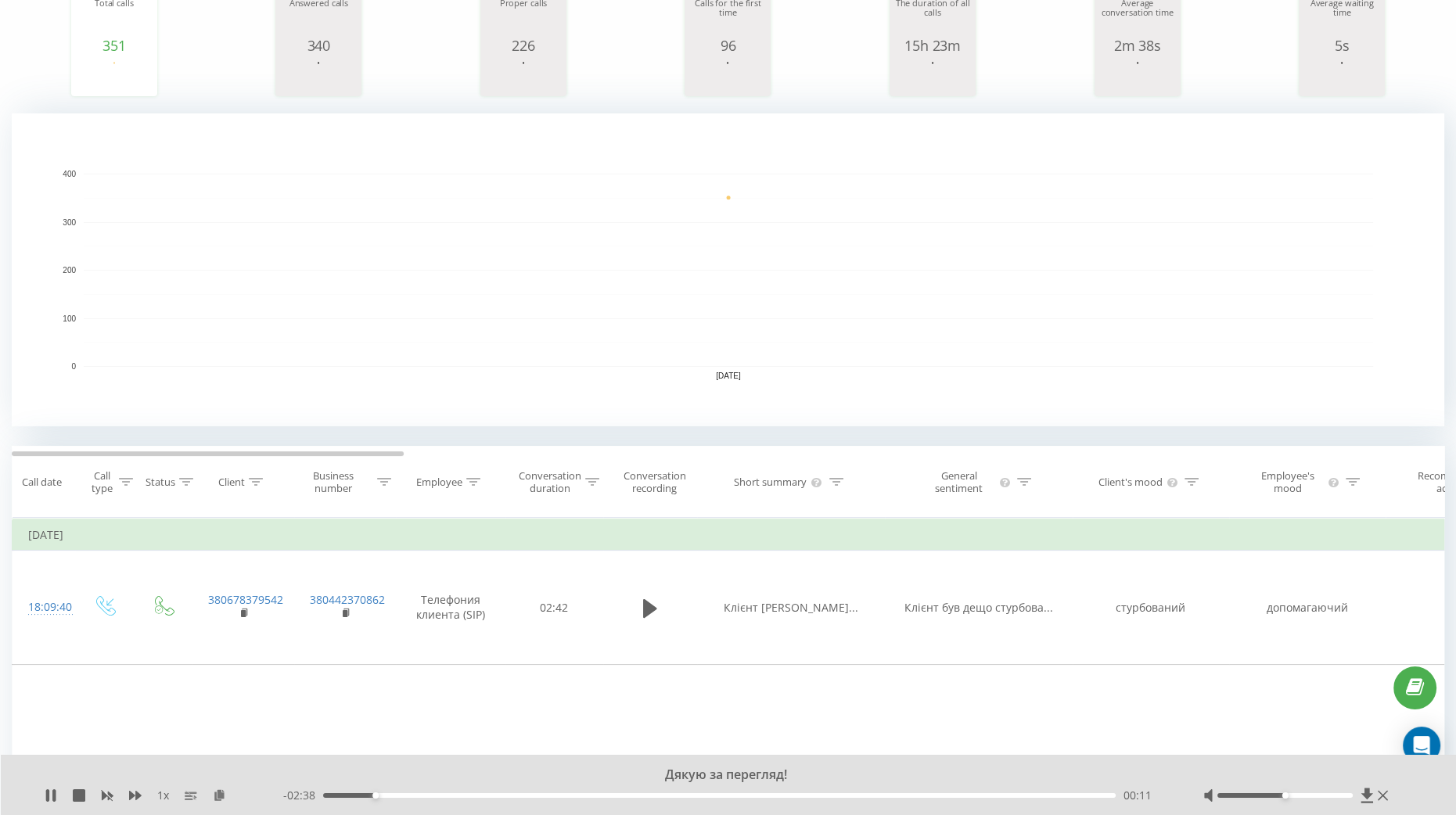
scroll to position [390, 0]
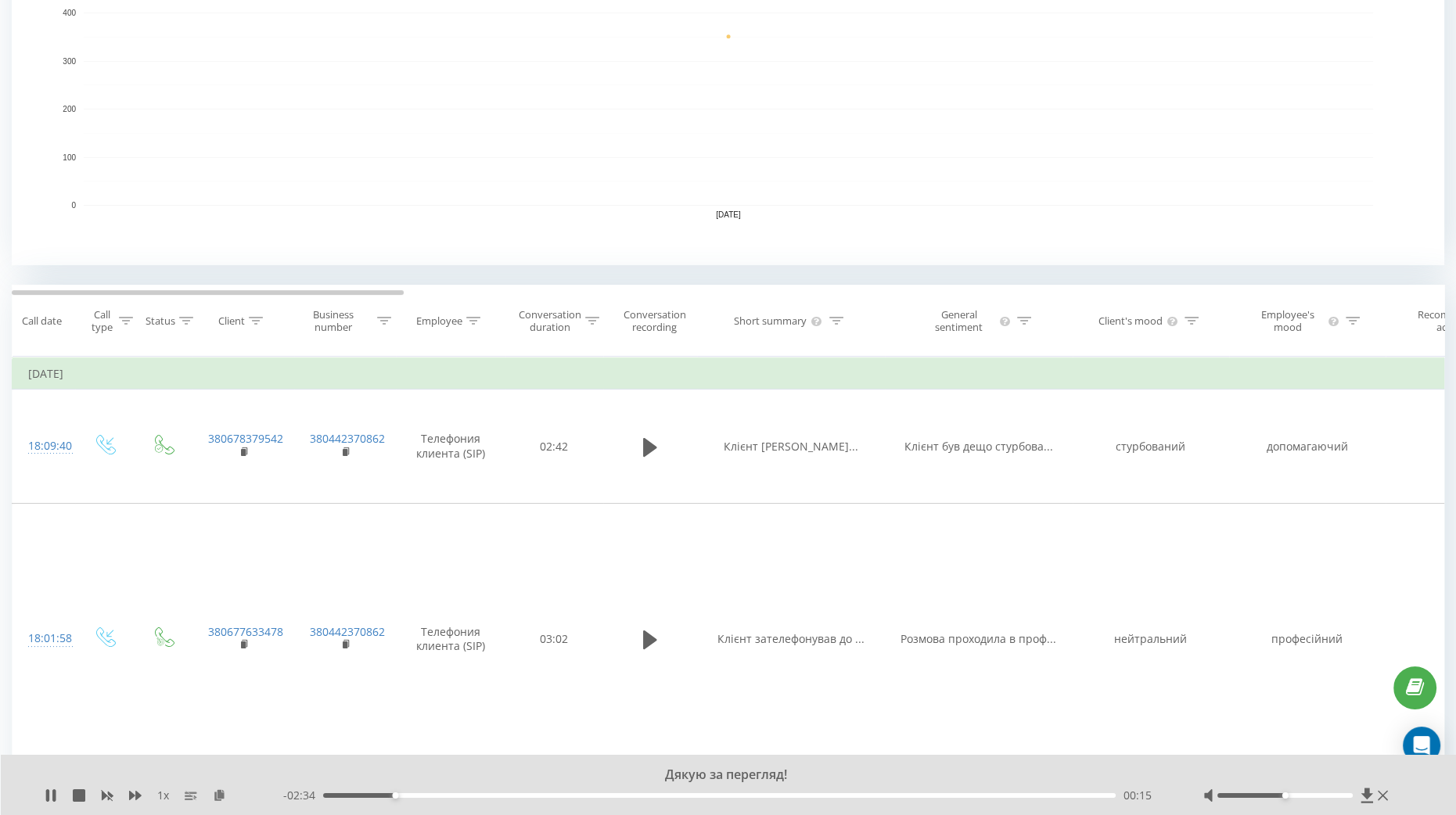
click at [1354, 325] on div at bounding box center [1353, 320] width 14 height 13
click at [1280, 441] on input "text" at bounding box center [1307, 439] width 138 height 27
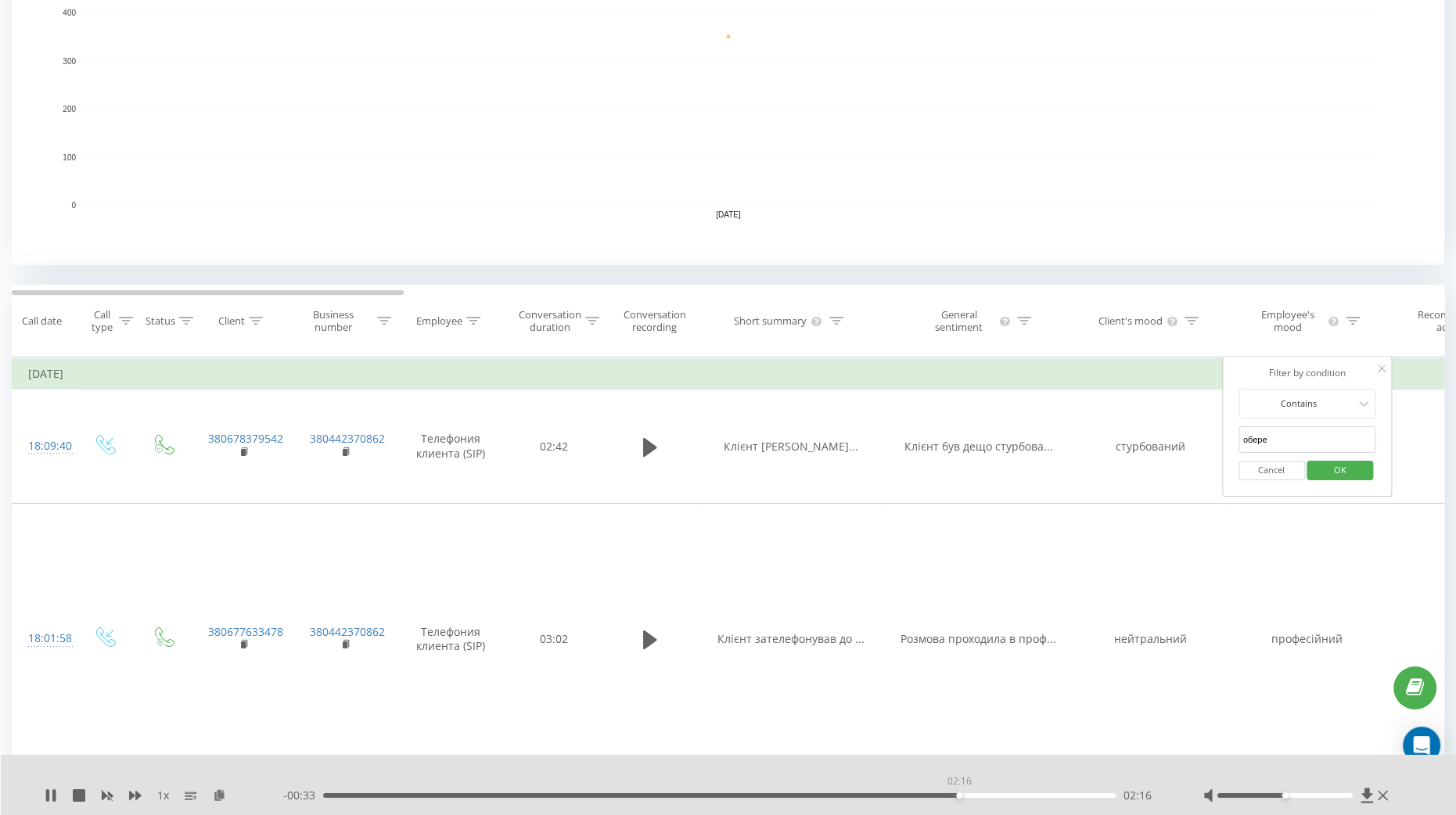
click at [959, 795] on div "02:16" at bounding box center [719, 795] width 792 height 4
click at [994, 795] on div "02:17" at bounding box center [719, 795] width 792 height 4
click at [1032, 793] on div "02:24" at bounding box center [719, 795] width 792 height 4
click at [1060, 791] on div "- 00:17 02:33 02:33" at bounding box center [723, 796] width 880 height 16
click at [1065, 796] on div "02:33" at bounding box center [719, 795] width 792 height 4
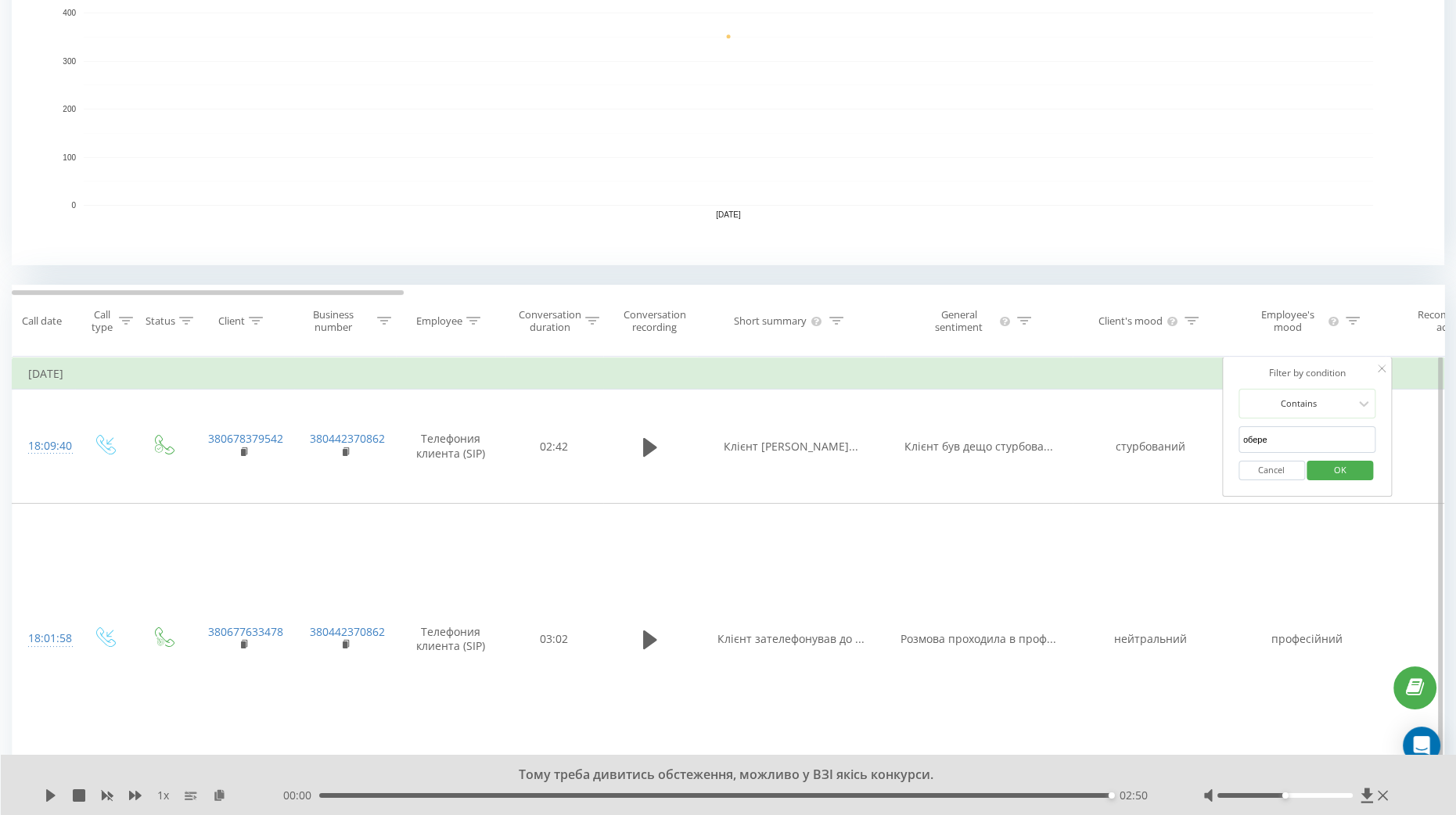
click at [1359, 462] on span "OK" at bounding box center [1340, 469] width 44 height 24
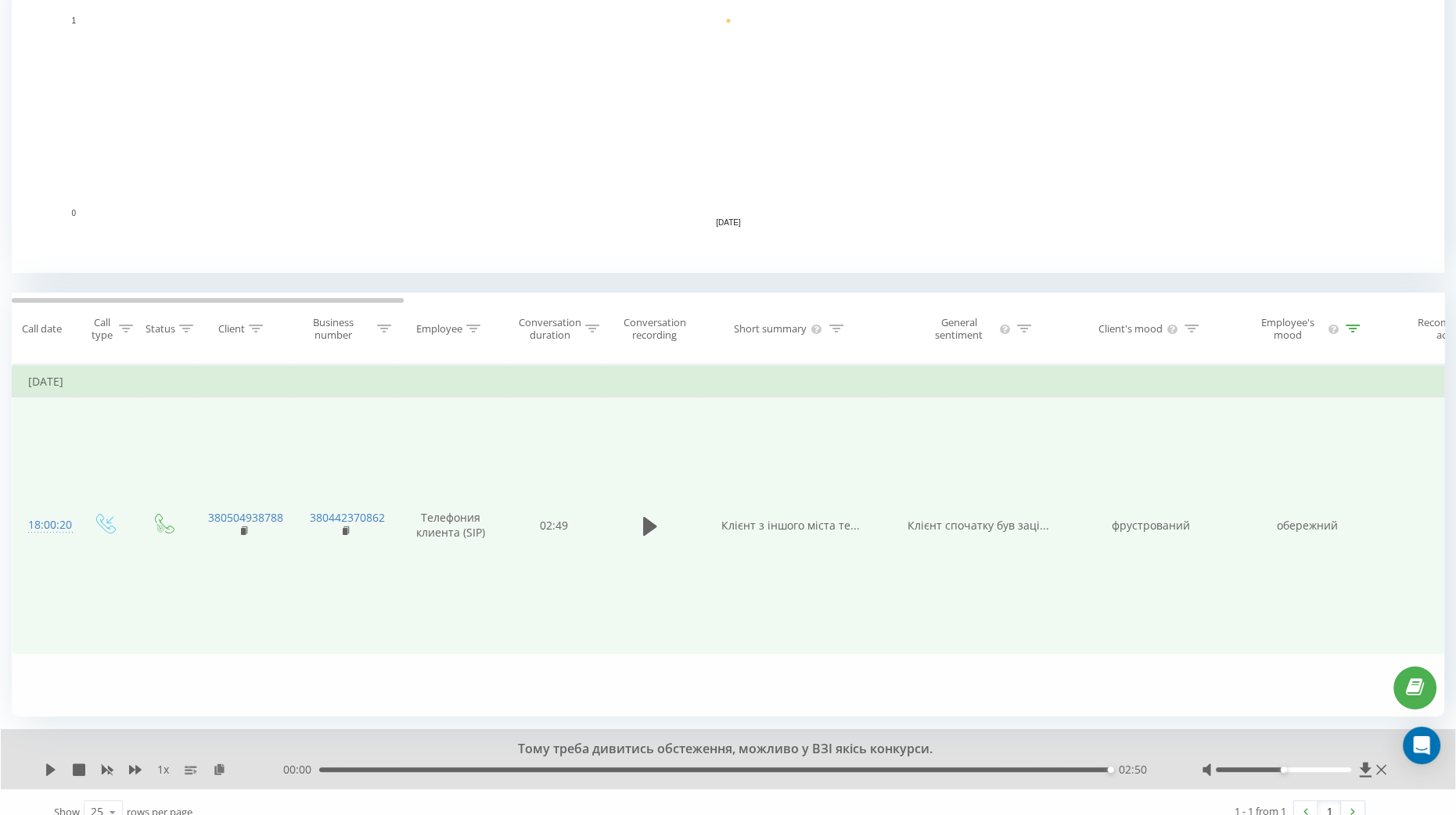
scroll to position [402, 0]
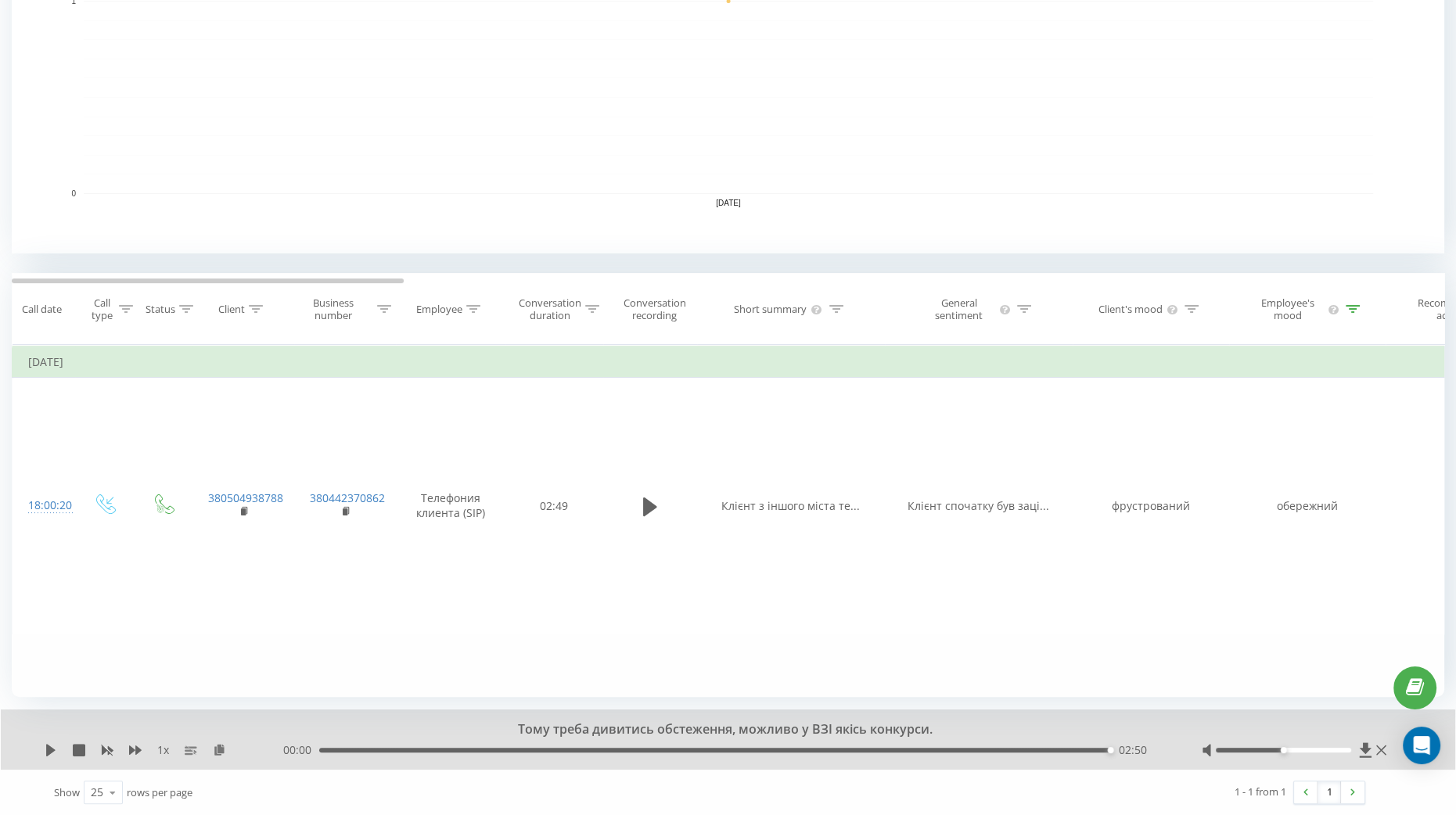
click at [1351, 312] on icon at bounding box center [1353, 309] width 14 height 8
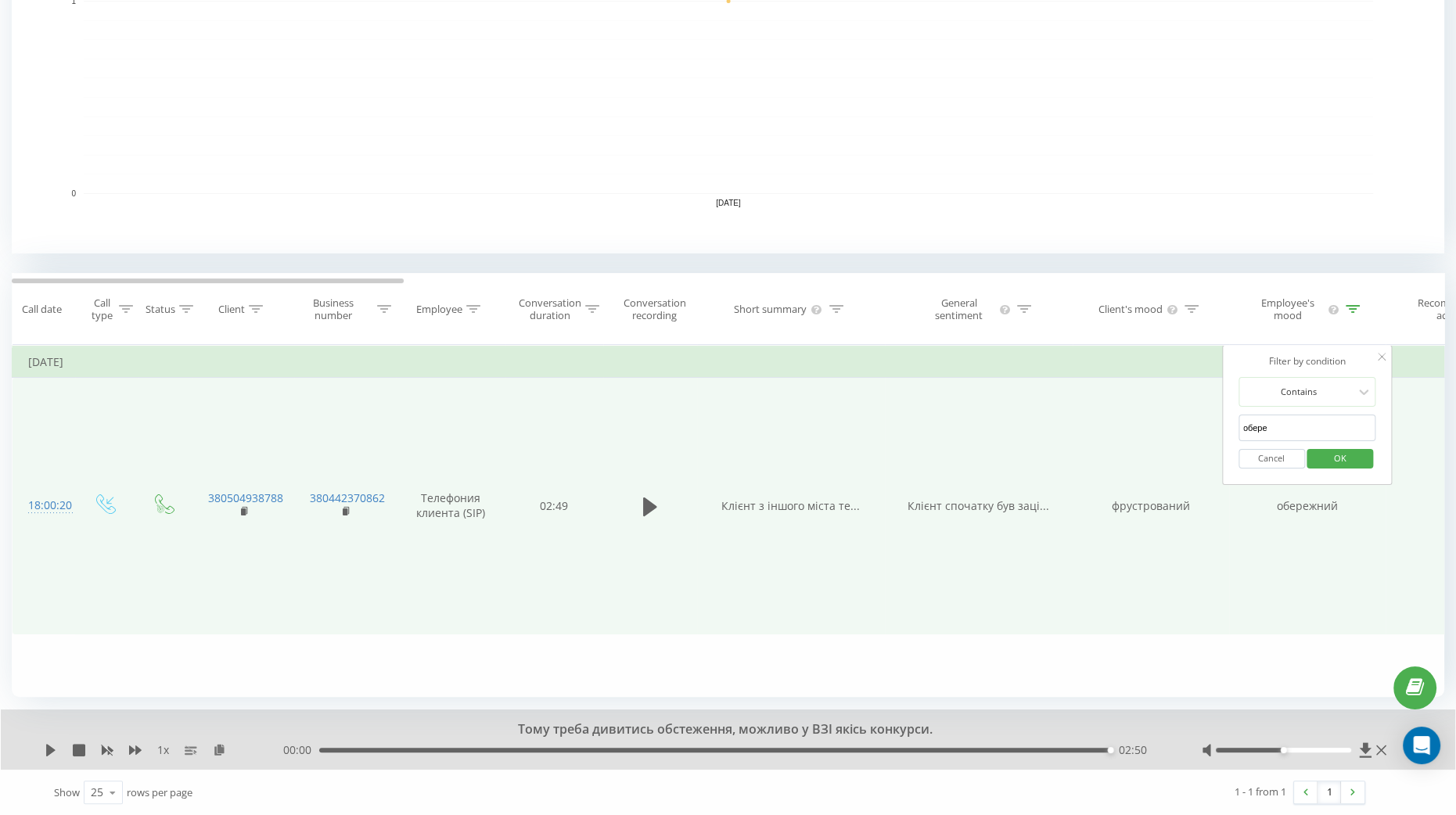
drag, startPoint x: 1284, startPoint y: 433, endPoint x: 1220, endPoint y: 435, distance: 64.0
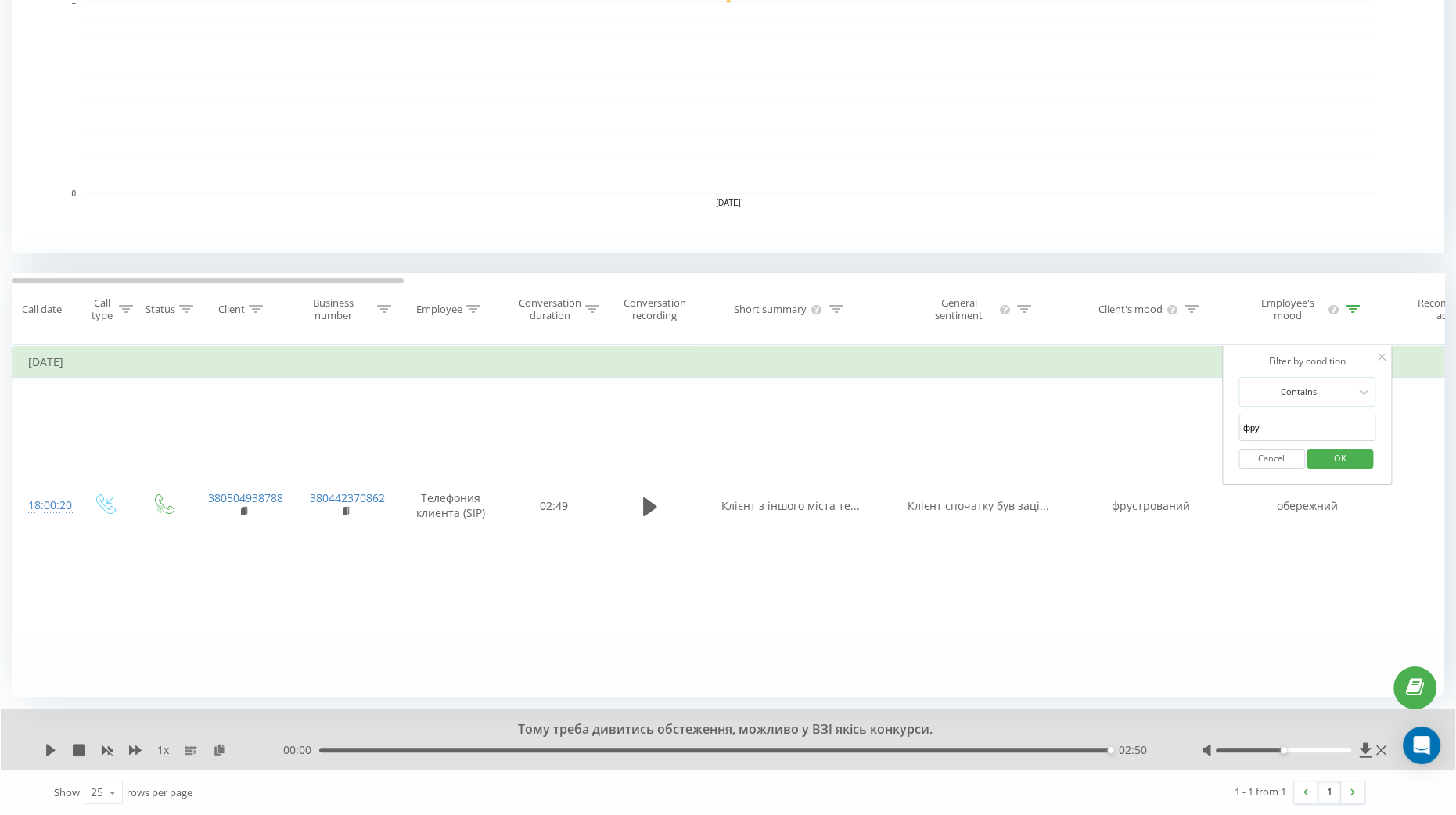
type input "фру"
click at [1336, 458] on span "OK" at bounding box center [1340, 457] width 44 height 24
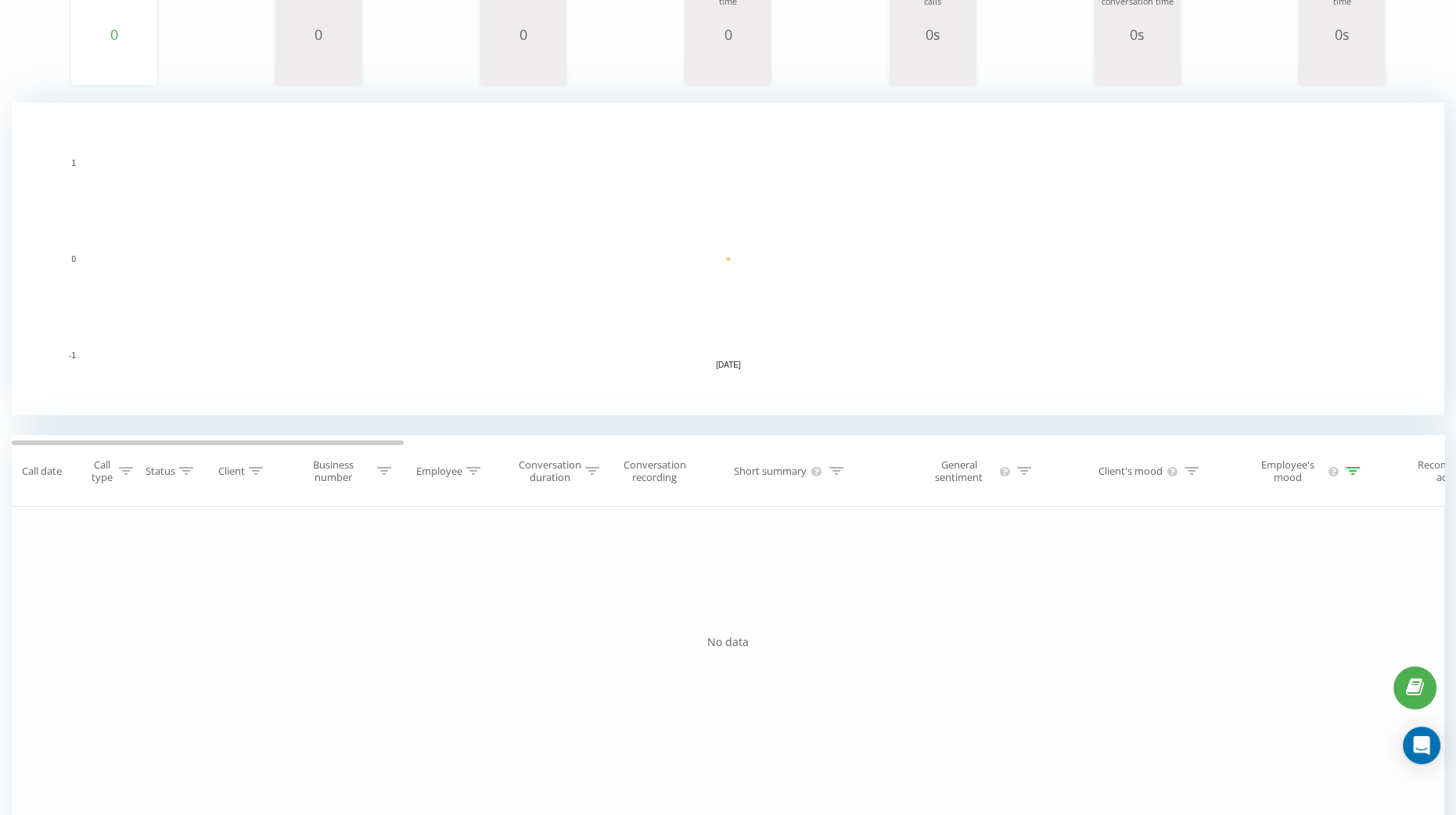
scroll to position [296, 0]
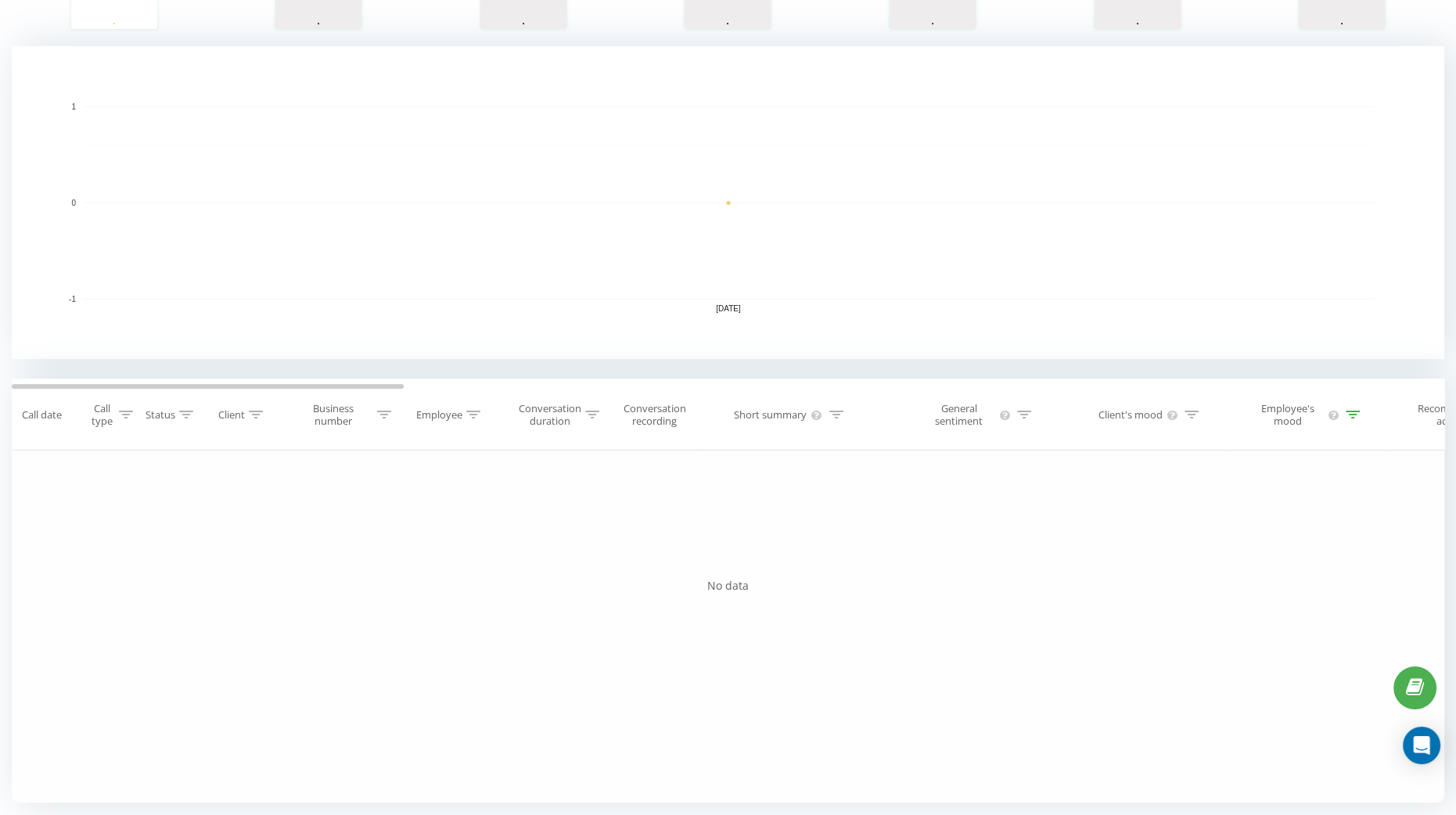
click at [1346, 409] on div at bounding box center [1353, 415] width 14 height 13
click at [1257, 565] on button "Cancel" at bounding box center [1271, 564] width 66 height 19
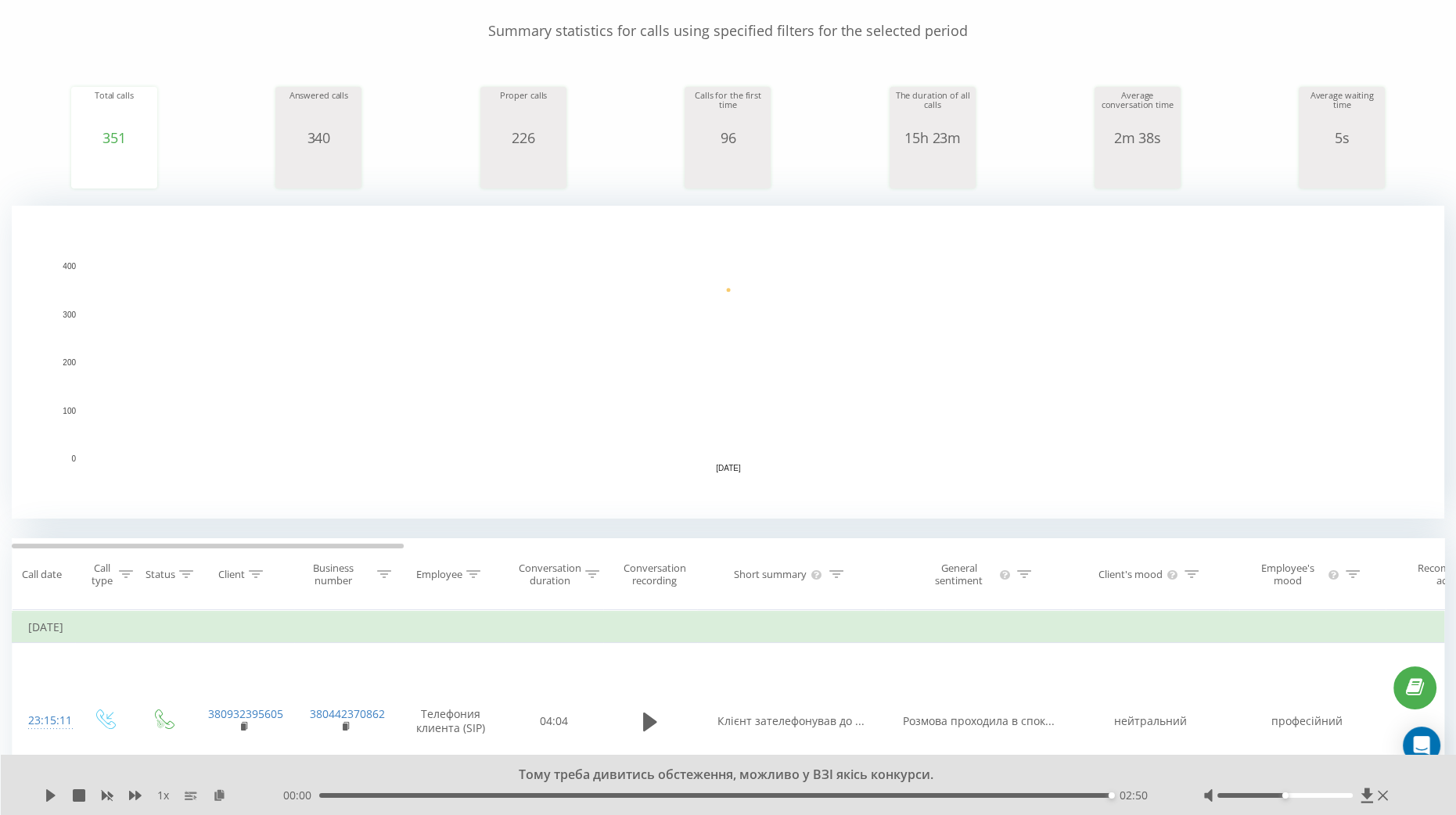
scroll to position [624, 0]
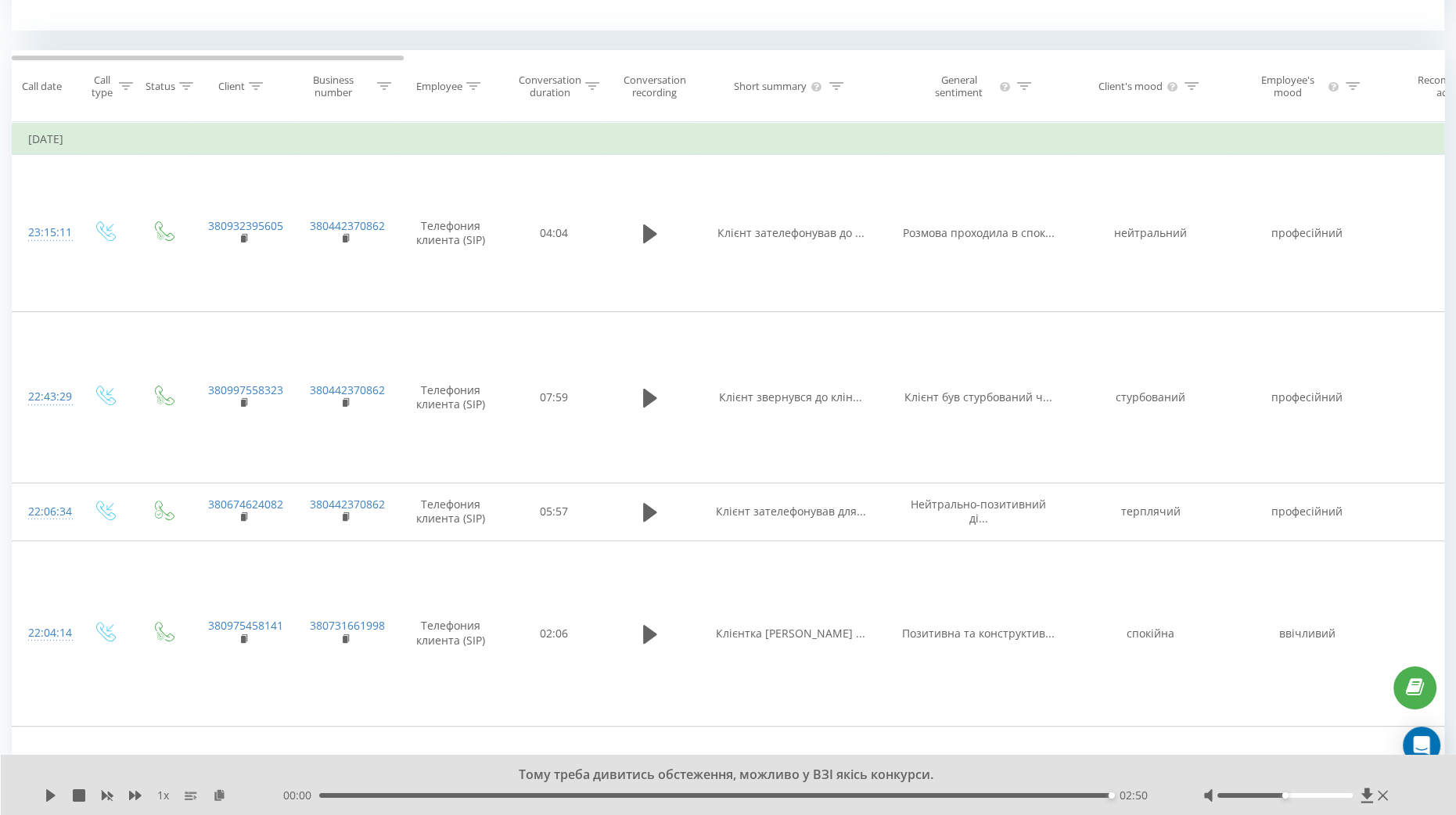
click at [838, 82] on icon at bounding box center [837, 86] width 14 height 8
click at [749, 205] on input "text" at bounding box center [791, 205] width 138 height 27
type input "гінеколог"
click at [837, 245] on div "Cancel OK" at bounding box center [791, 236] width 138 height 35
click at [837, 235] on span "OK" at bounding box center [824, 235] width 44 height 24
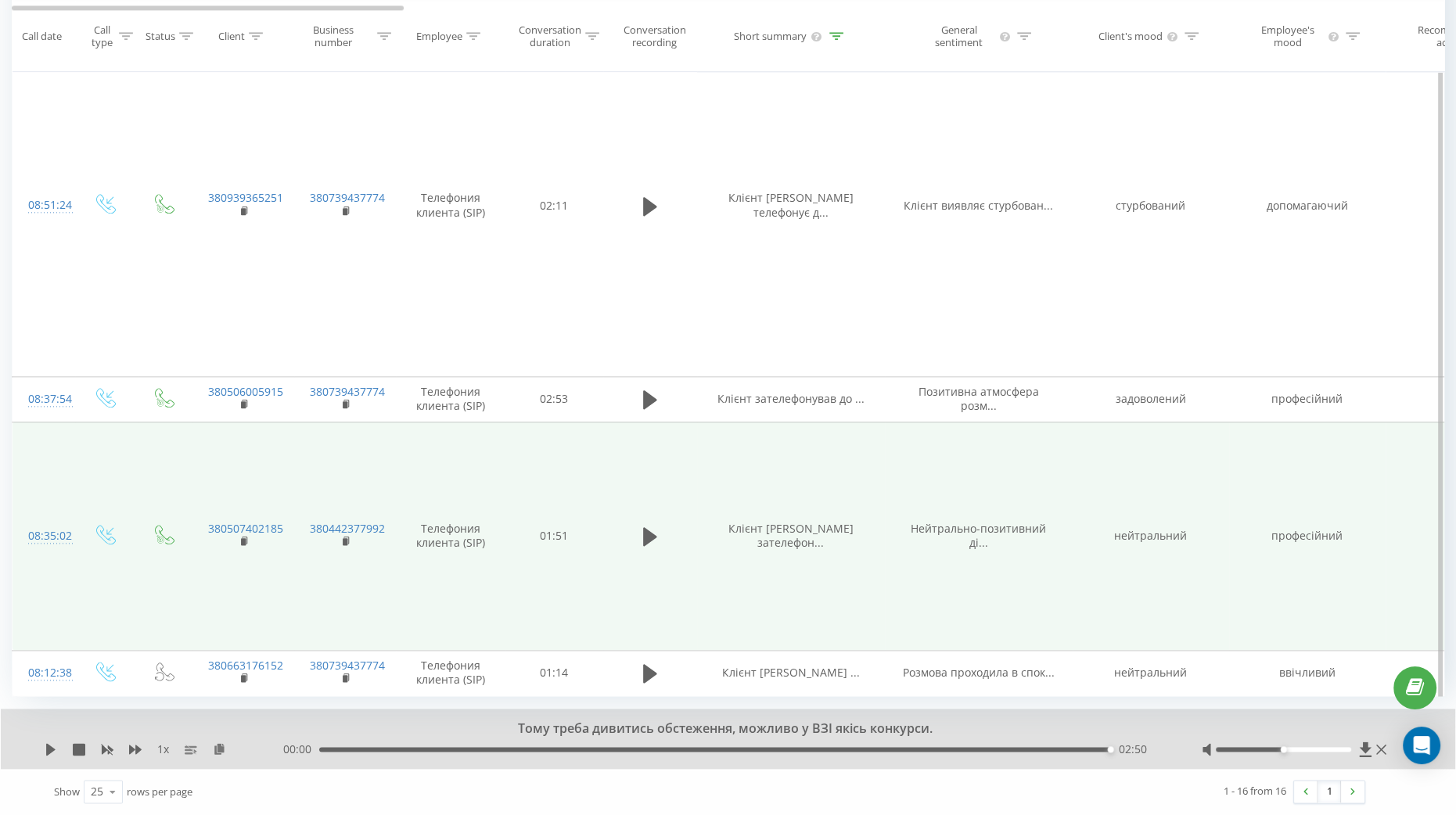
scroll to position [2772, 0]
click at [645, 683] on icon at bounding box center [650, 673] width 14 height 22
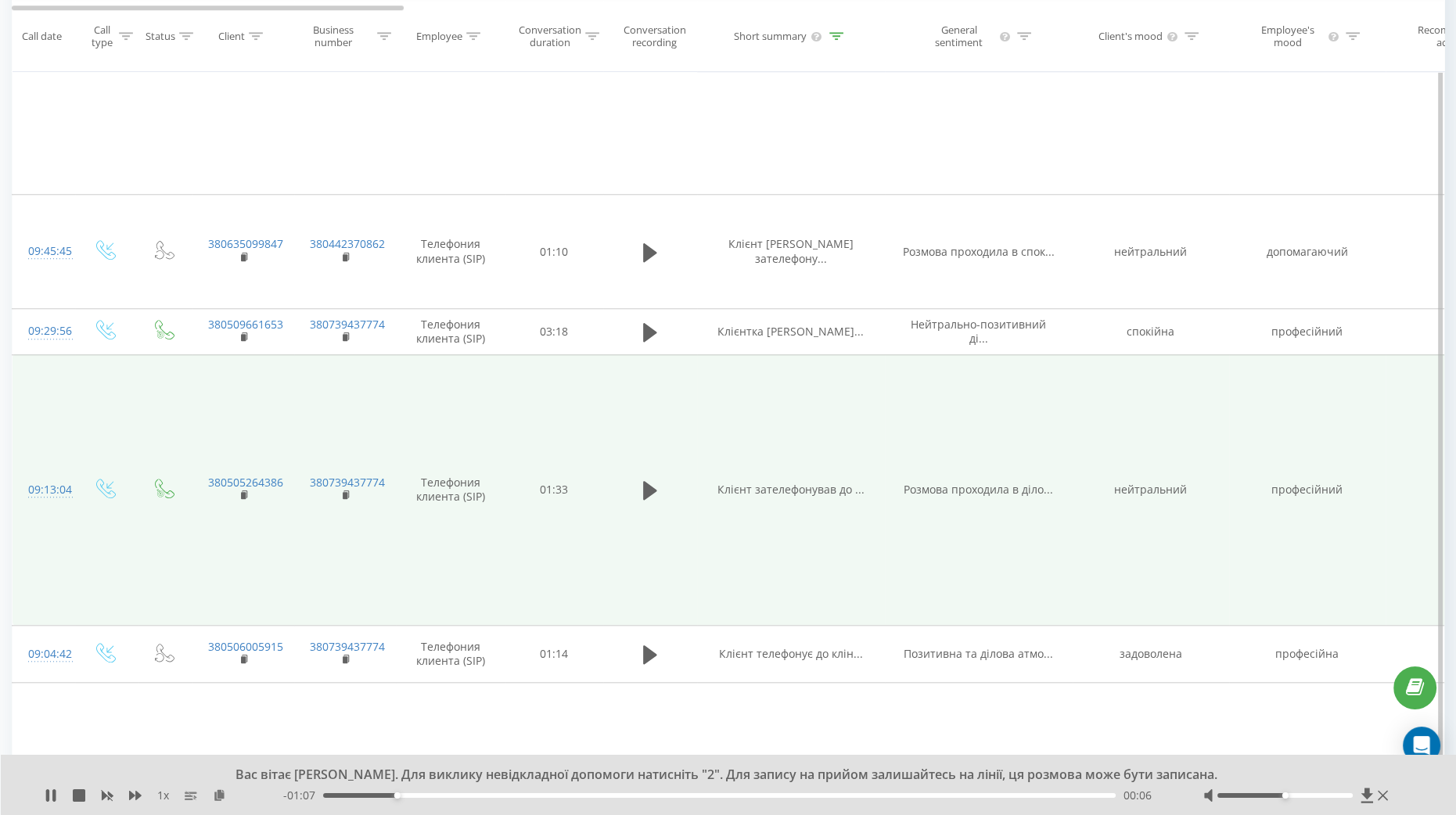
scroll to position [2186, 0]
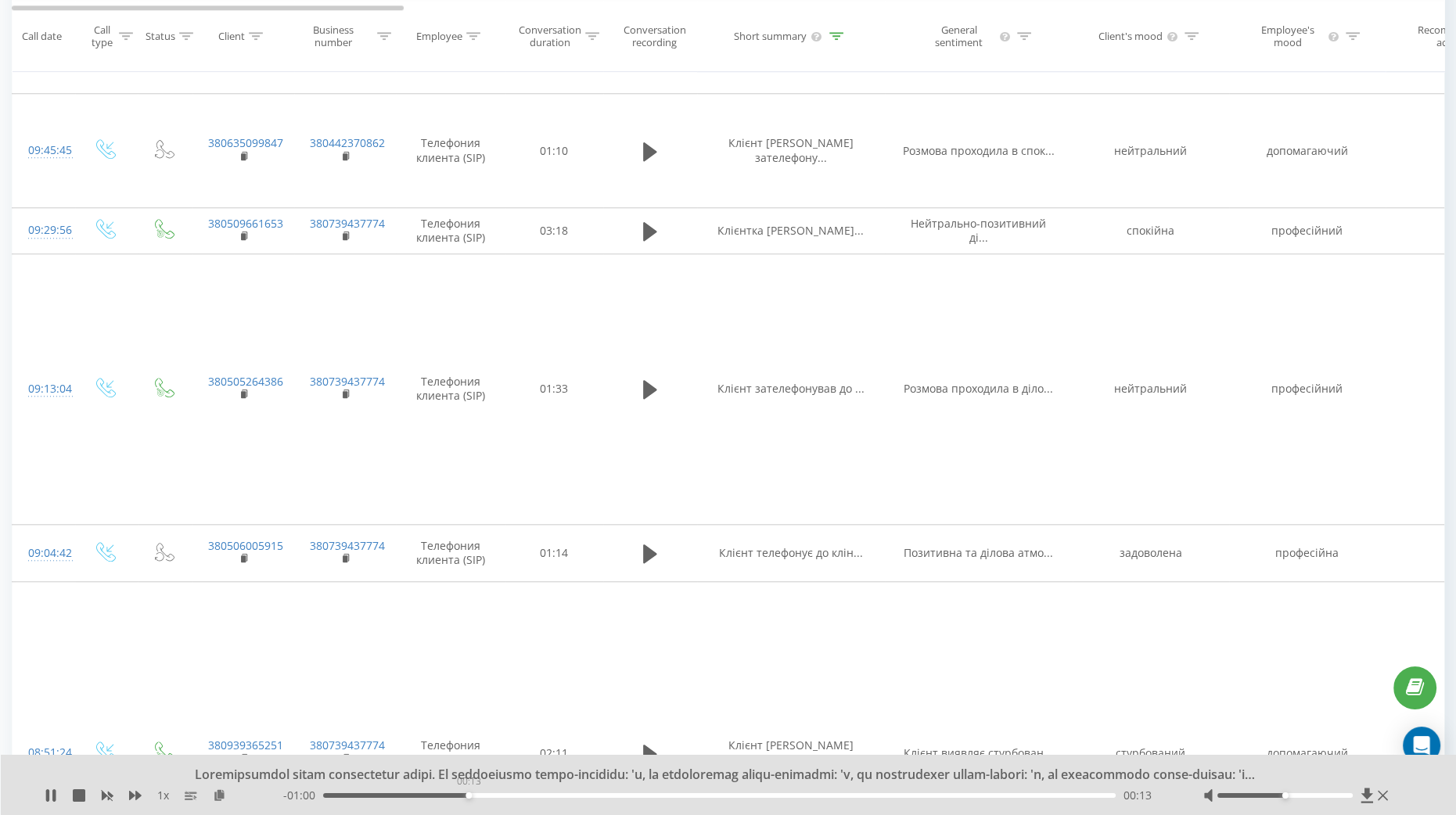
click at [469, 799] on div "- 01:00 00:13 00:13" at bounding box center [723, 796] width 880 height 16
click at [533, 795] on div "00:19" at bounding box center [719, 795] width 792 height 4
click at [611, 794] on div "00:27" at bounding box center [719, 795] width 792 height 4
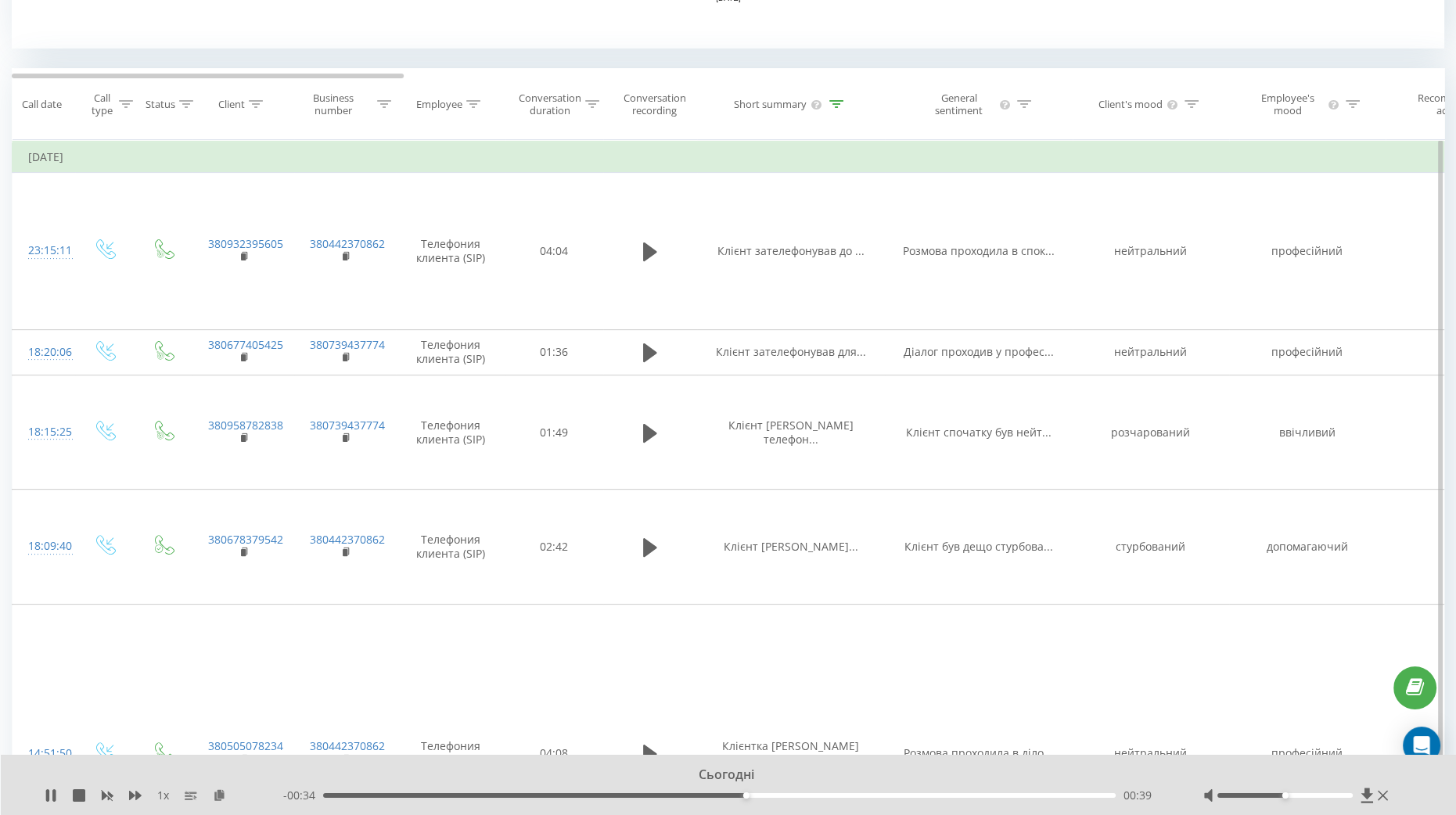
scroll to position [525, 0]
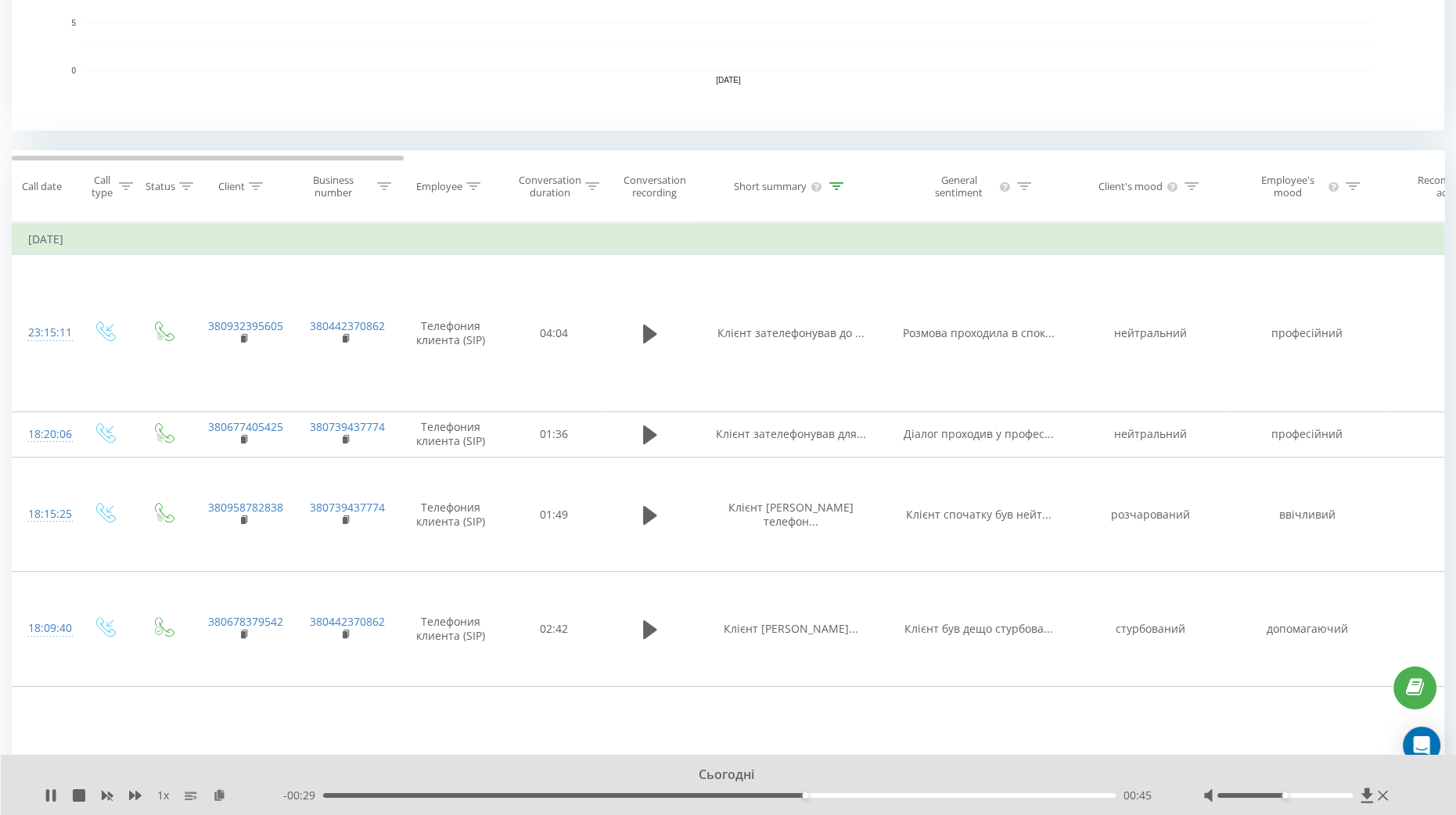
click at [852, 791] on div "- 00:29 00:45 00:45" at bounding box center [723, 796] width 880 height 16
click at [857, 796] on div "00:50" at bounding box center [719, 795] width 792 height 4
click at [891, 795] on div "00:51" at bounding box center [719, 795] width 792 height 4
click at [931, 795] on div "00:57" at bounding box center [719, 795] width 792 height 4
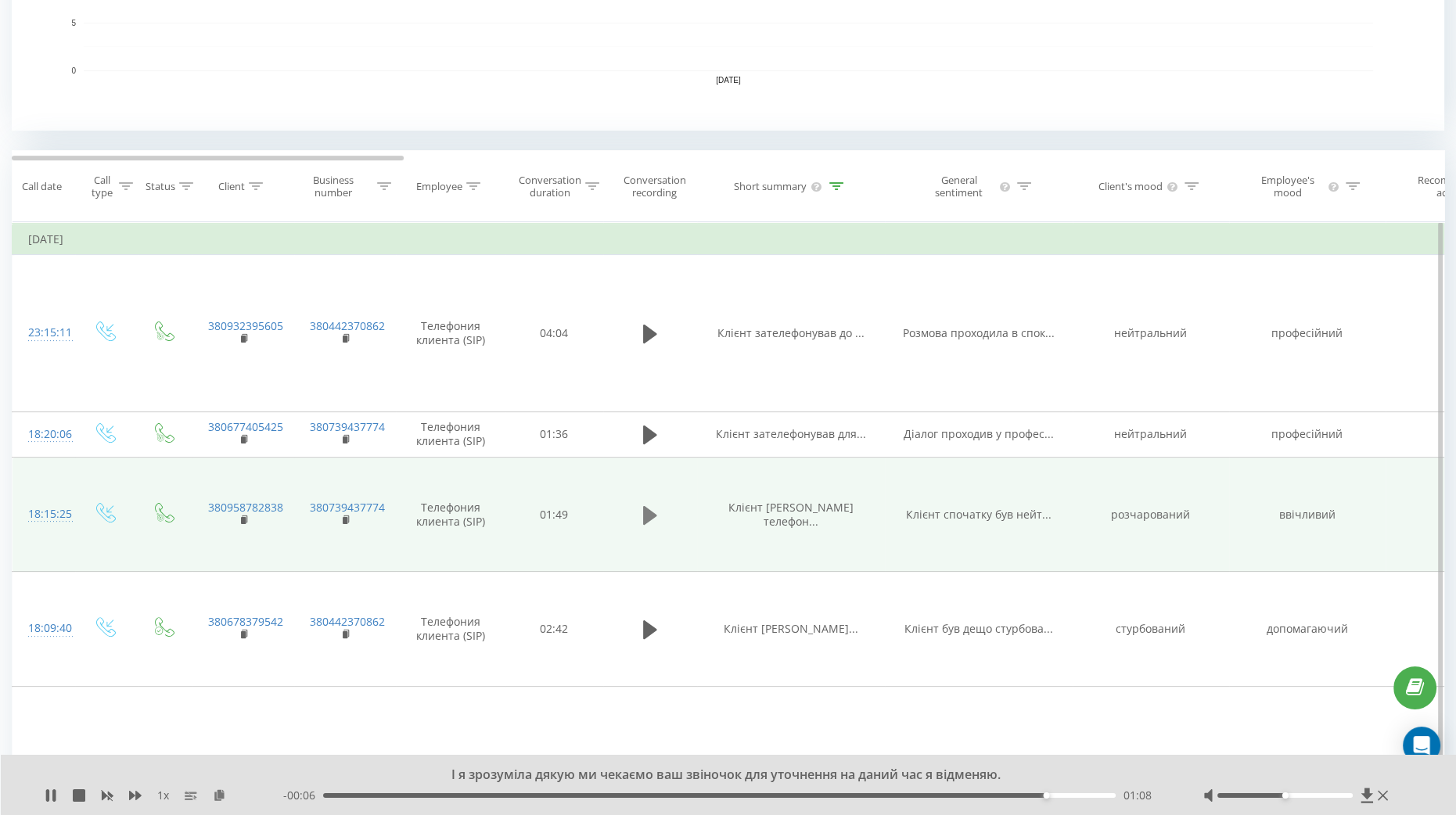
click at [650, 526] on icon at bounding box center [650, 515] width 14 height 22
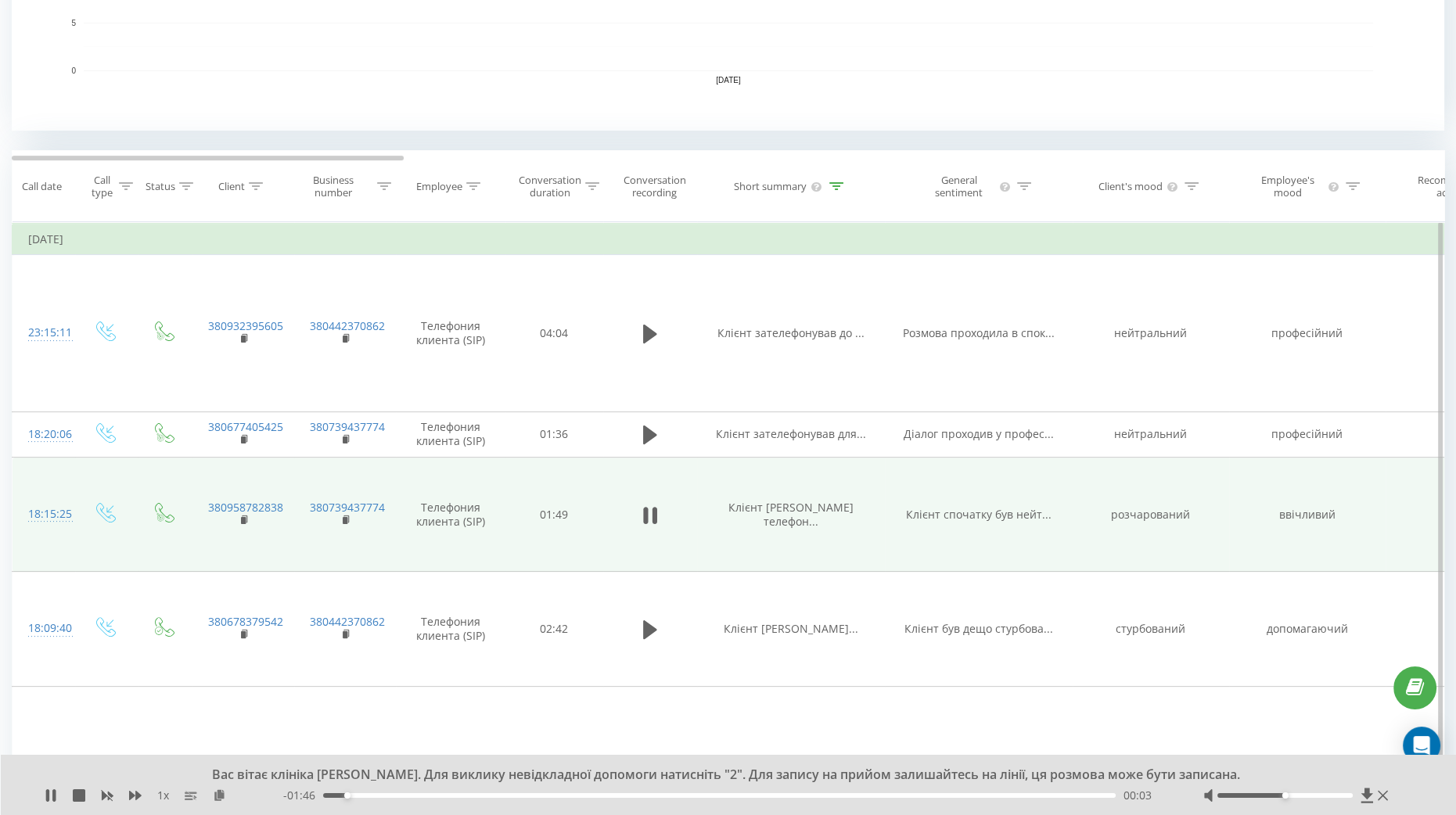
click at [417, 797] on div "00:03" at bounding box center [719, 795] width 792 height 4
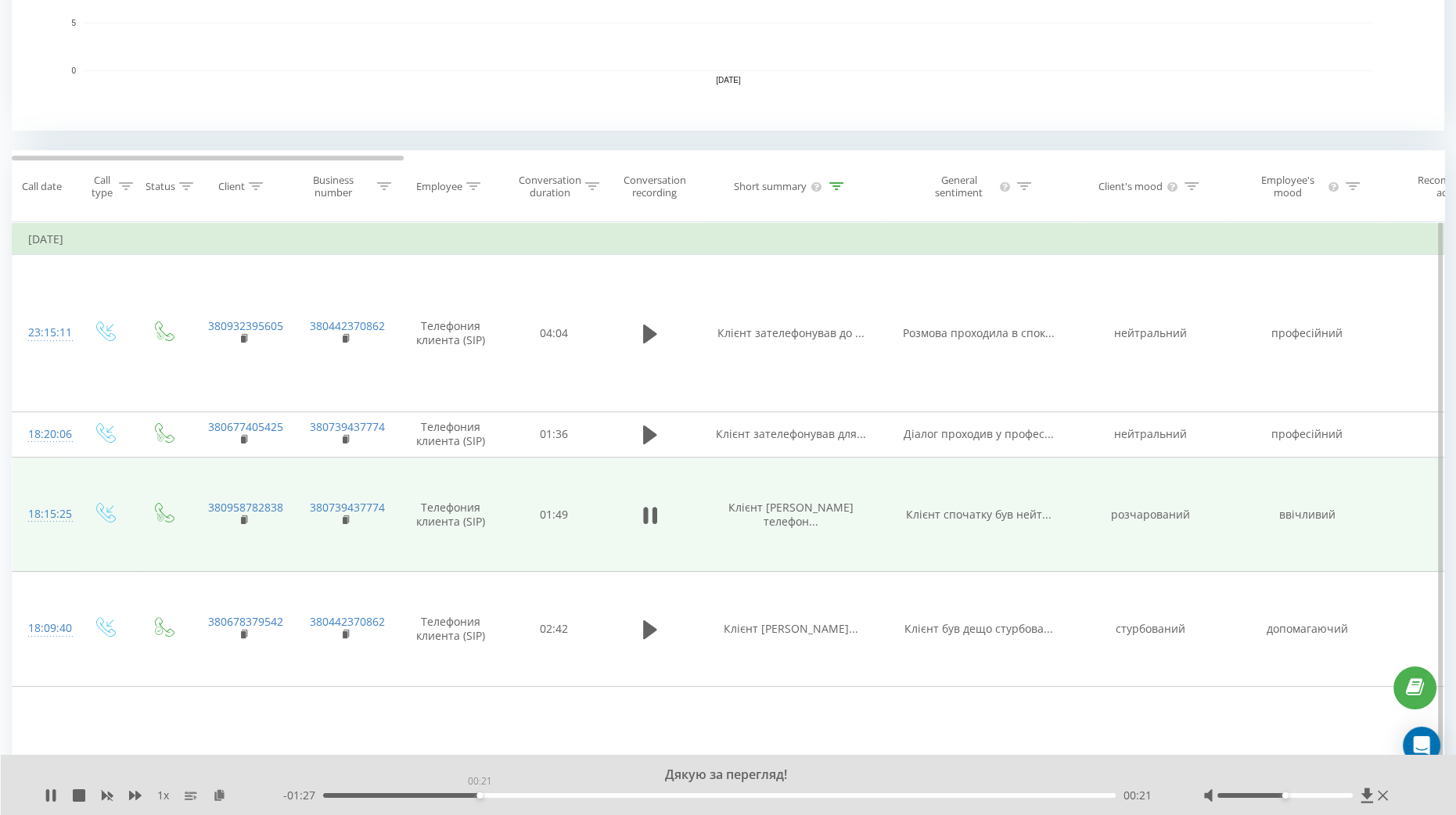
click at [479, 793] on div "00:21" at bounding box center [719, 795] width 792 height 4
click at [520, 798] on div "- 01:27 00:22 00:22" at bounding box center [723, 796] width 880 height 16
click at [546, 793] on div "- 01:26 00:22 00:22" at bounding box center [723, 796] width 880 height 16
click at [583, 796] on div "00:36" at bounding box center [719, 795] width 792 height 4
